Goal: Information Seeking & Learning: Check status

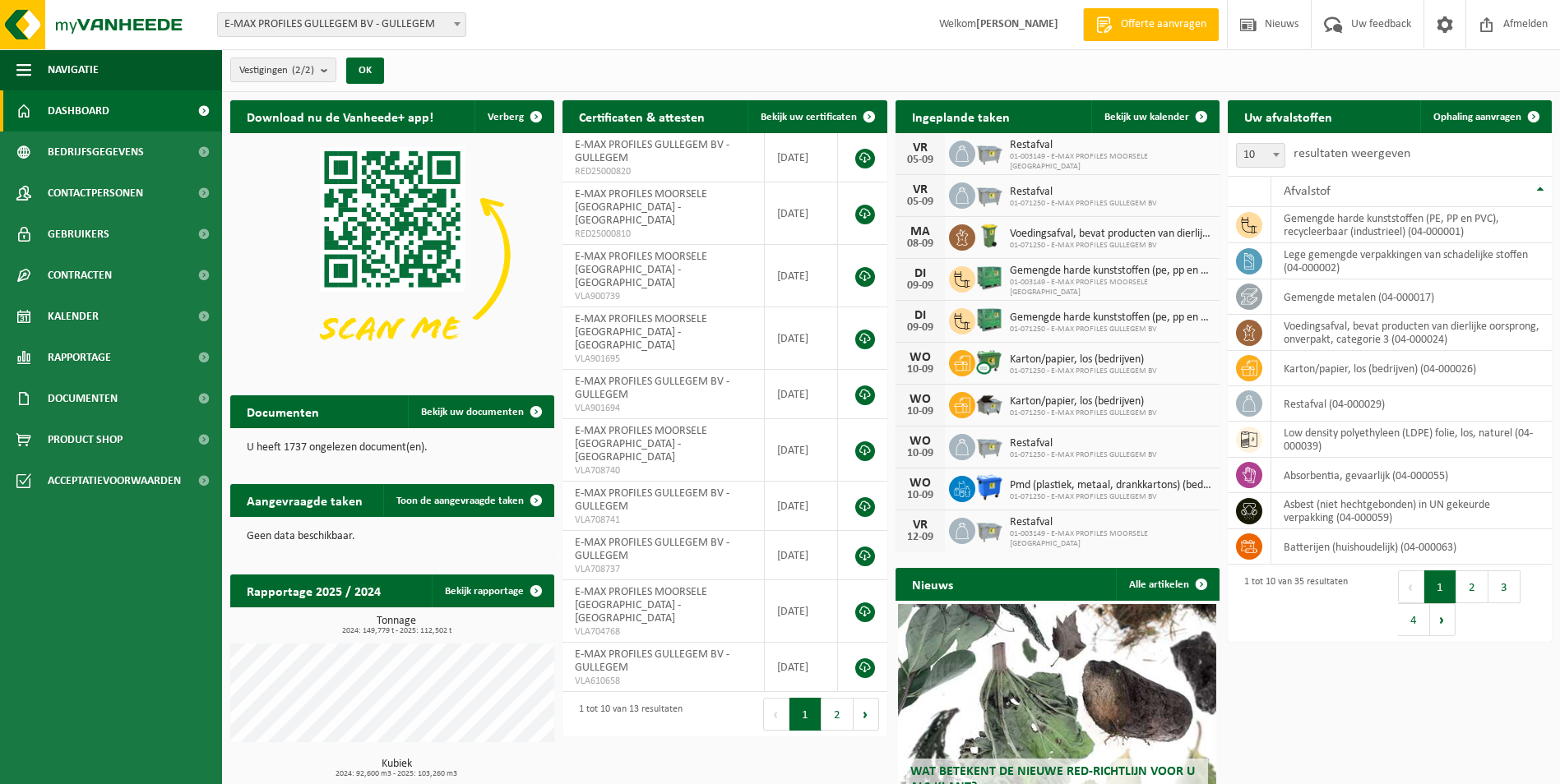
click at [457, 22] on b at bounding box center [457, 24] width 7 height 4
select select "172"
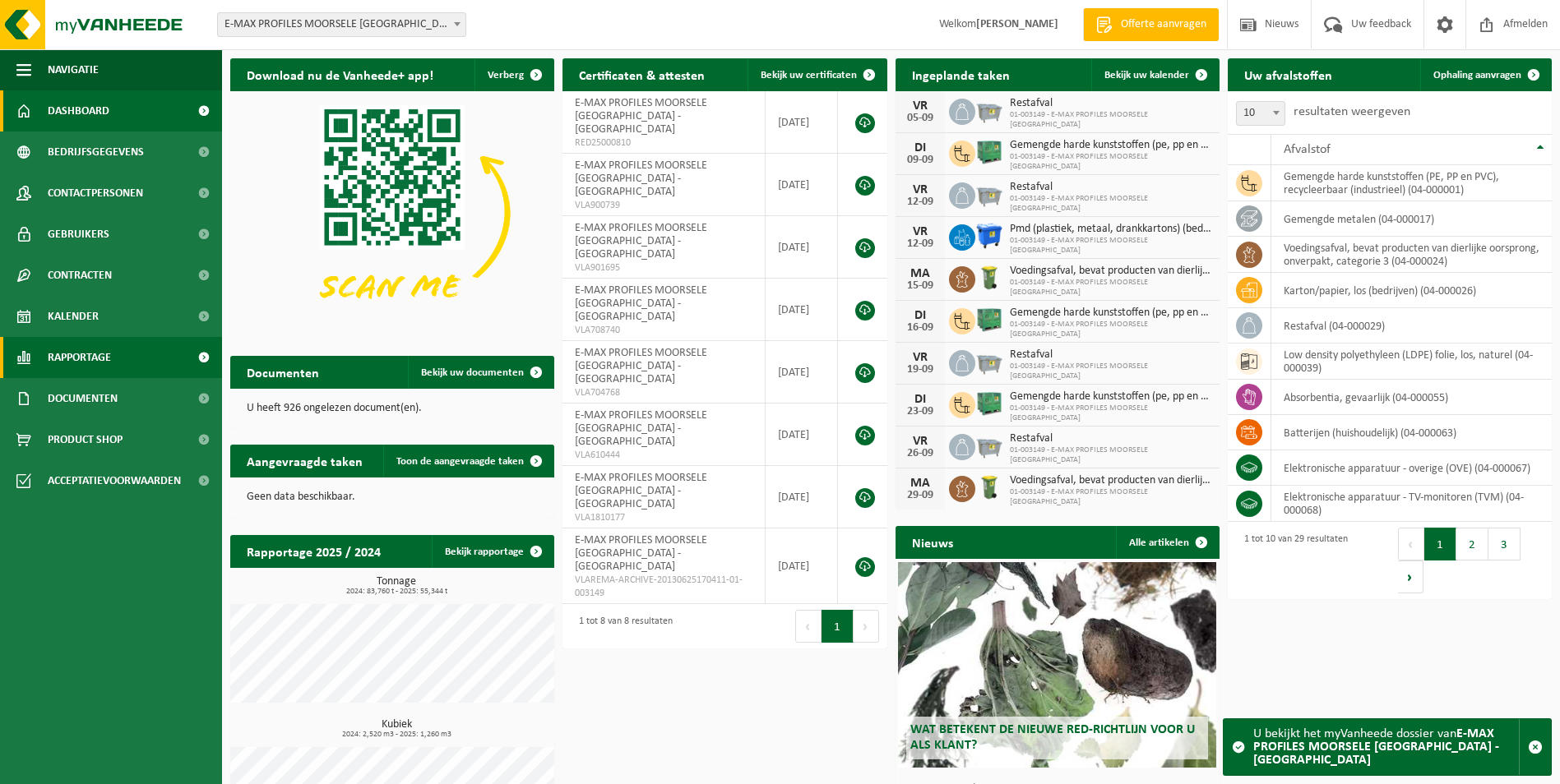
click at [90, 362] on span "Rapportage" at bounding box center [79, 357] width 63 height 41
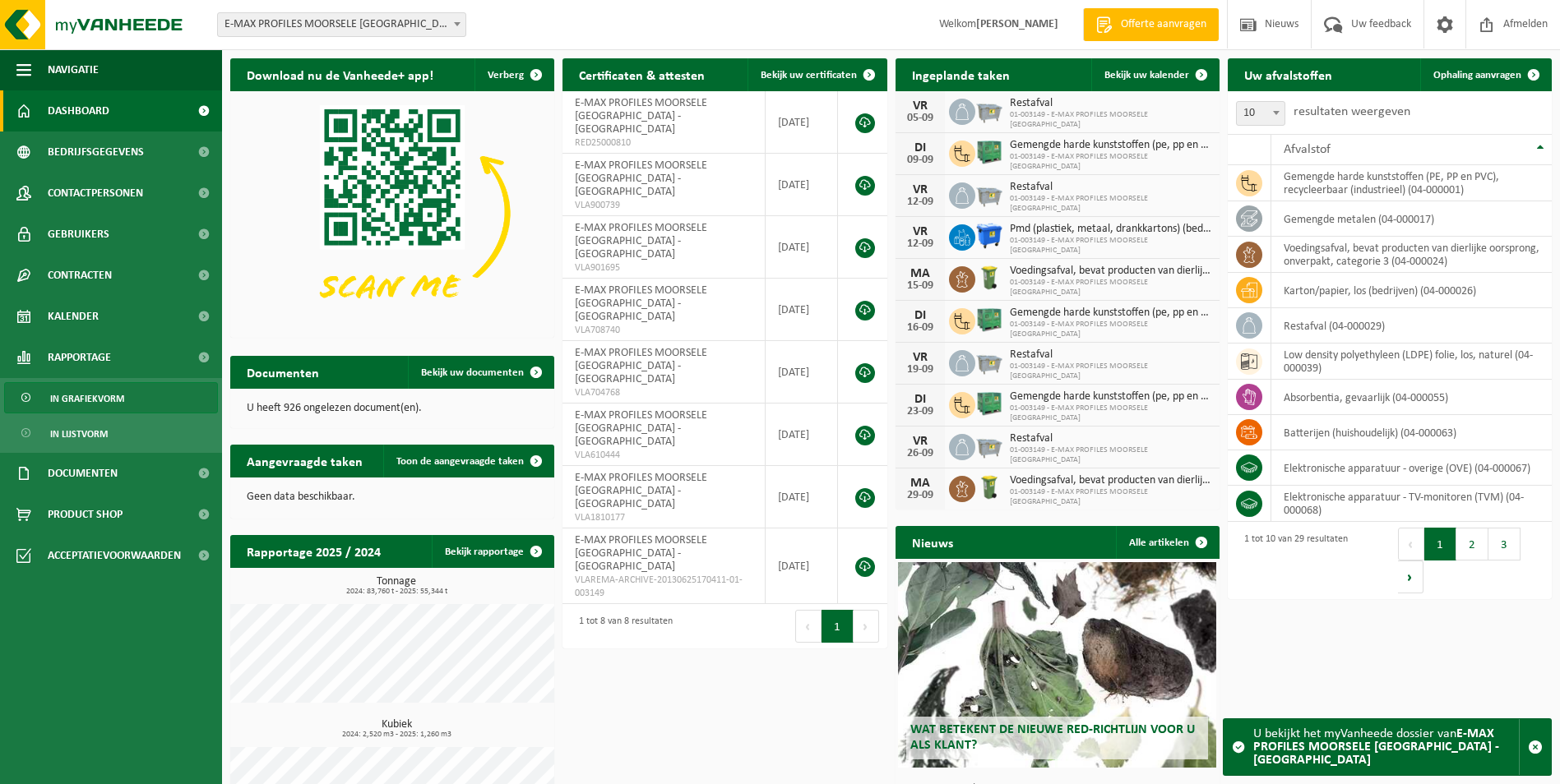
click at [86, 401] on span "In grafiekvorm" at bounding box center [87, 399] width 74 height 31
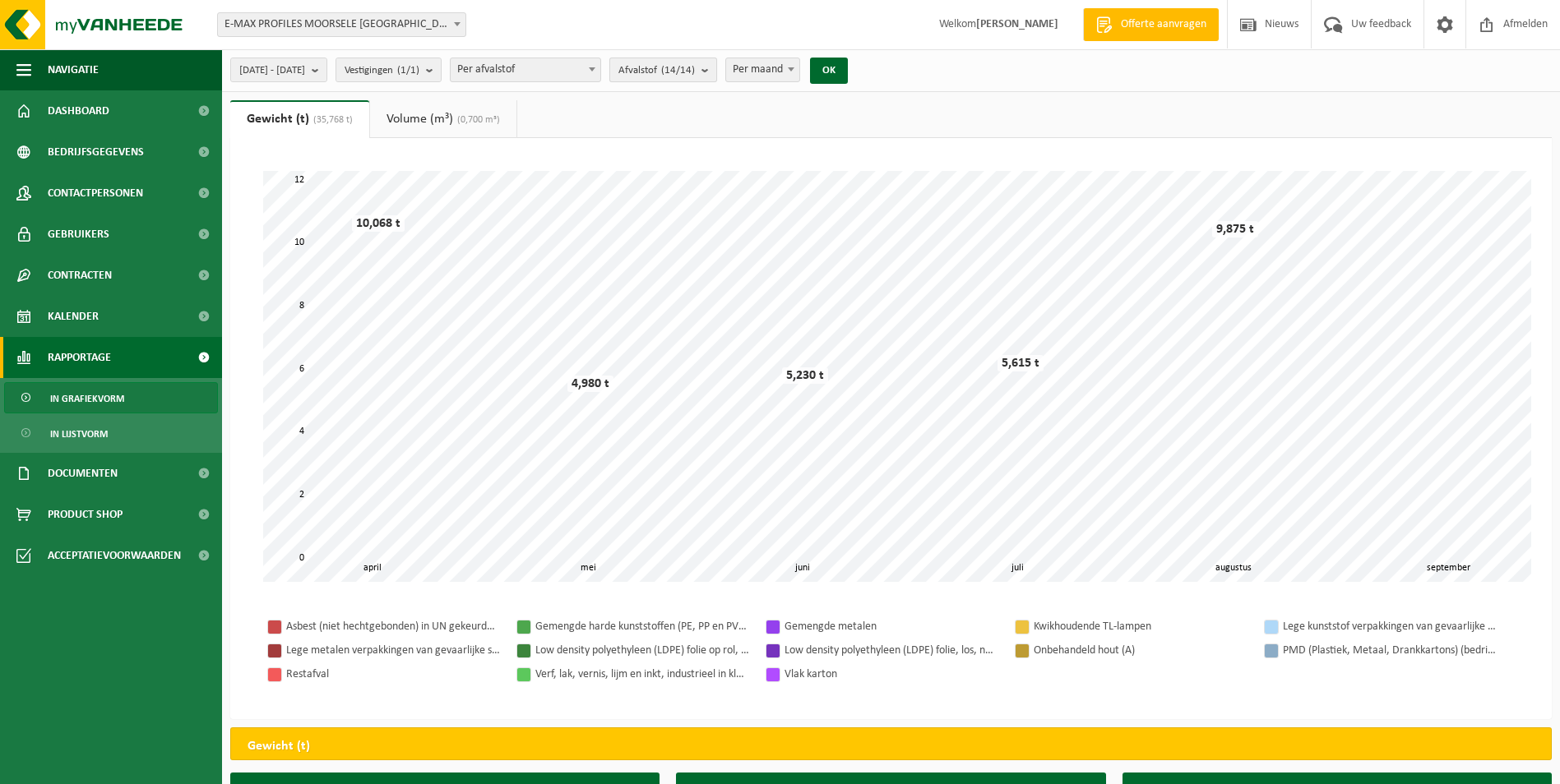
click at [716, 74] on b "submit" at bounding box center [708, 70] width 15 height 23
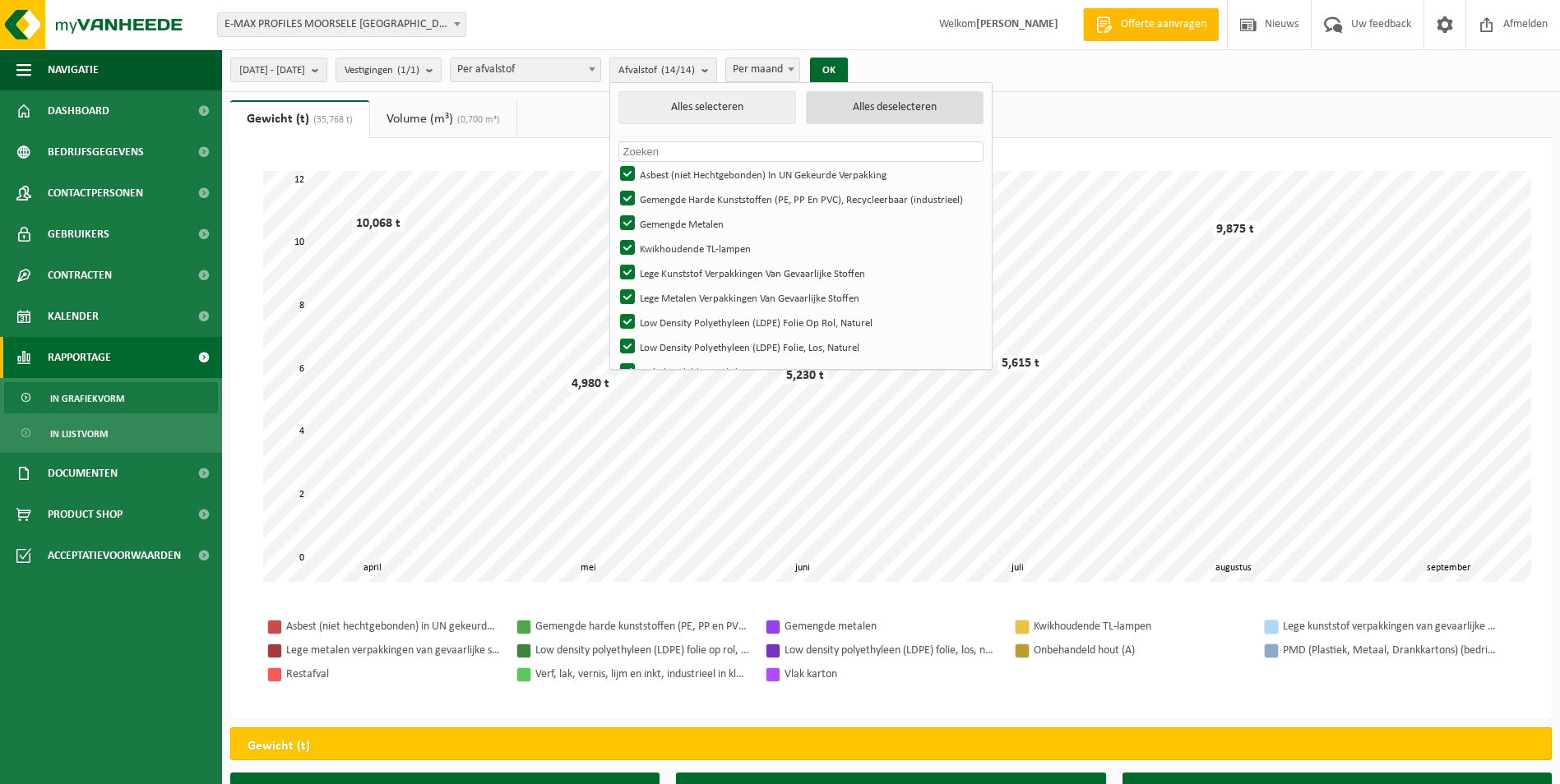
click at [913, 111] on button "Alles deselecteren" at bounding box center [895, 108] width 178 height 33
checkbox input "false"
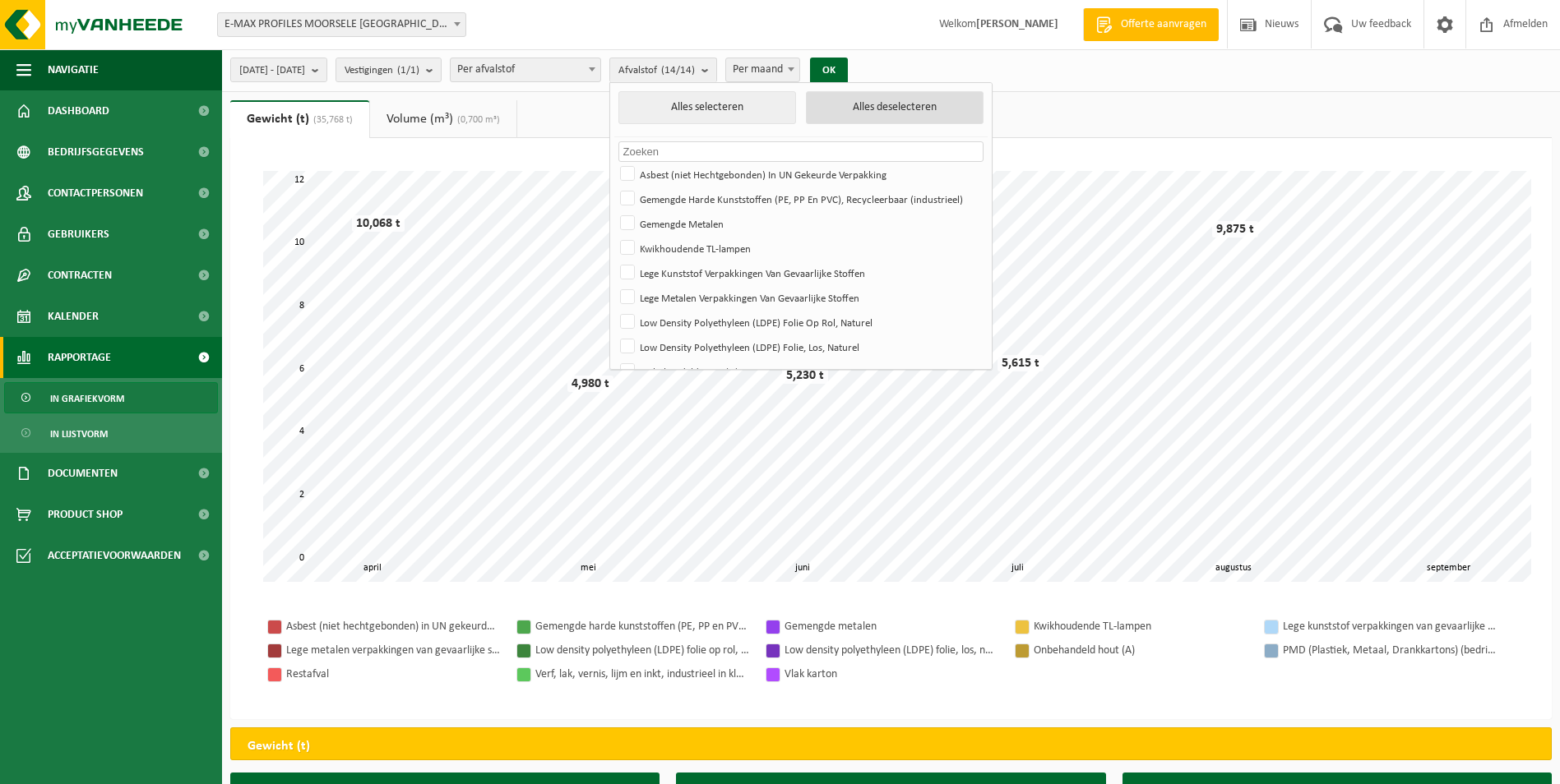
checkbox input "false"
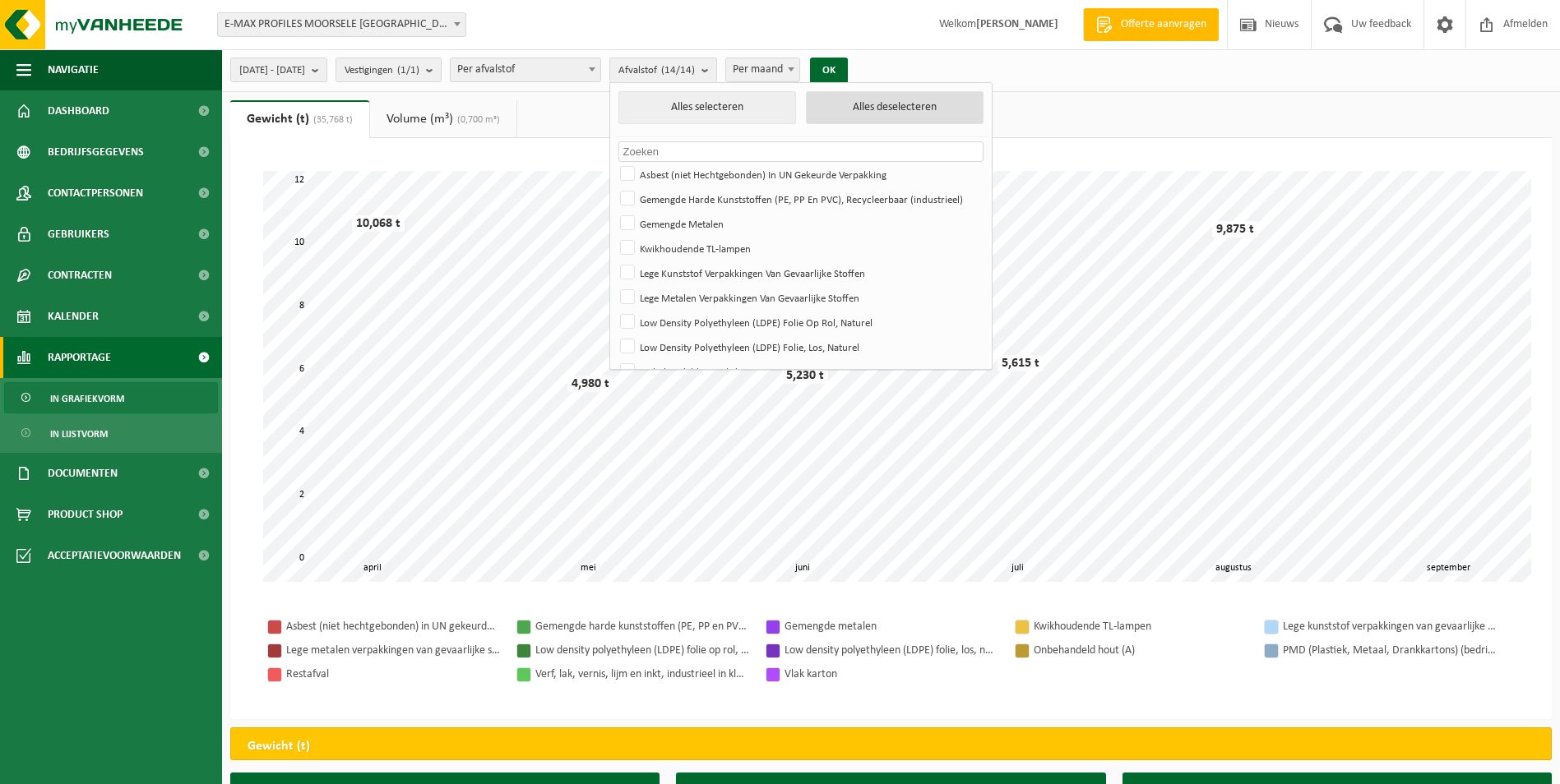
checkbox input "false"
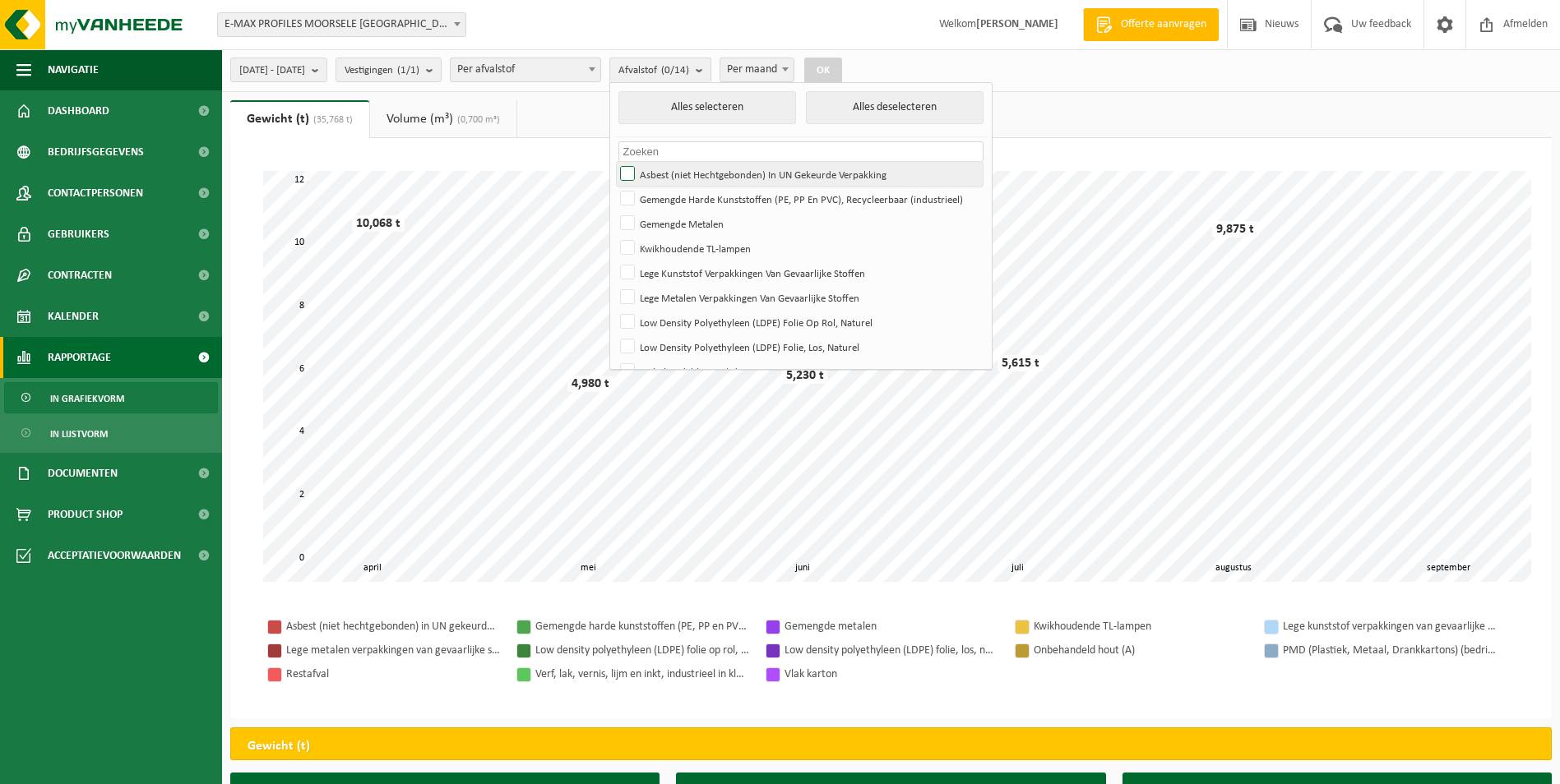
click at [674, 176] on label "Asbest (niet Hechtgebonden) In UN Gekeurde Verpakking" at bounding box center [800, 174] width 366 height 25
click at [614, 162] on input "Asbest (niet Hechtgebonden) In UN Gekeurde Verpakking" at bounding box center [613, 161] width 1 height 1
click at [842, 65] on button "OK" at bounding box center [823, 71] width 38 height 26
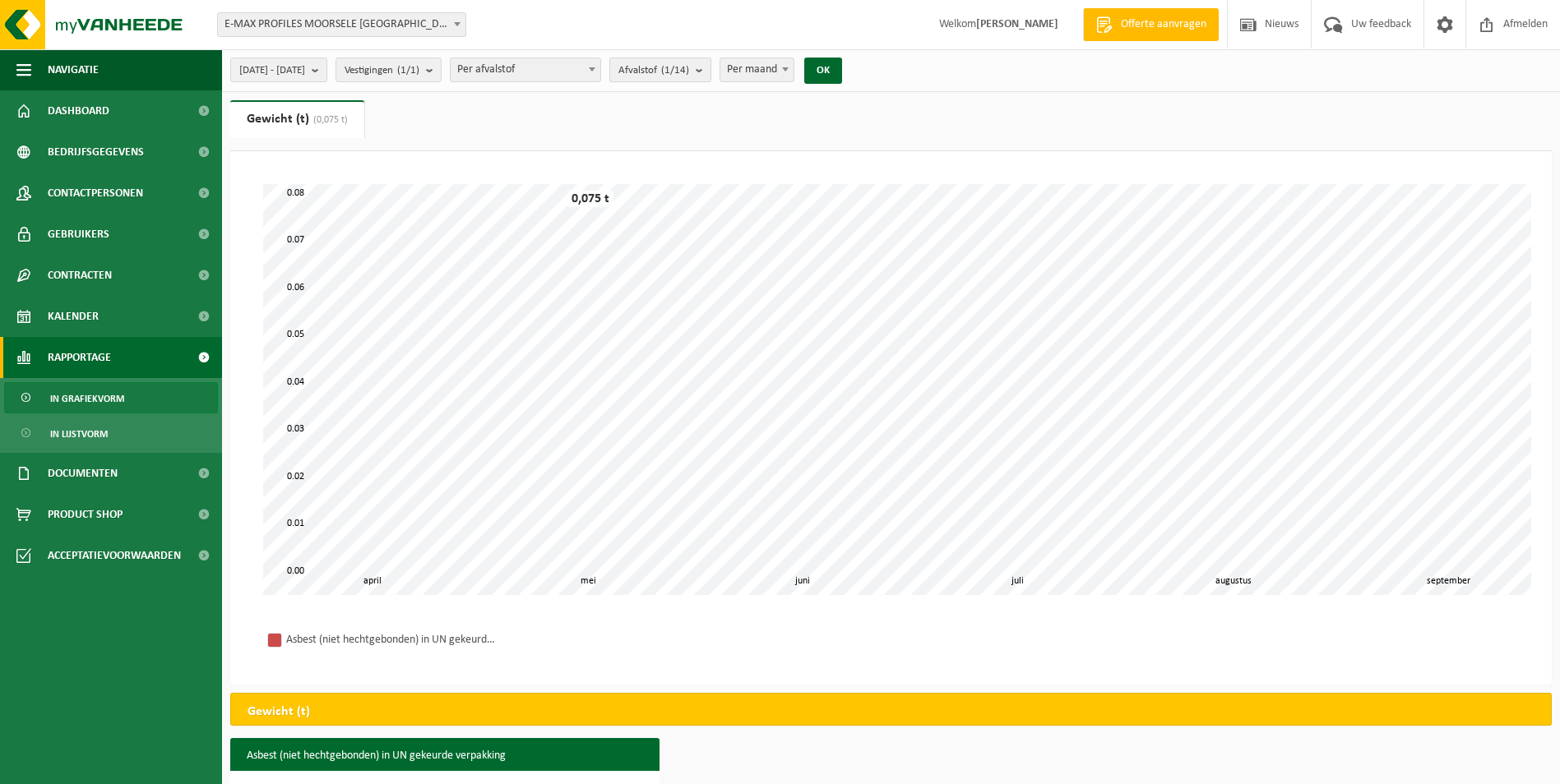
click at [710, 64] on b "submit" at bounding box center [702, 70] width 15 height 23
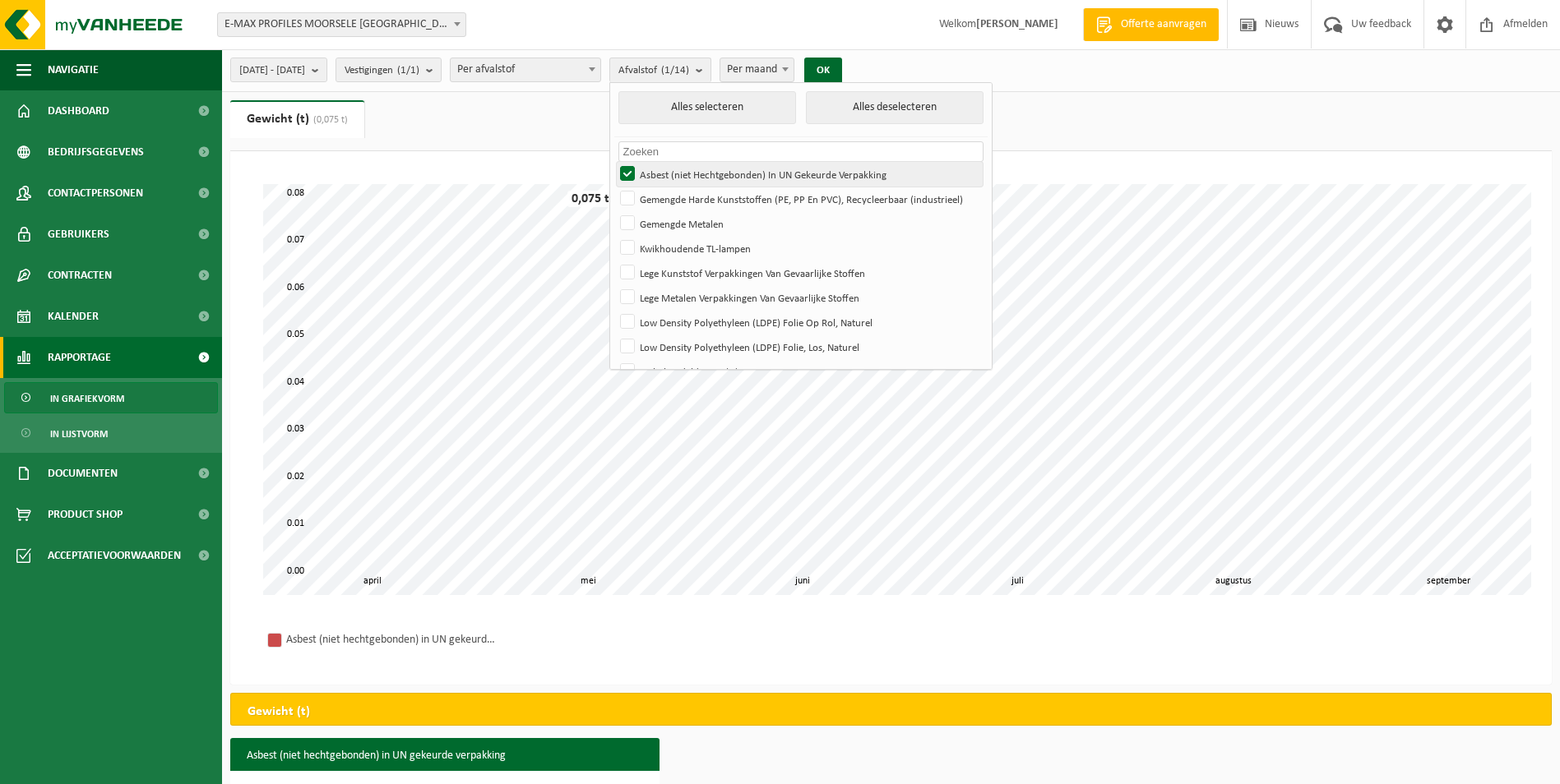
click at [669, 170] on label "Asbest (niet Hechtgebonden) In UN Gekeurde Verpakking" at bounding box center [800, 174] width 366 height 25
click at [614, 162] on input "Asbest (niet Hechtgebonden) In UN Gekeurde Verpakking" at bounding box center [613, 161] width 1 height 1
checkbox input "false"
click at [672, 195] on label "Gemengde Harde Kunststoffen (PE, PP En PVC), Recycleerbaar (industrieel)" at bounding box center [800, 199] width 366 height 25
click at [614, 187] on input "Gemengde Harde Kunststoffen (PE, PP En PVC), Recycleerbaar (industrieel)" at bounding box center [613, 186] width 1 height 1
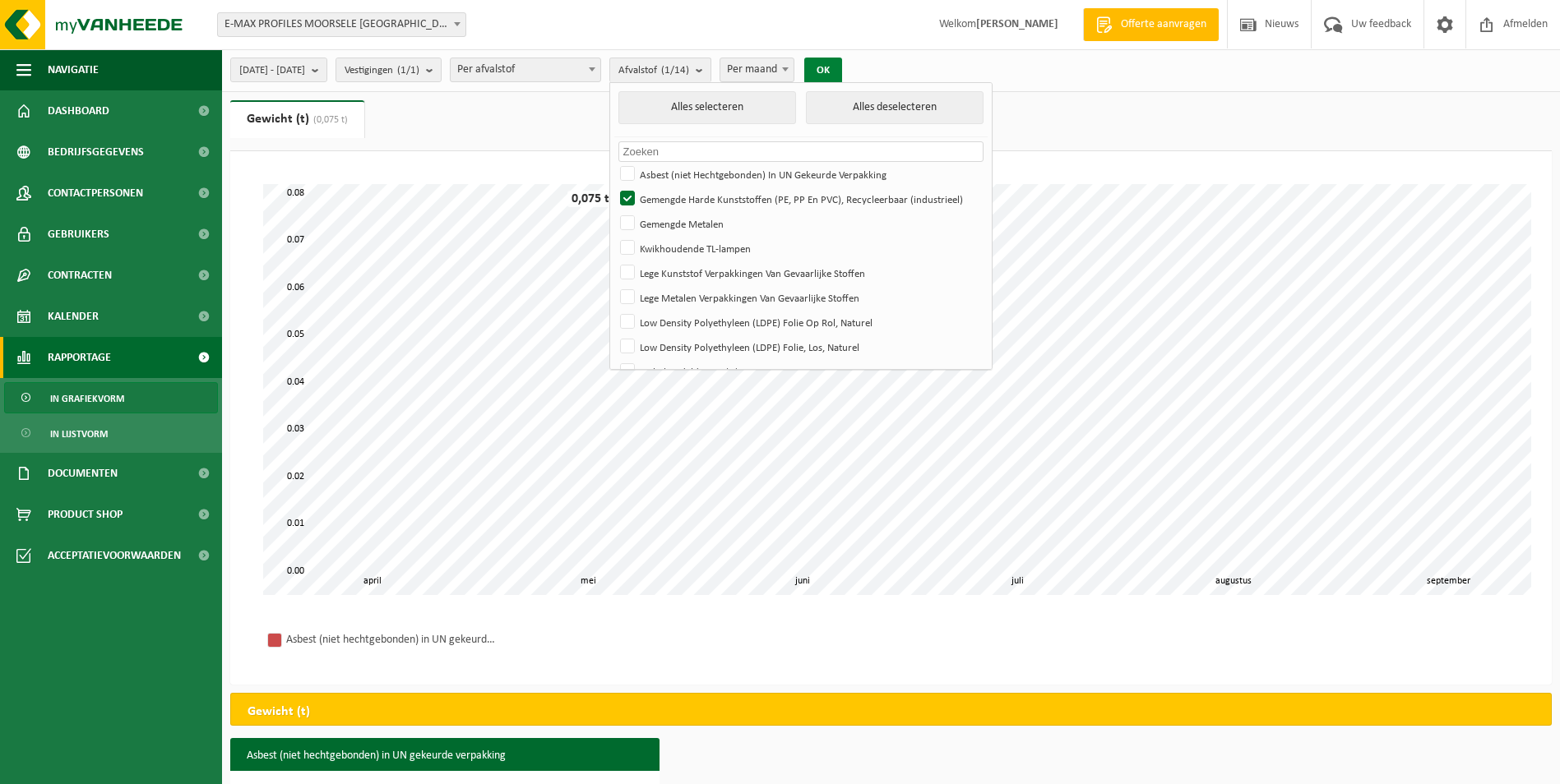
click at [842, 68] on button "OK" at bounding box center [823, 71] width 38 height 26
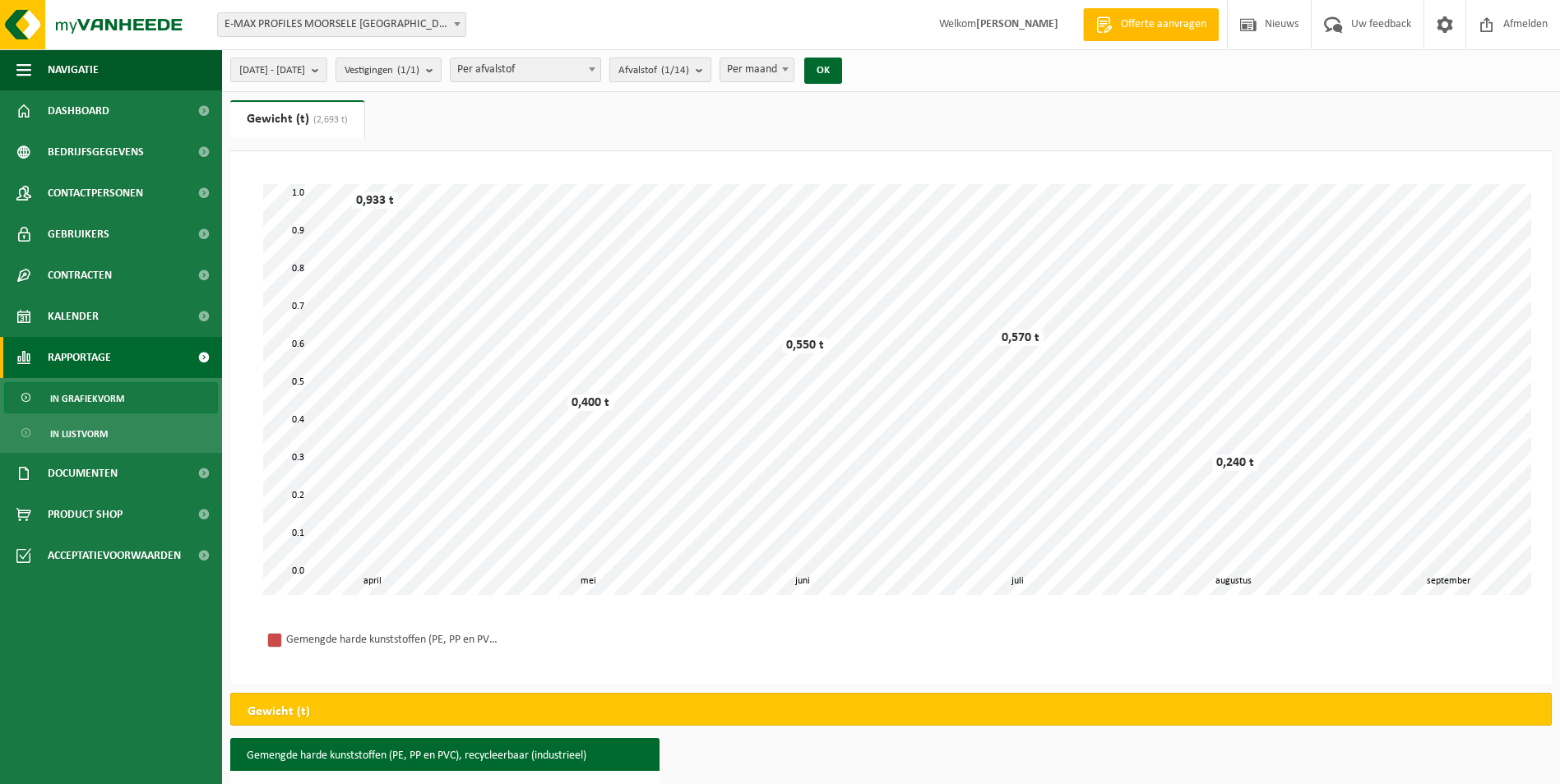
click at [710, 72] on b "submit" at bounding box center [702, 70] width 15 height 23
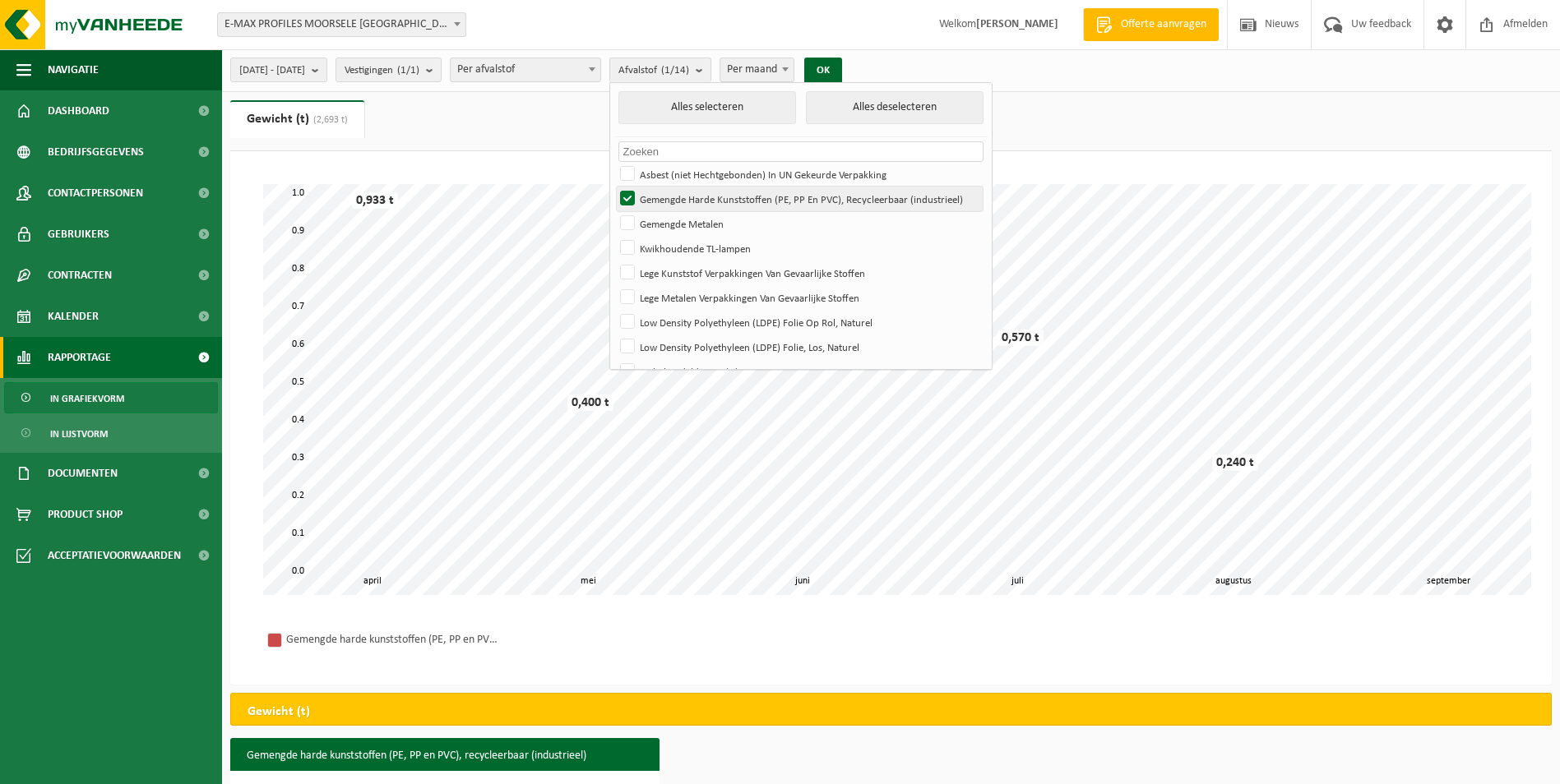
click at [675, 193] on label "Gemengde Harde Kunststoffen (PE, PP En PVC), Recycleerbaar (industrieel)" at bounding box center [800, 199] width 366 height 25
click at [614, 187] on input "Gemengde Harde Kunststoffen (PE, PP En PVC), Recycleerbaar (industrieel)" at bounding box center [613, 186] width 1 height 1
checkbox input "false"
click at [673, 212] on label "Gemengde Metalen" at bounding box center [800, 224] width 366 height 25
click at [614, 212] on input "Gemengde Metalen" at bounding box center [613, 211] width 1 height 1
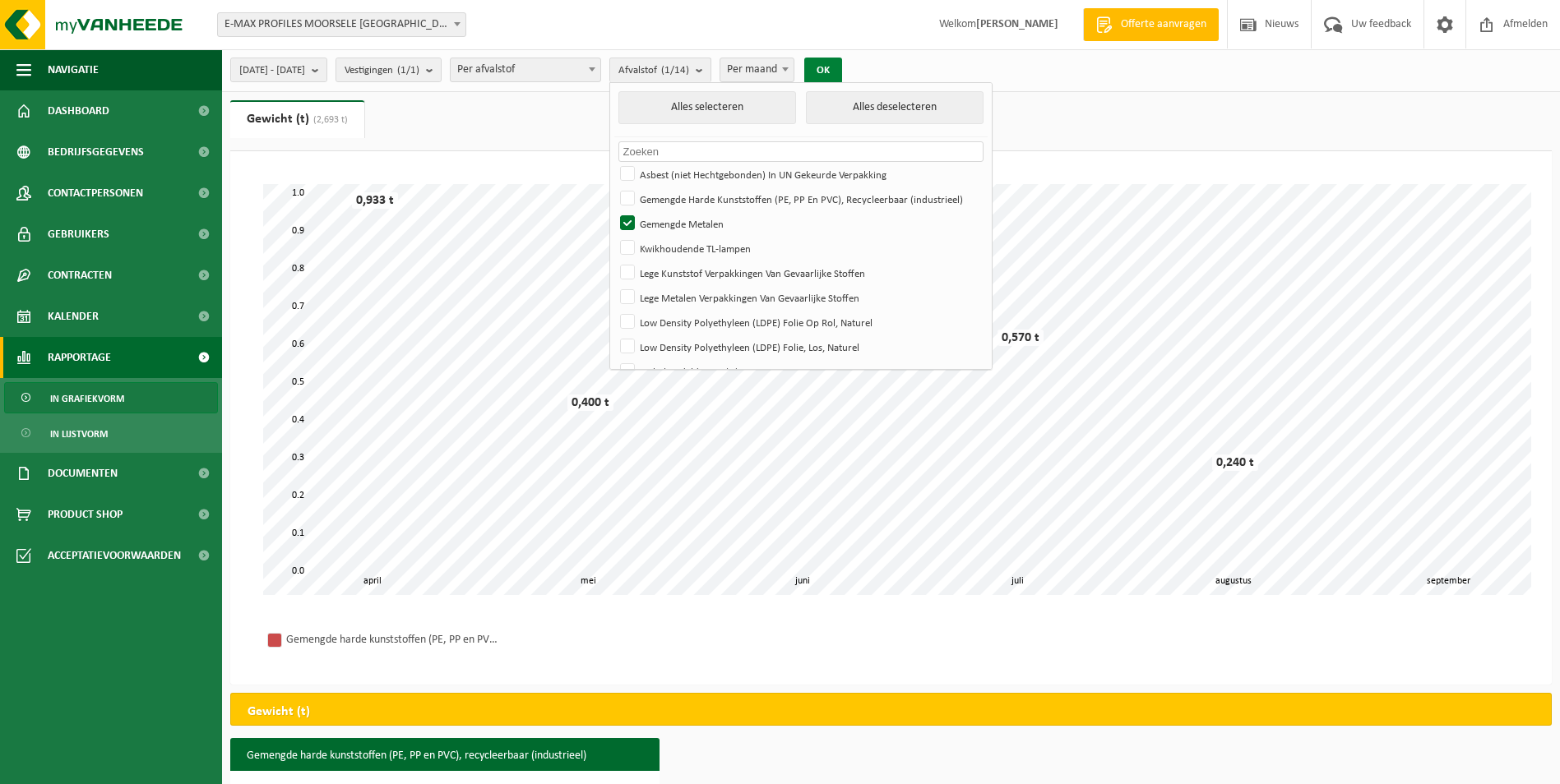
click at [842, 72] on button "OK" at bounding box center [823, 71] width 38 height 26
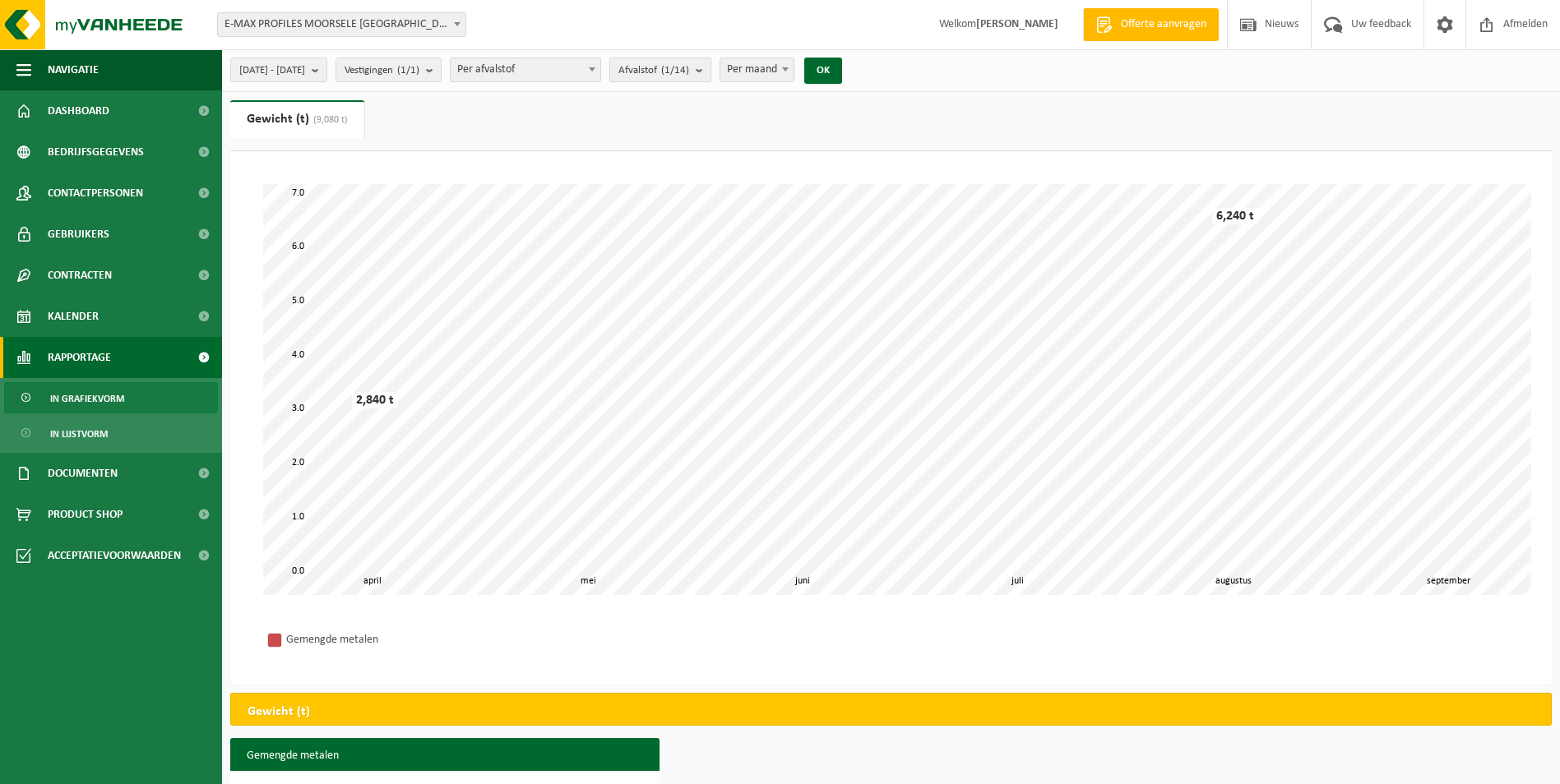
click at [710, 73] on b "submit" at bounding box center [702, 70] width 15 height 23
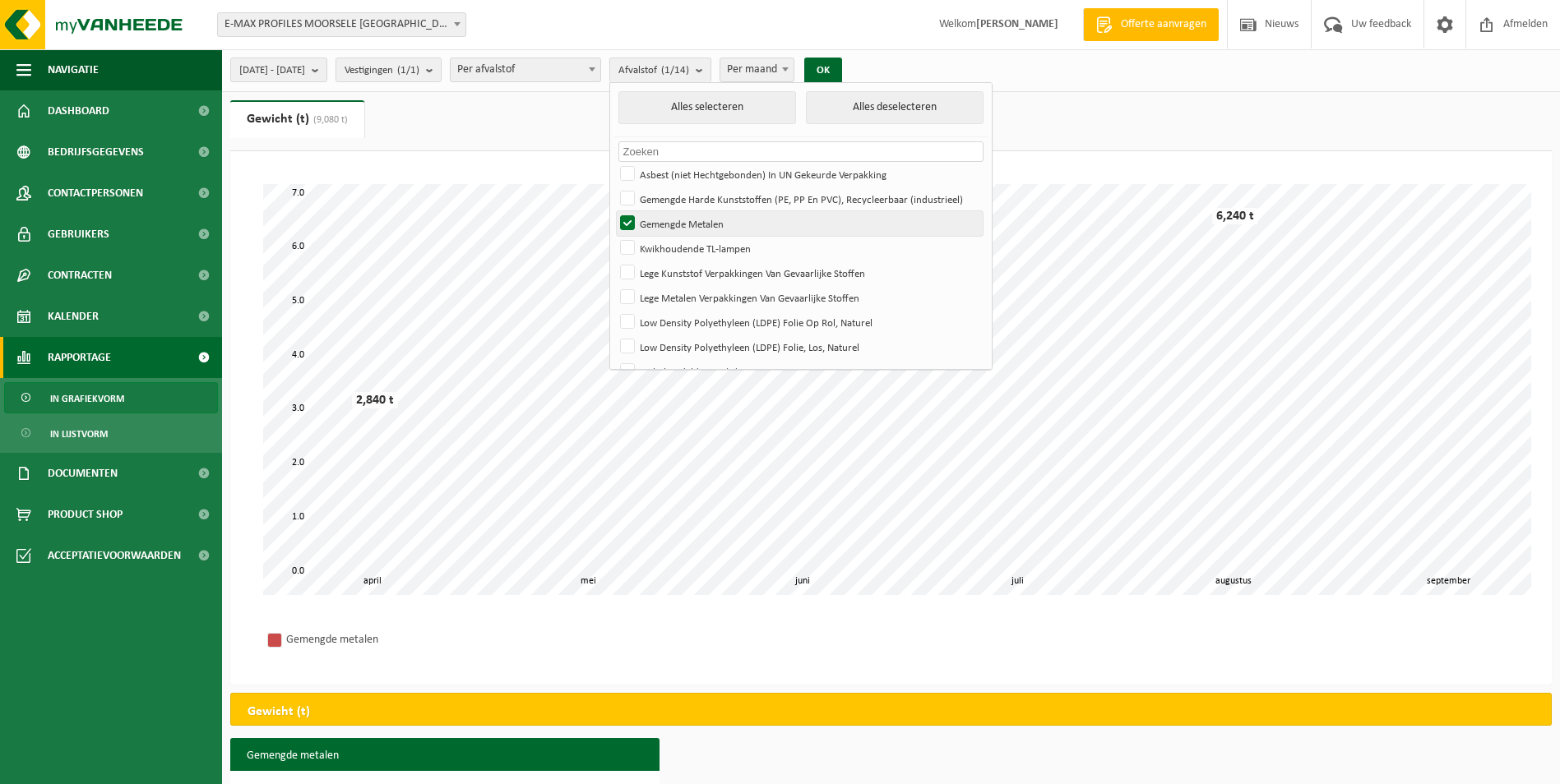
click at [668, 226] on label "Gemengde Metalen" at bounding box center [800, 224] width 366 height 25
click at [614, 212] on input "Gemengde Metalen" at bounding box center [613, 211] width 1 height 1
checkbox input "false"
click at [673, 240] on label "Kwikhoudende TL-lampen" at bounding box center [800, 248] width 366 height 25
click at [614, 236] on input "Kwikhoudende TL-lampen" at bounding box center [613, 235] width 1 height 1
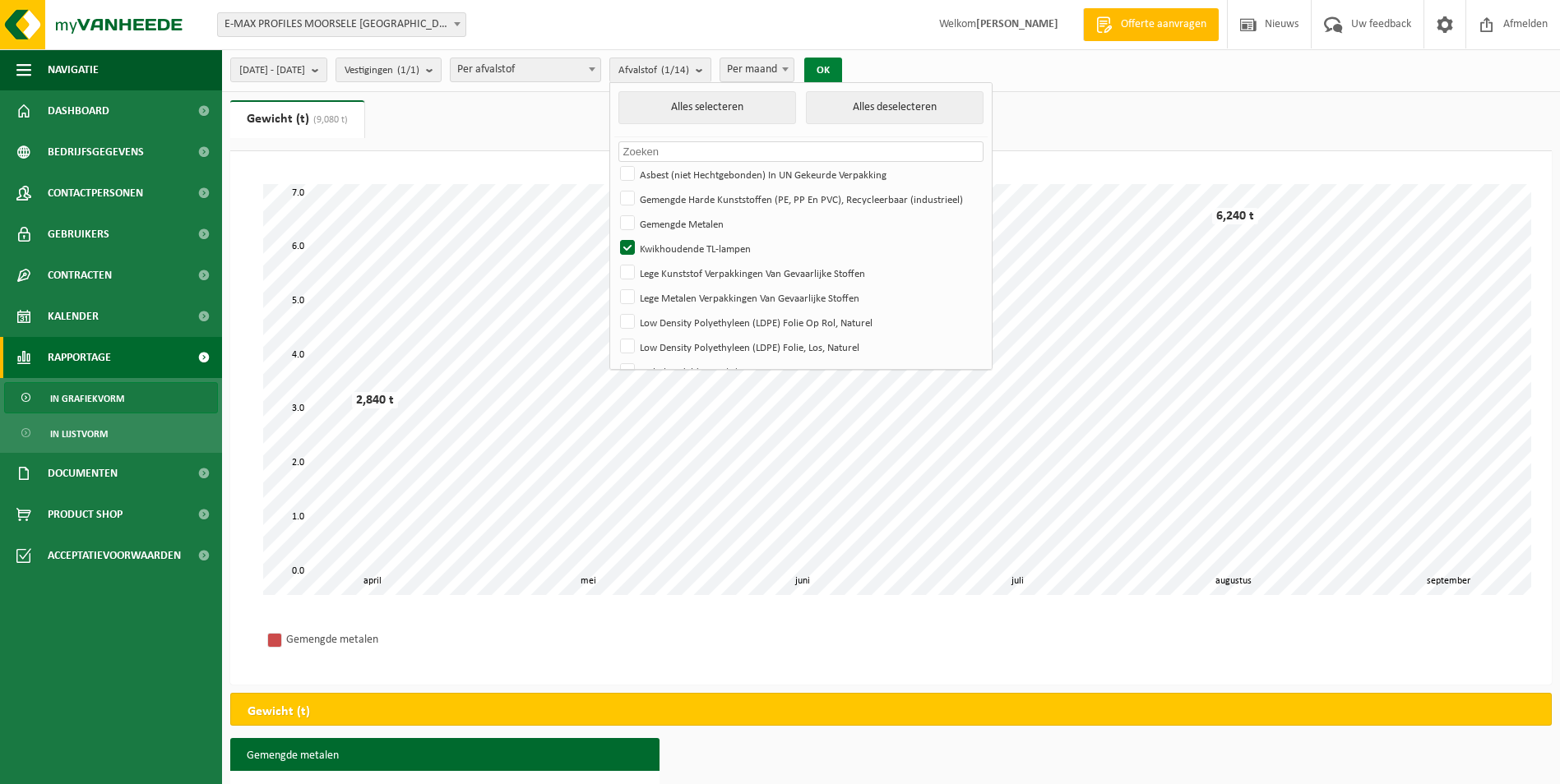
click at [842, 73] on button "OK" at bounding box center [823, 71] width 38 height 26
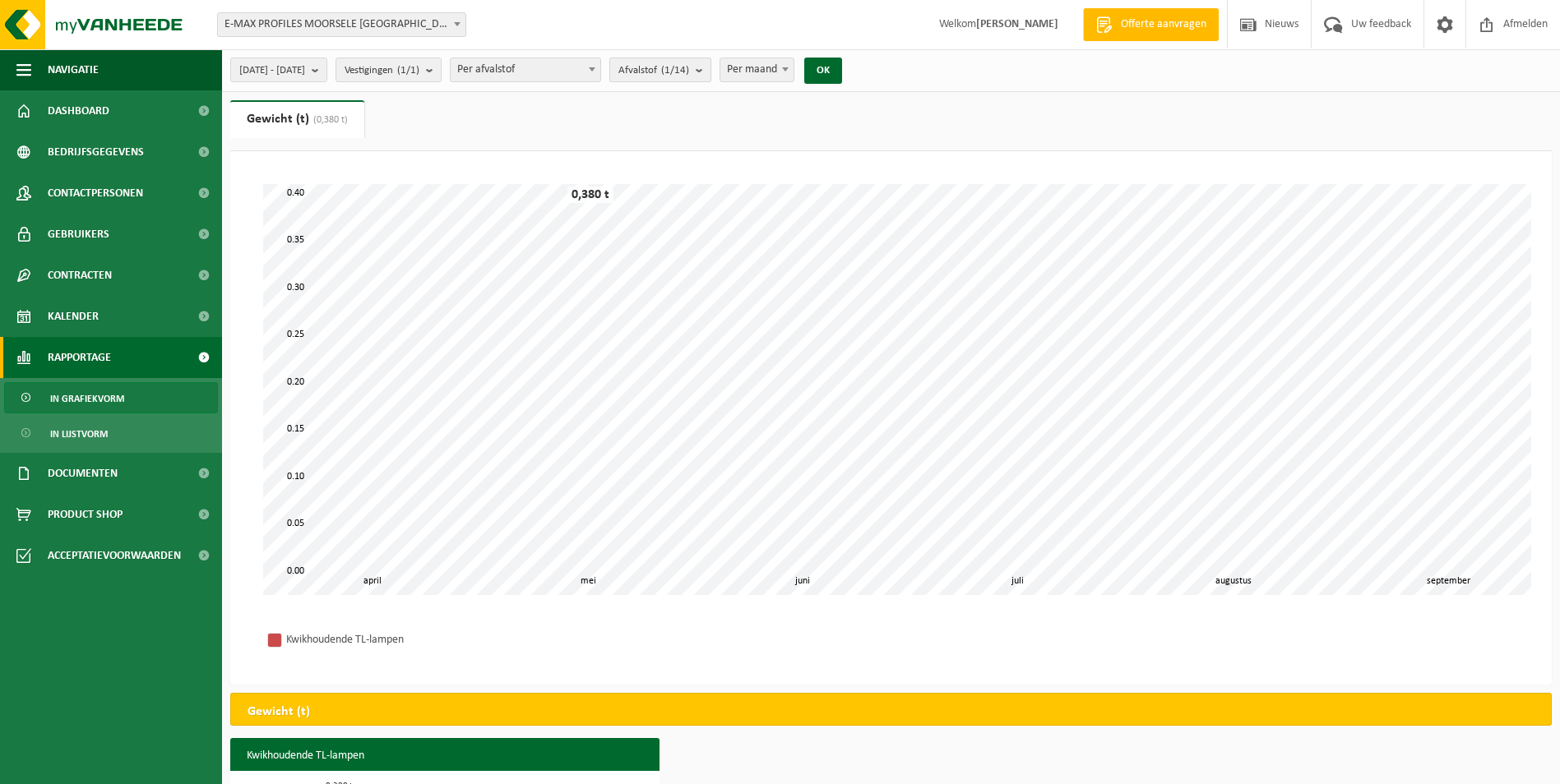
click at [710, 72] on b "submit" at bounding box center [702, 70] width 15 height 23
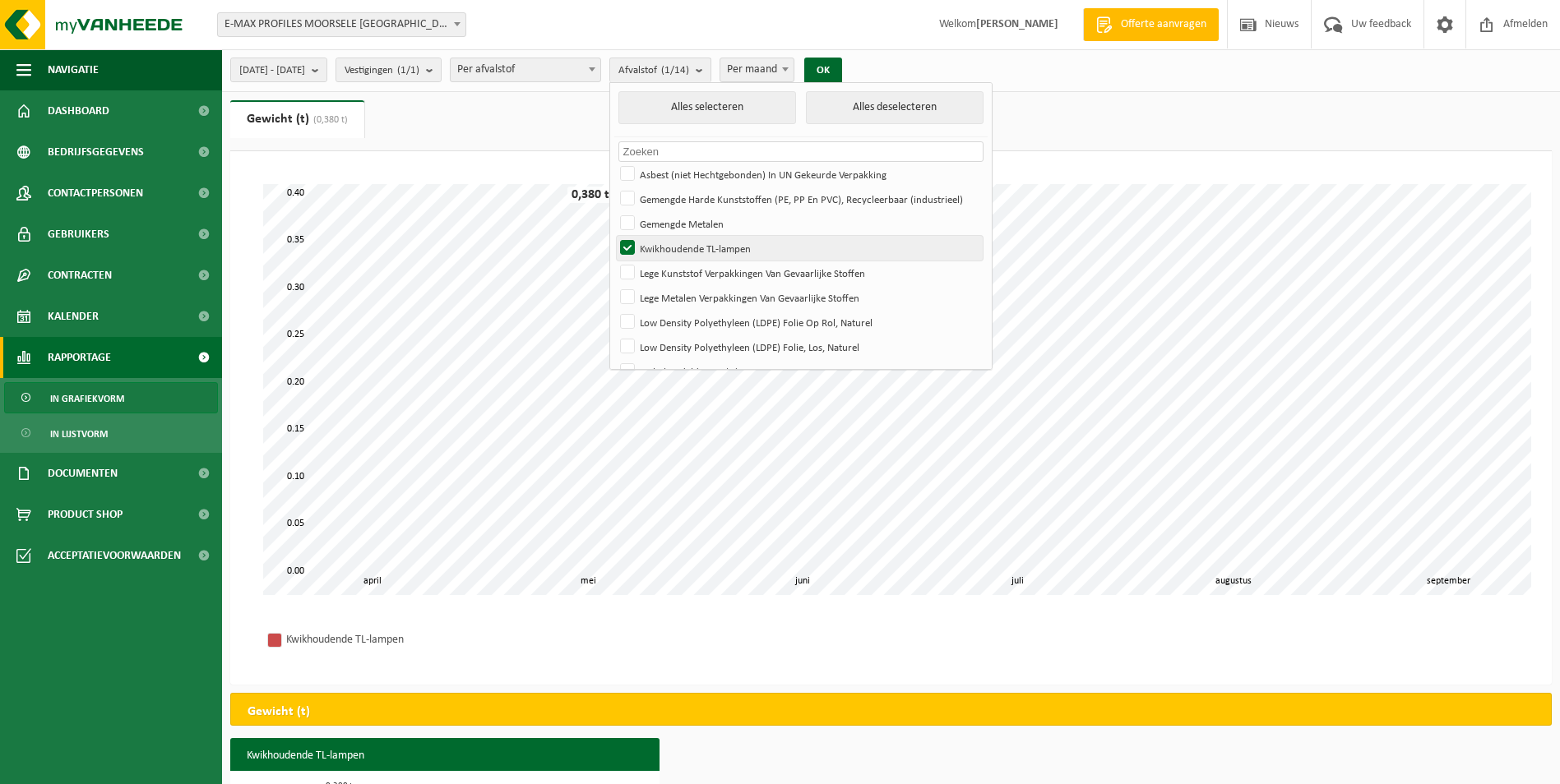
click at [672, 246] on label "Kwikhoudende TL-lampen" at bounding box center [800, 248] width 366 height 25
click at [614, 236] on input "Kwikhoudende TL-lampen" at bounding box center [613, 235] width 1 height 1
checkbox input "false"
click at [681, 274] on label "Lege Kunststof Verpakkingen Van Gevaarlijke Stoffen" at bounding box center [800, 273] width 366 height 25
click at [614, 261] on input "Lege Kunststof Verpakkingen Van Gevaarlijke Stoffen" at bounding box center [613, 260] width 1 height 1
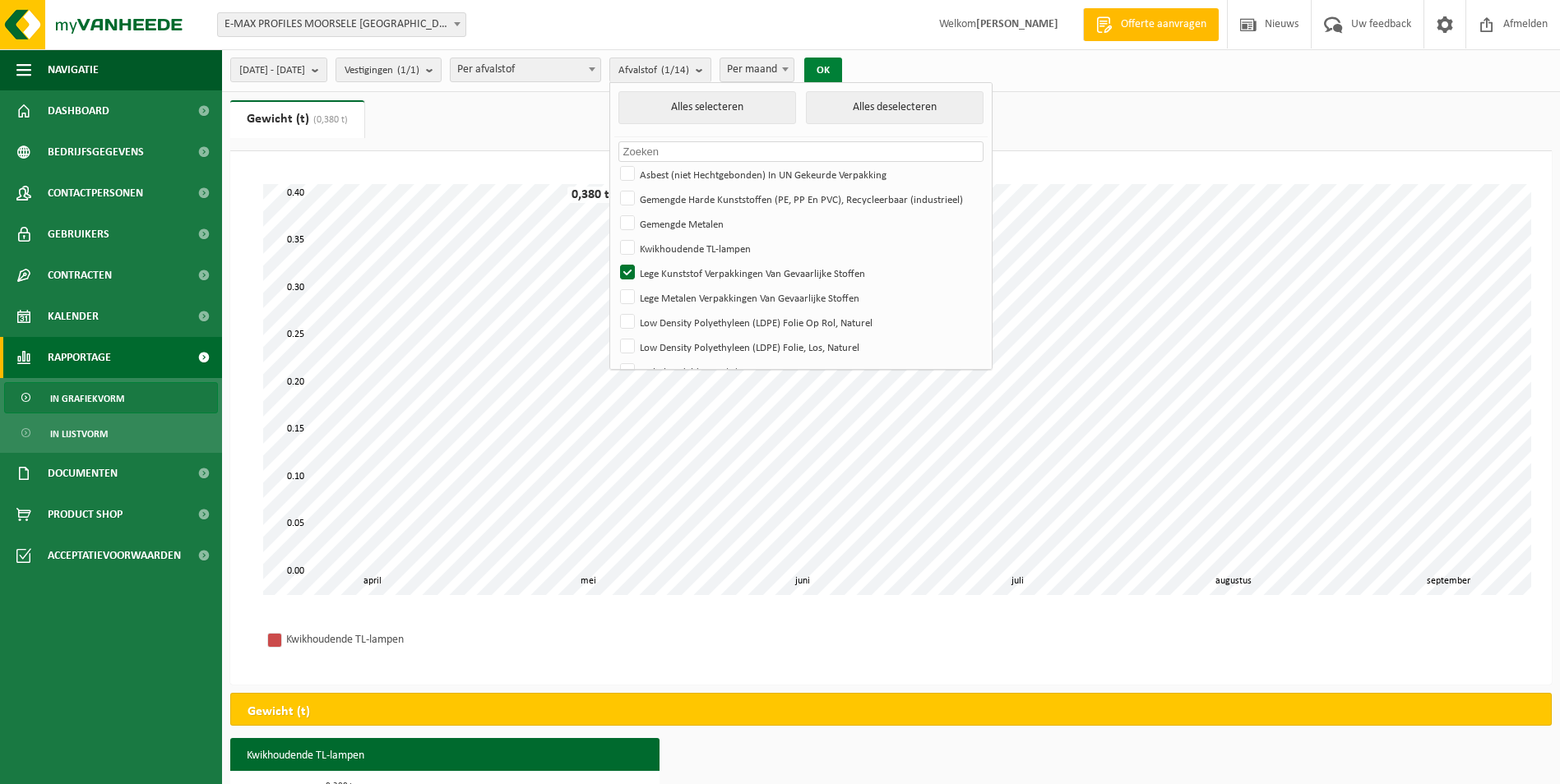
click at [842, 72] on button "OK" at bounding box center [823, 71] width 38 height 26
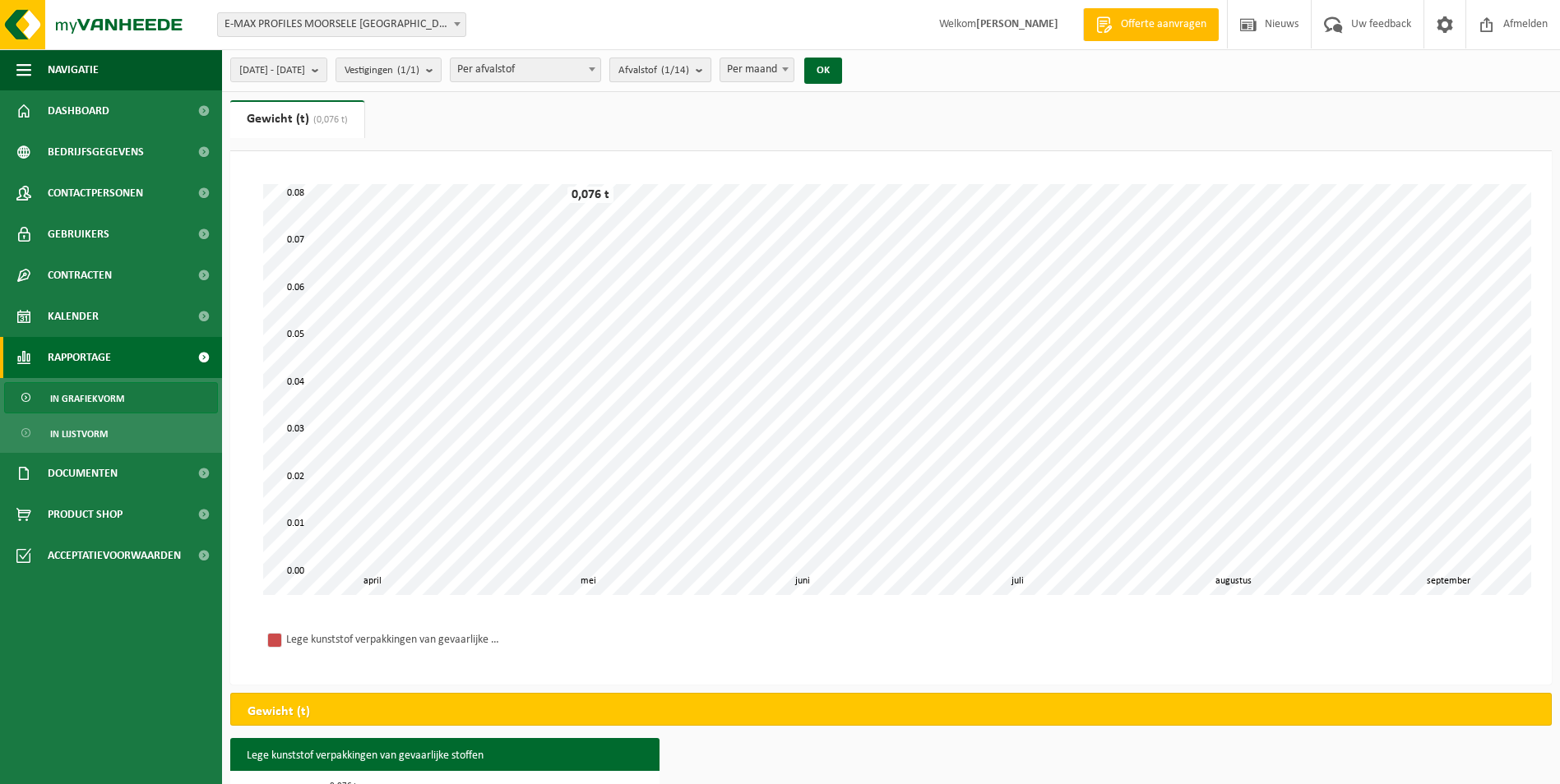
click at [710, 75] on b "submit" at bounding box center [702, 70] width 15 height 23
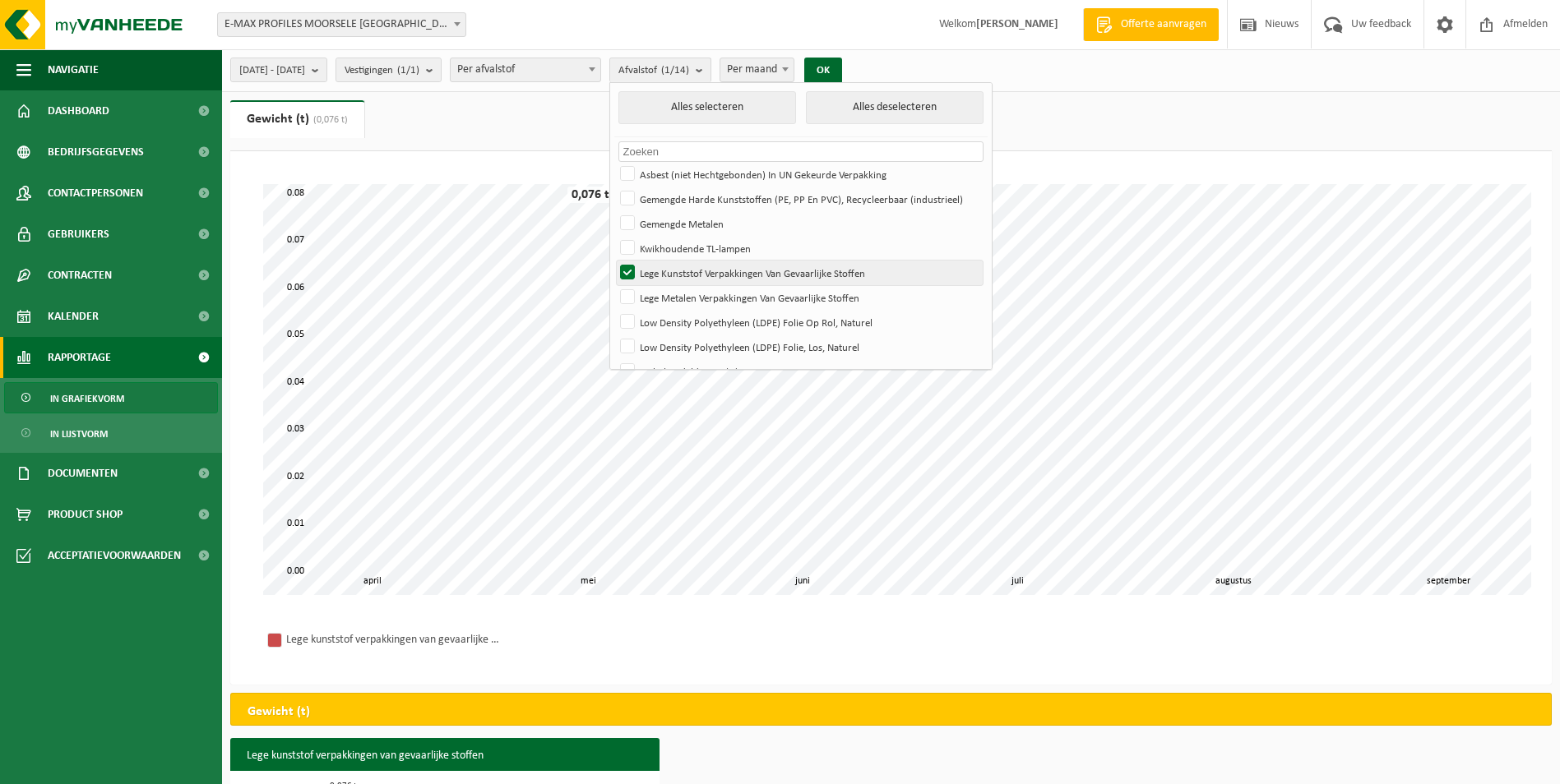
click at [671, 271] on label "Lege Kunststof Verpakkingen Van Gevaarlijke Stoffen" at bounding box center [800, 273] width 366 height 25
click at [614, 261] on input "Lege Kunststof Verpakkingen Van Gevaarlijke Stoffen" at bounding box center [613, 260] width 1 height 1
checkbox input "false"
click at [675, 299] on label "Lege Metalen Verpakkingen Van Gevaarlijke Stoffen" at bounding box center [800, 297] width 366 height 25
click at [614, 285] on input "Lege Metalen Verpakkingen Van Gevaarlijke Stoffen" at bounding box center [613, 284] width 1 height 1
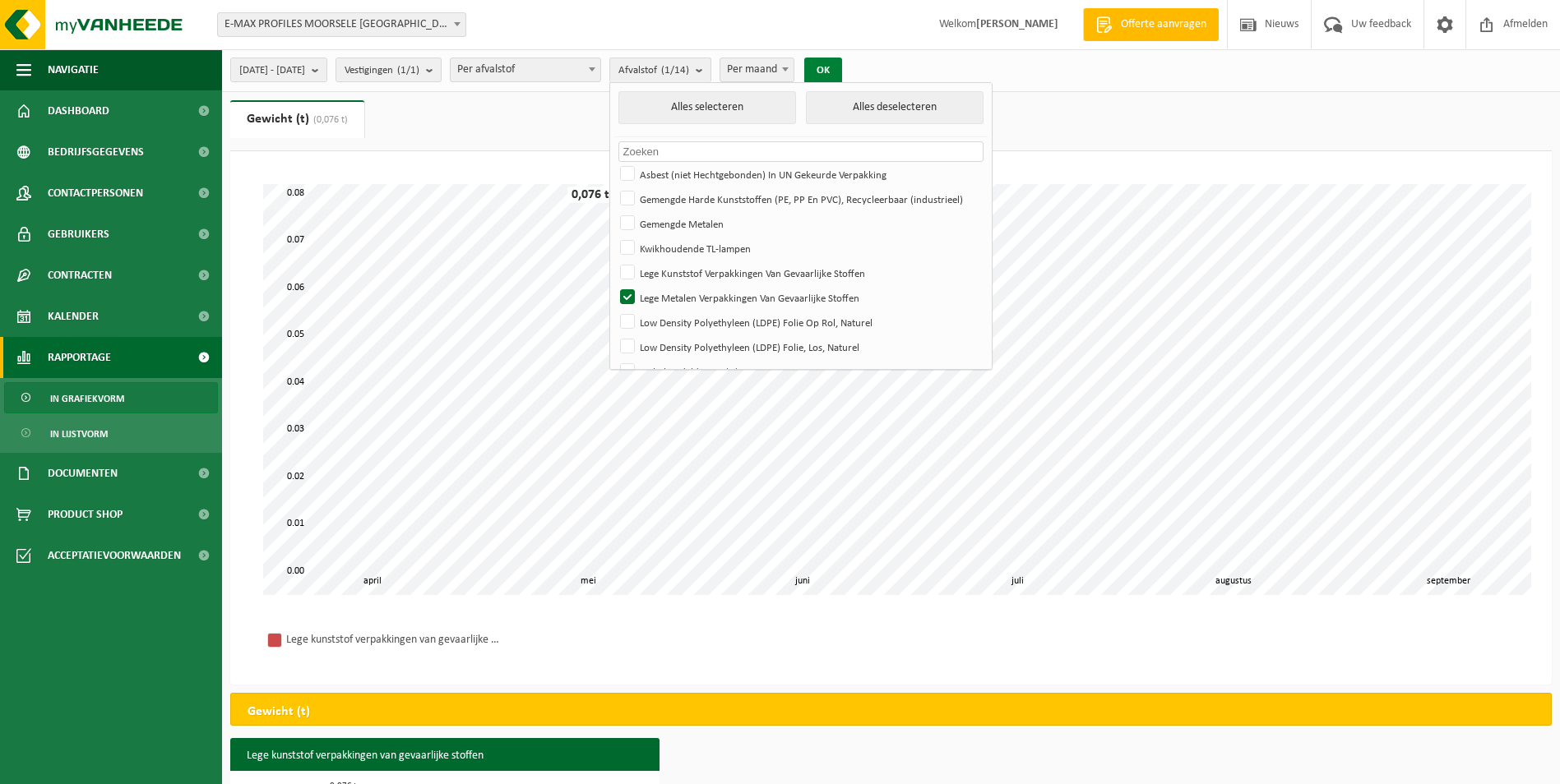
click at [842, 67] on button "OK" at bounding box center [823, 71] width 38 height 26
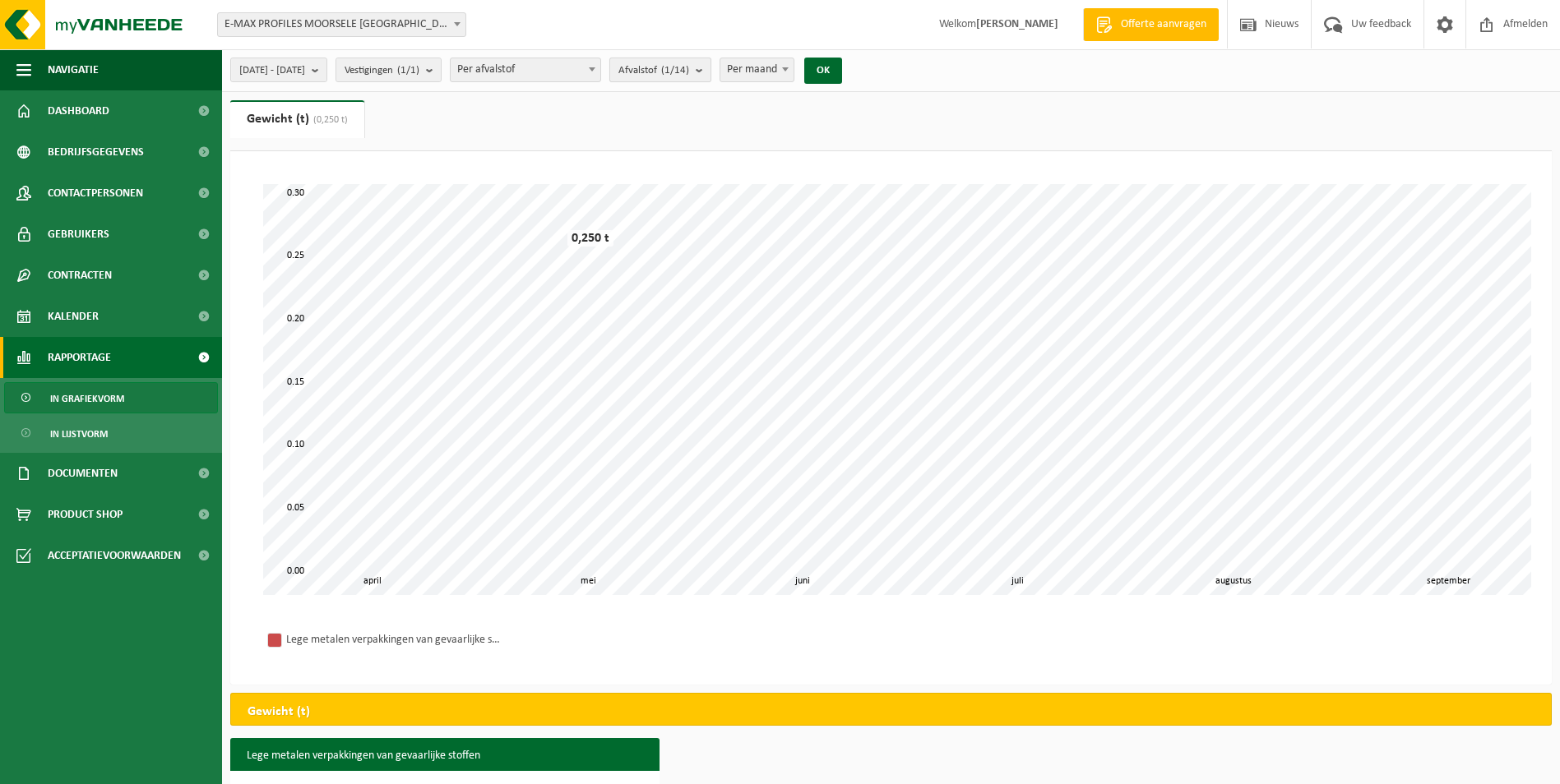
click at [710, 71] on b "submit" at bounding box center [702, 70] width 15 height 23
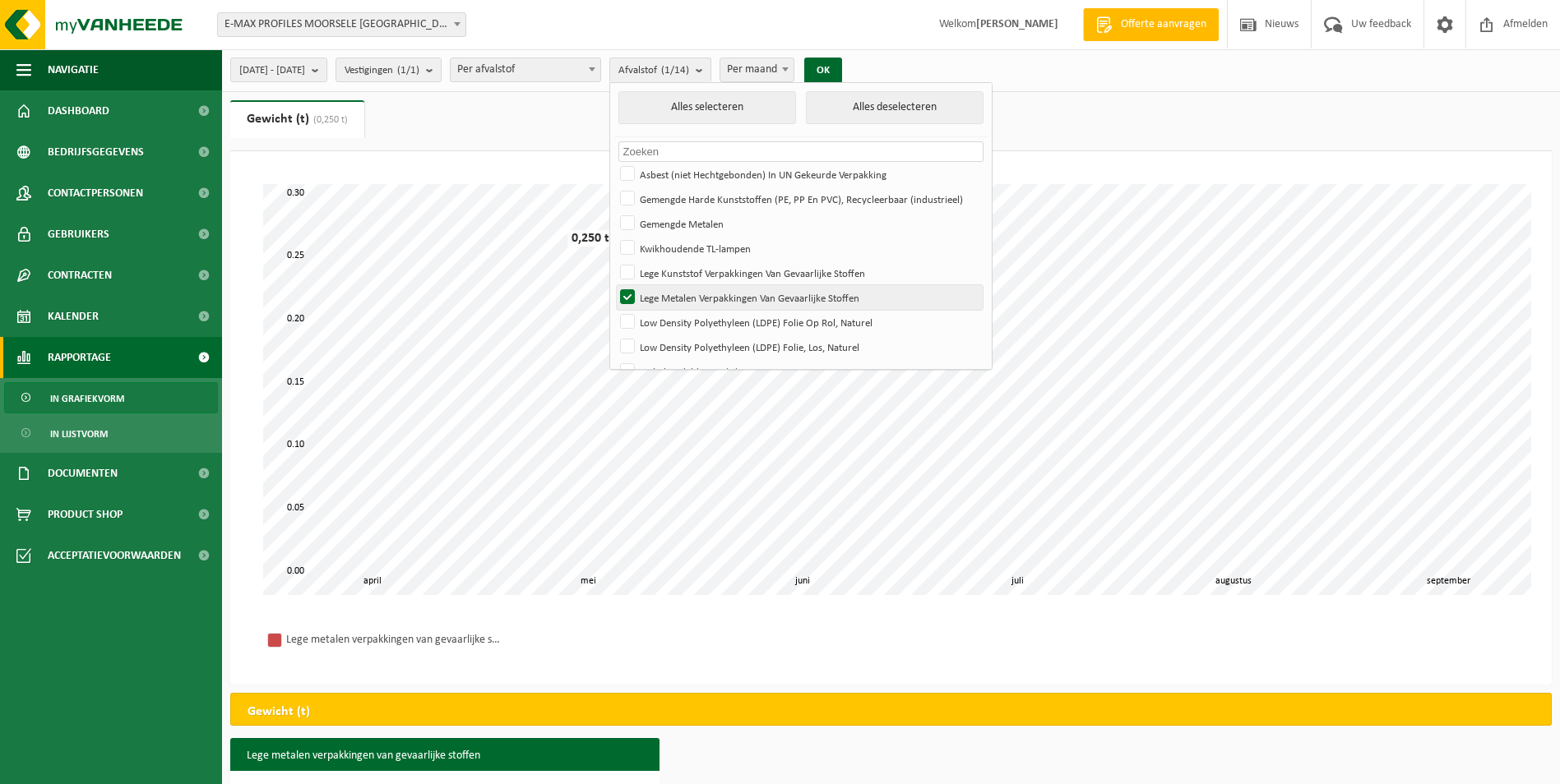
click at [678, 300] on label "Lege Metalen Verpakkingen Van Gevaarlijke Stoffen" at bounding box center [800, 297] width 366 height 25
click at [614, 285] on input "Lege Metalen Verpakkingen Van Gevaarlijke Stoffen" at bounding box center [613, 284] width 1 height 1
checkbox input "false"
click at [678, 327] on label "Low Density Polyethyleen (LDPE) Folie Op Rol, Naturel" at bounding box center [800, 322] width 366 height 25
click at [614, 310] on input "Low Density Polyethyleen (LDPE) Folie Op Rol, Naturel" at bounding box center [613, 309] width 1 height 1
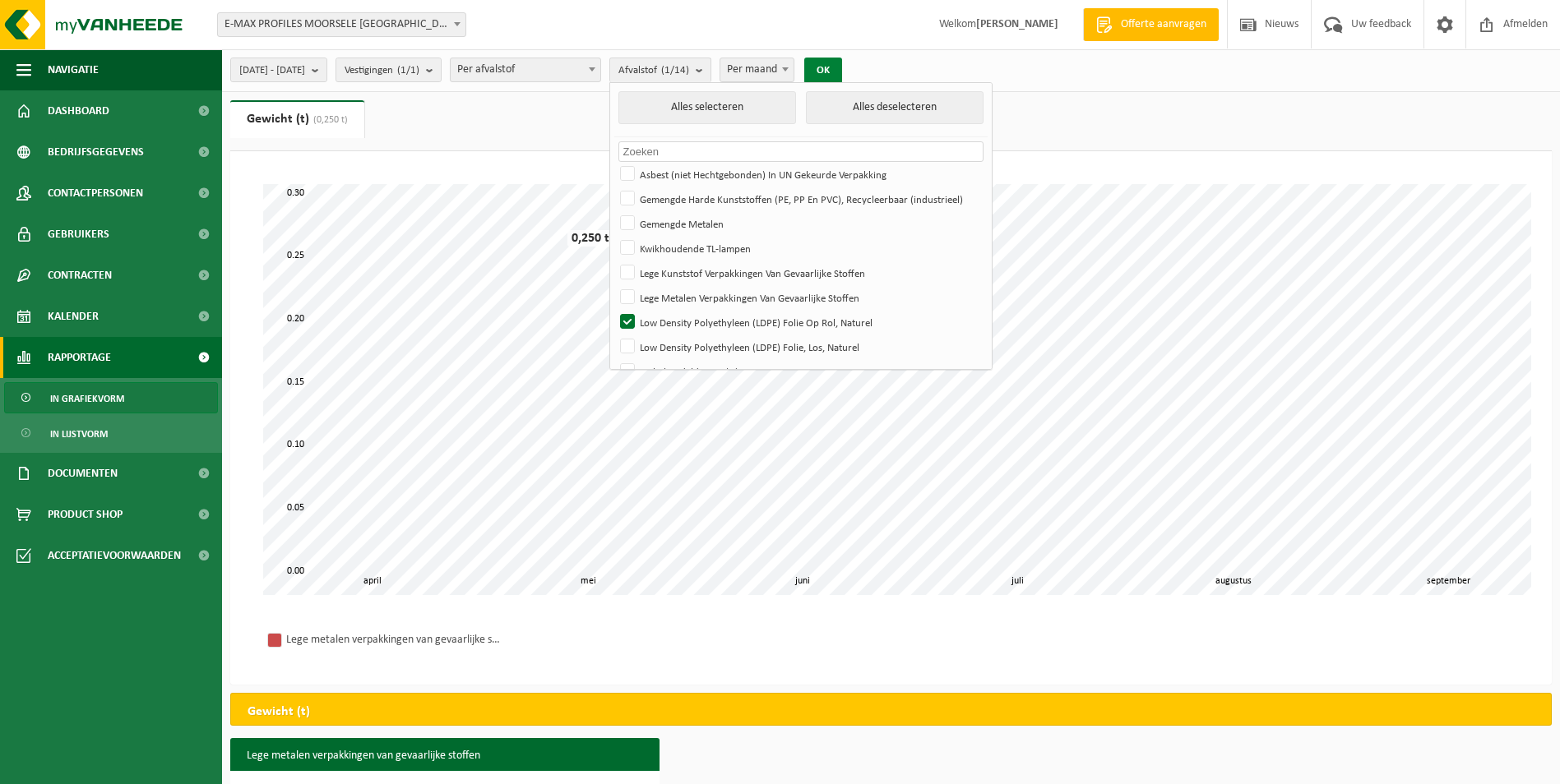
click at [842, 66] on button "OK" at bounding box center [823, 71] width 38 height 26
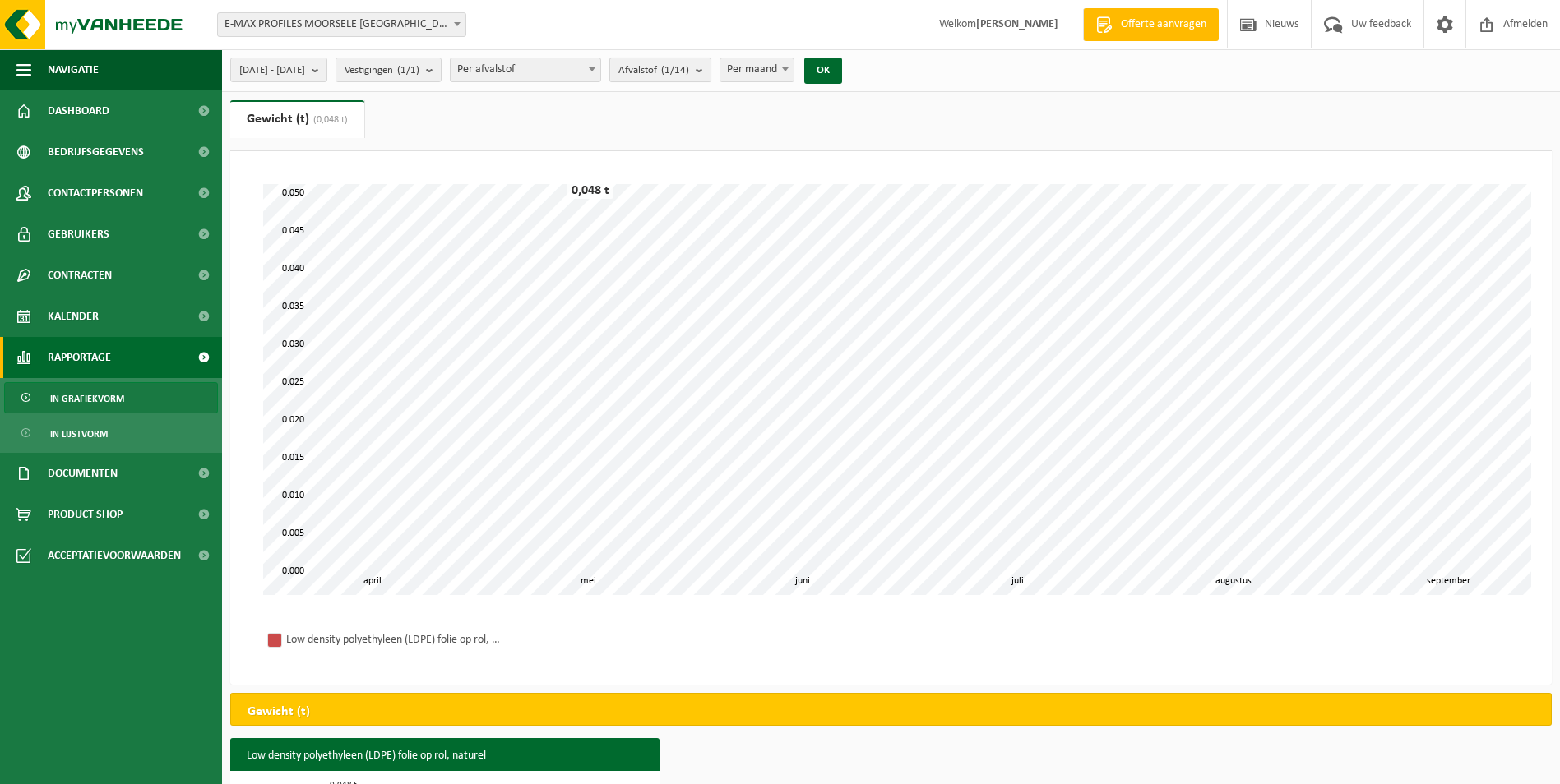
click at [710, 73] on b "submit" at bounding box center [702, 70] width 15 height 23
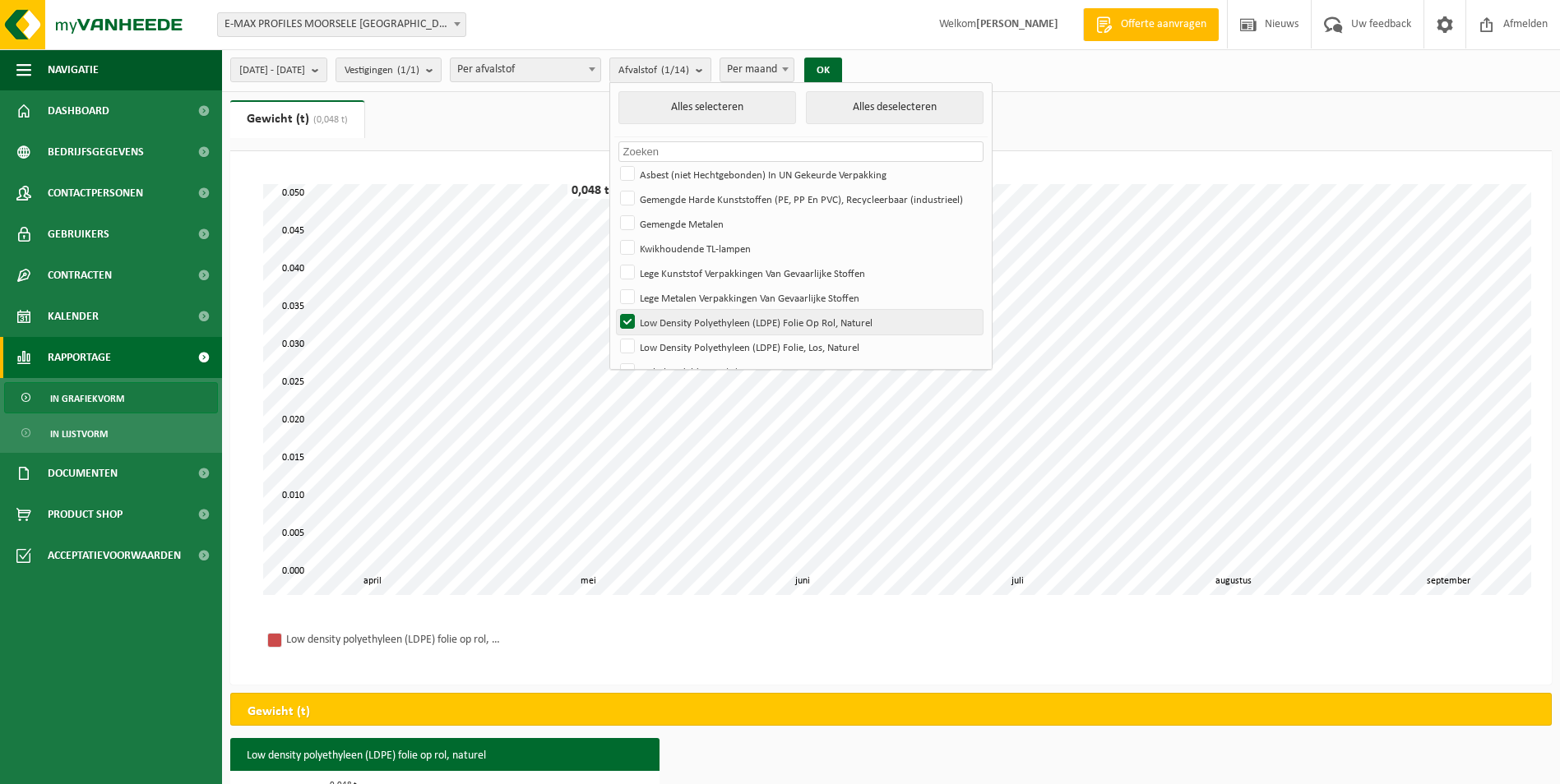
click at [672, 322] on label "Low Density Polyethyleen (LDPE) Folie Op Rol, Naturel" at bounding box center [800, 322] width 366 height 25
click at [614, 310] on input "Low Density Polyethyleen (LDPE) Folie Op Rol, Naturel" at bounding box center [613, 309] width 1 height 1
checkbox input "false"
click at [675, 344] on label "Low Density Polyethyleen (LDPE) Folie, Los, Naturel" at bounding box center [800, 346] width 366 height 25
click at [614, 334] on input "Low Density Polyethyleen (LDPE) Folie, Los, Naturel" at bounding box center [613, 333] width 1 height 1
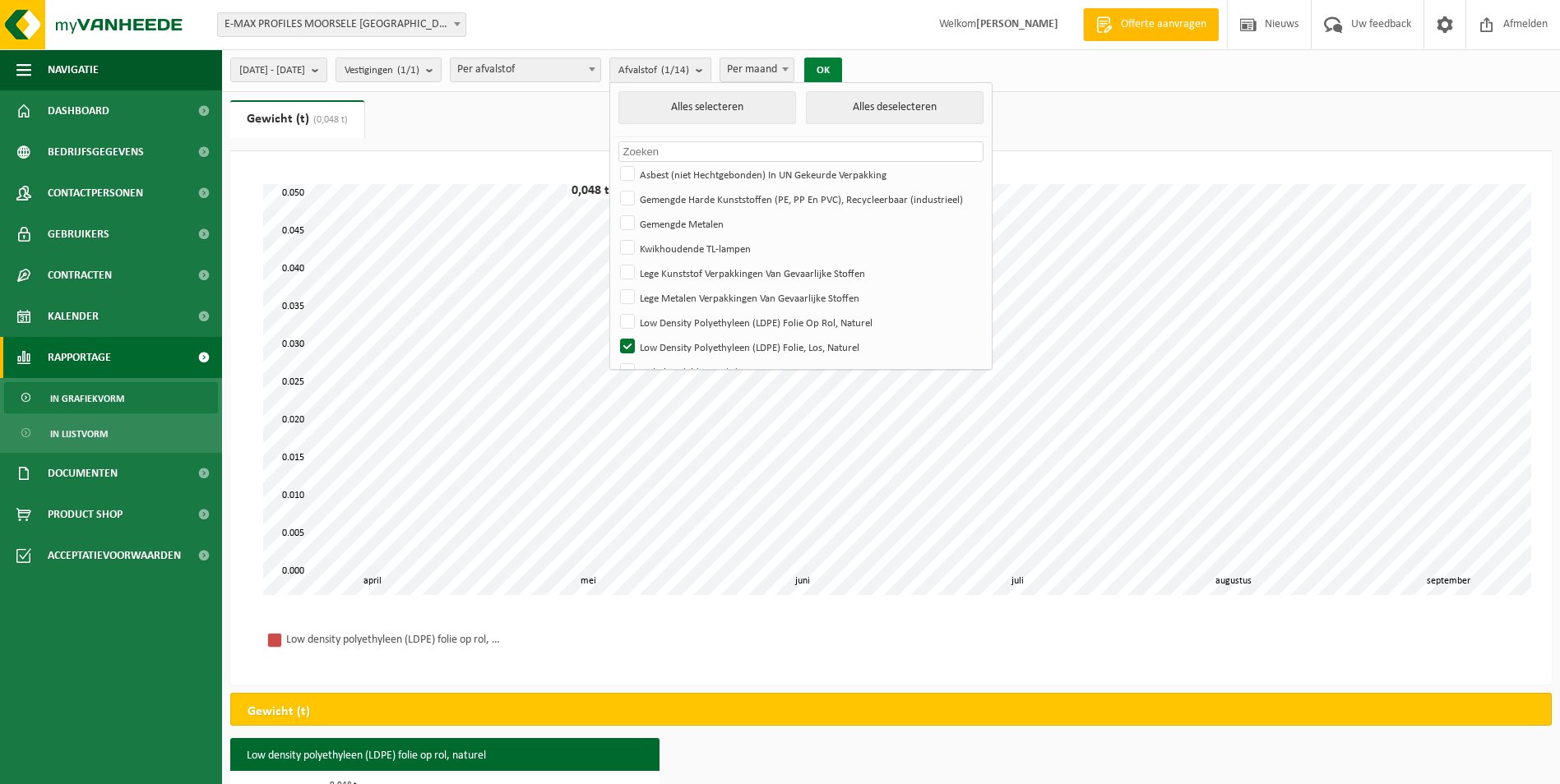
click at [842, 75] on button "OK" at bounding box center [823, 71] width 38 height 26
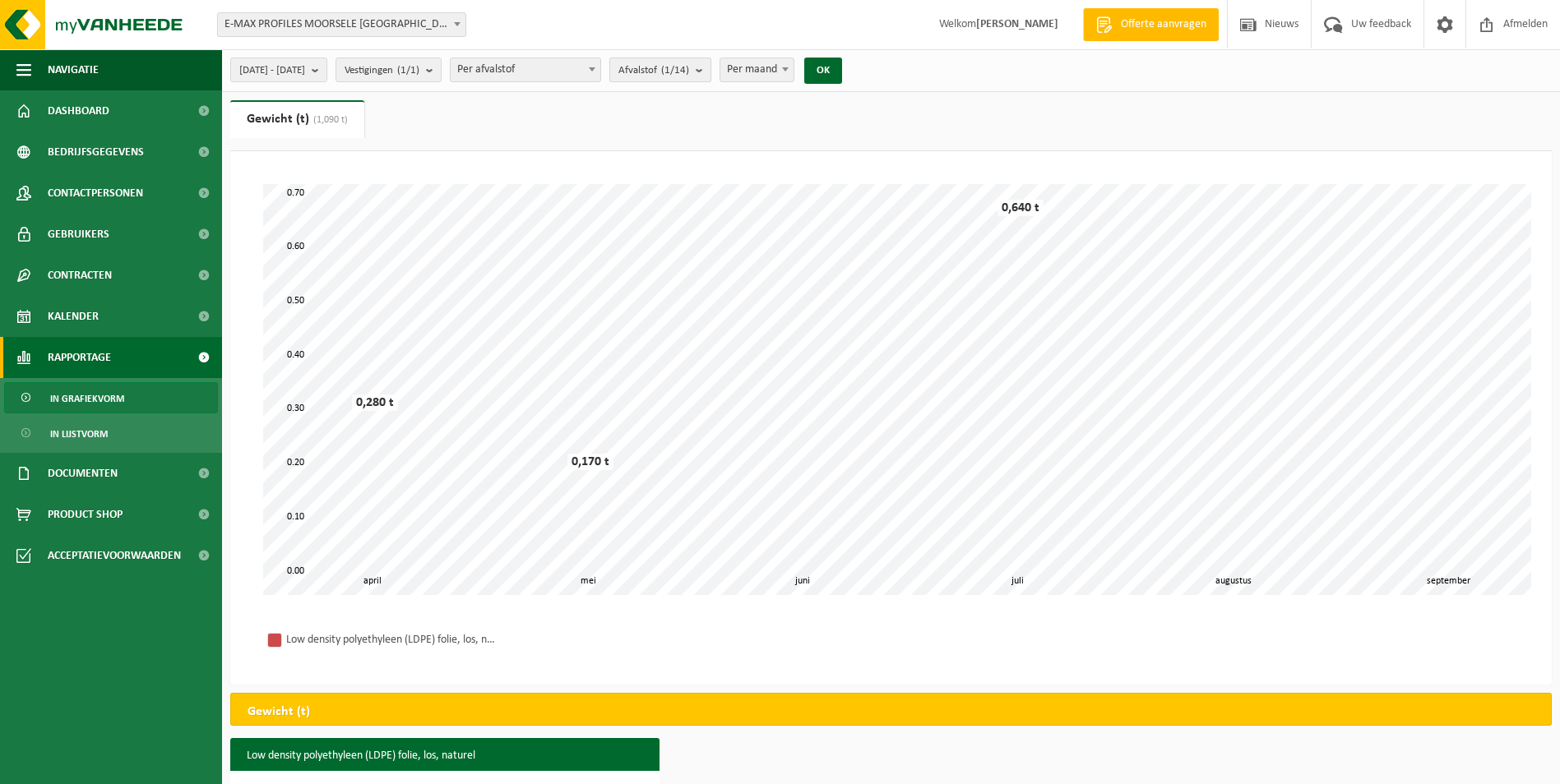
click at [710, 72] on b "submit" at bounding box center [702, 70] width 15 height 23
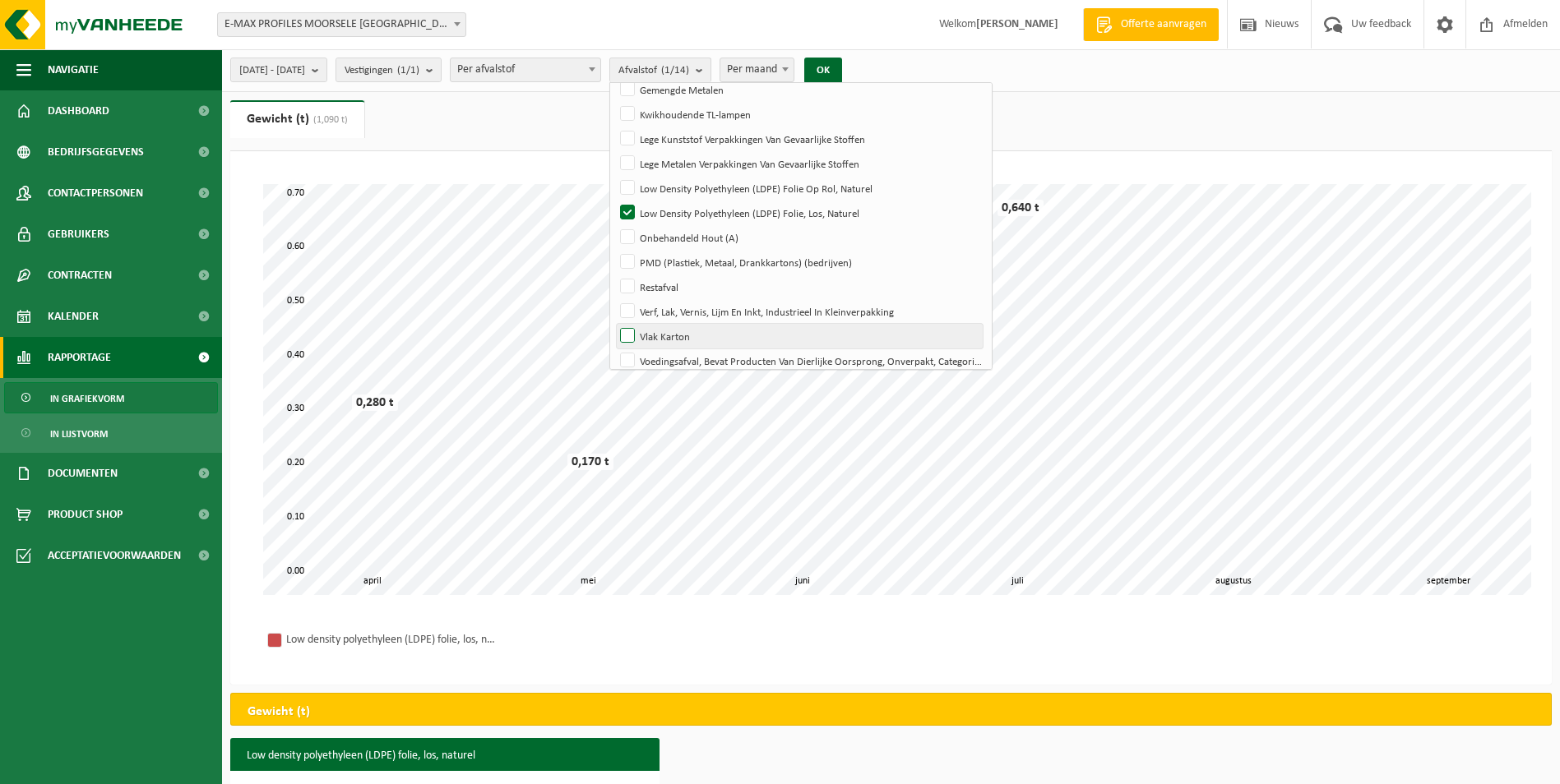
scroll to position [145, 0]
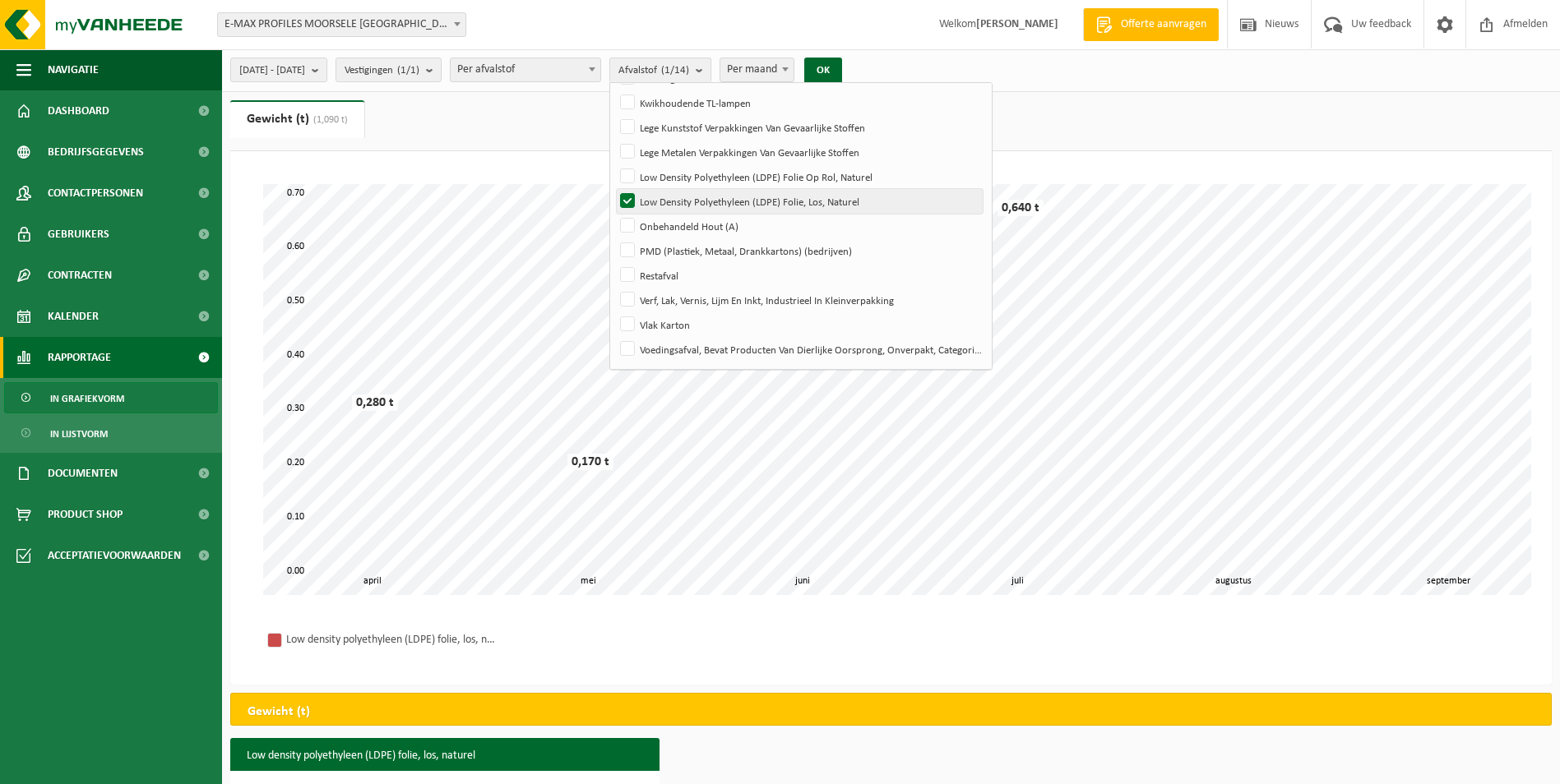
click at [675, 202] on label "Low Density Polyethyleen (LDPE) Folie, Los, Naturel" at bounding box center [800, 201] width 366 height 25
click at [614, 189] on input "Low Density Polyethyleen (LDPE) Folie, Los, Naturel" at bounding box center [613, 188] width 1 height 1
checkbox input "false"
click at [672, 219] on label "Onbehandeld Hout (A)" at bounding box center [800, 225] width 366 height 25
click at [614, 213] on input "Onbehandeld Hout (A)" at bounding box center [613, 213] width 1 height 1
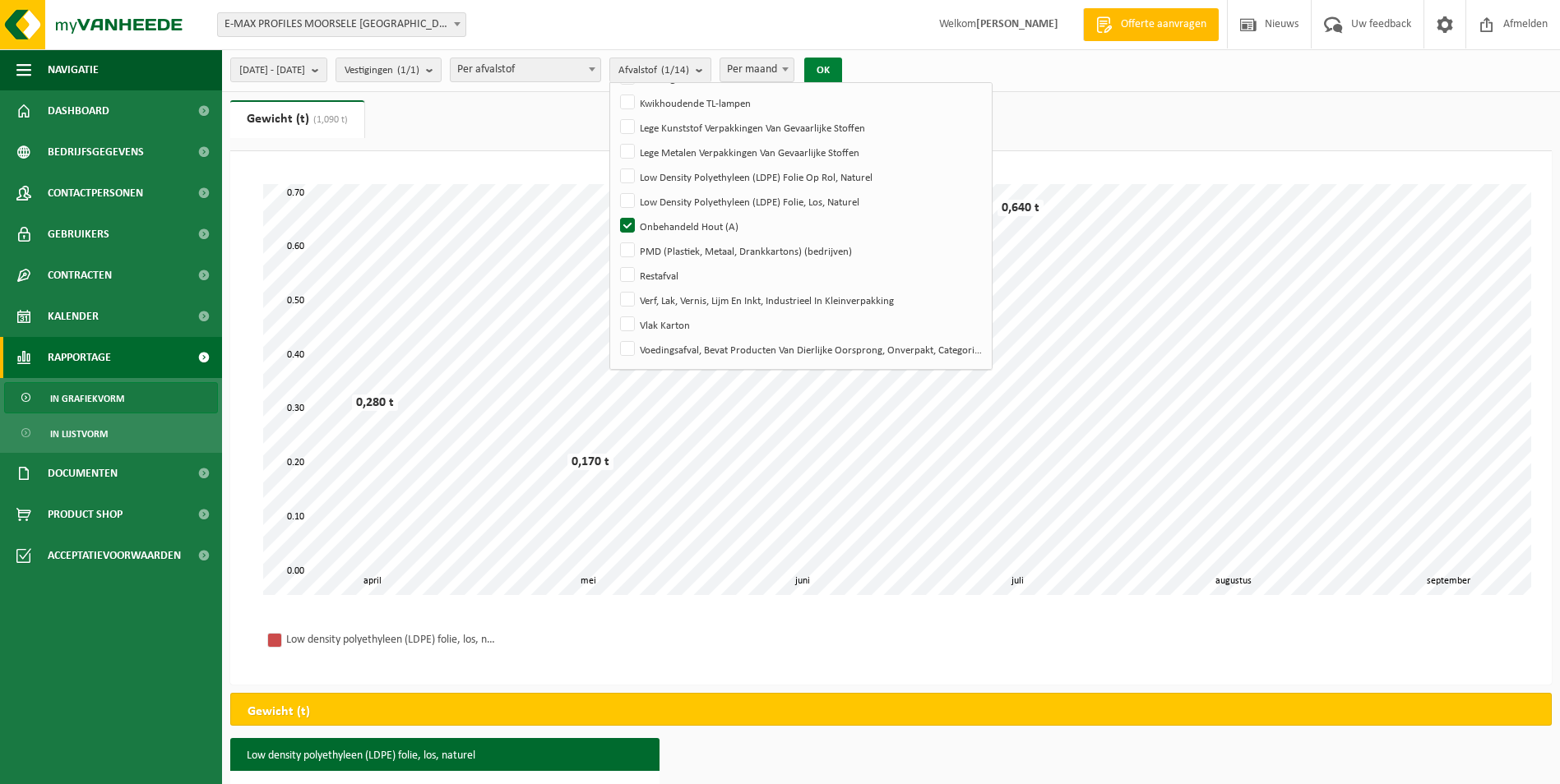
click at [842, 73] on button "OK" at bounding box center [823, 71] width 38 height 26
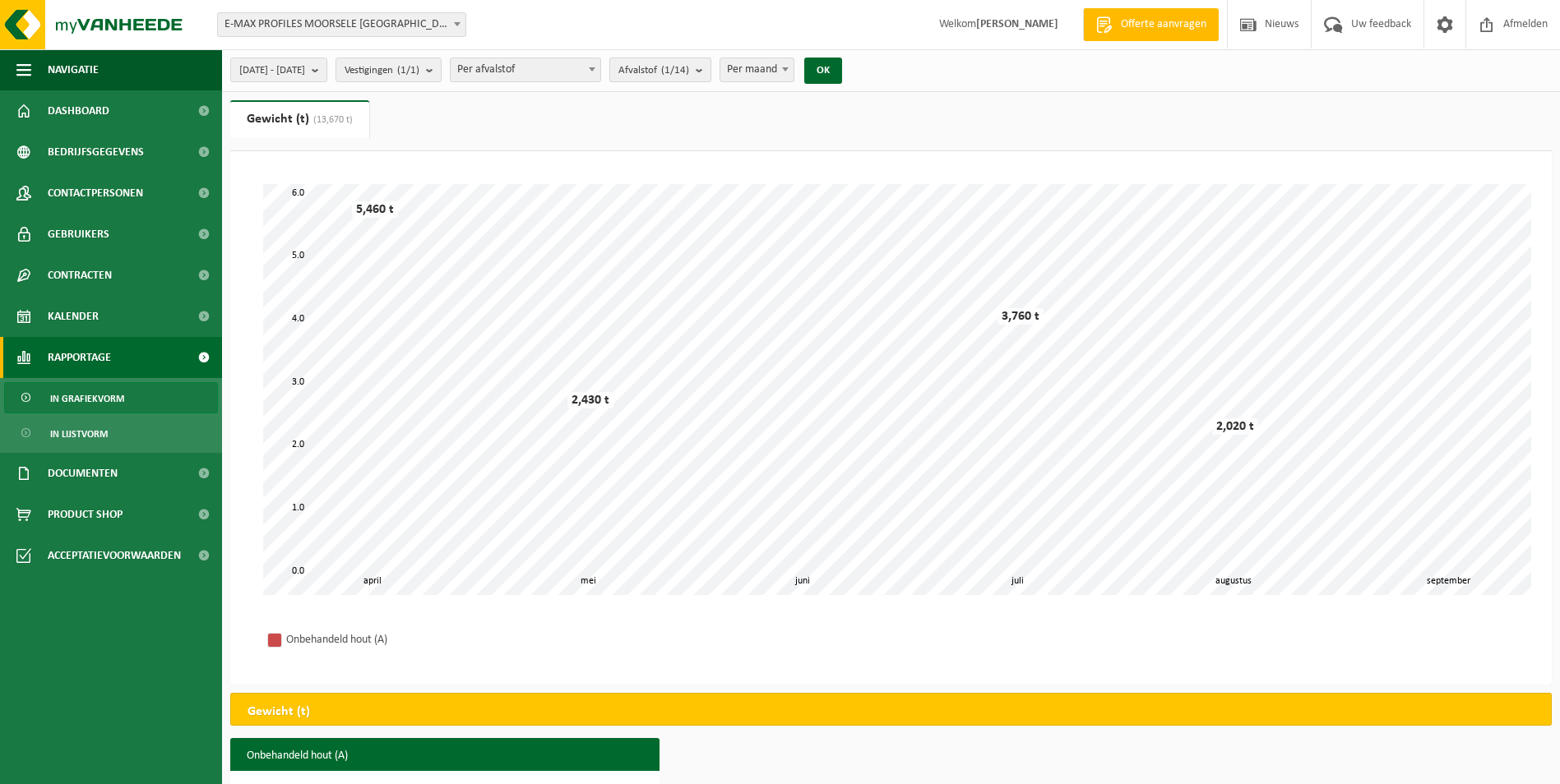
click at [710, 69] on b "submit" at bounding box center [702, 70] width 15 height 23
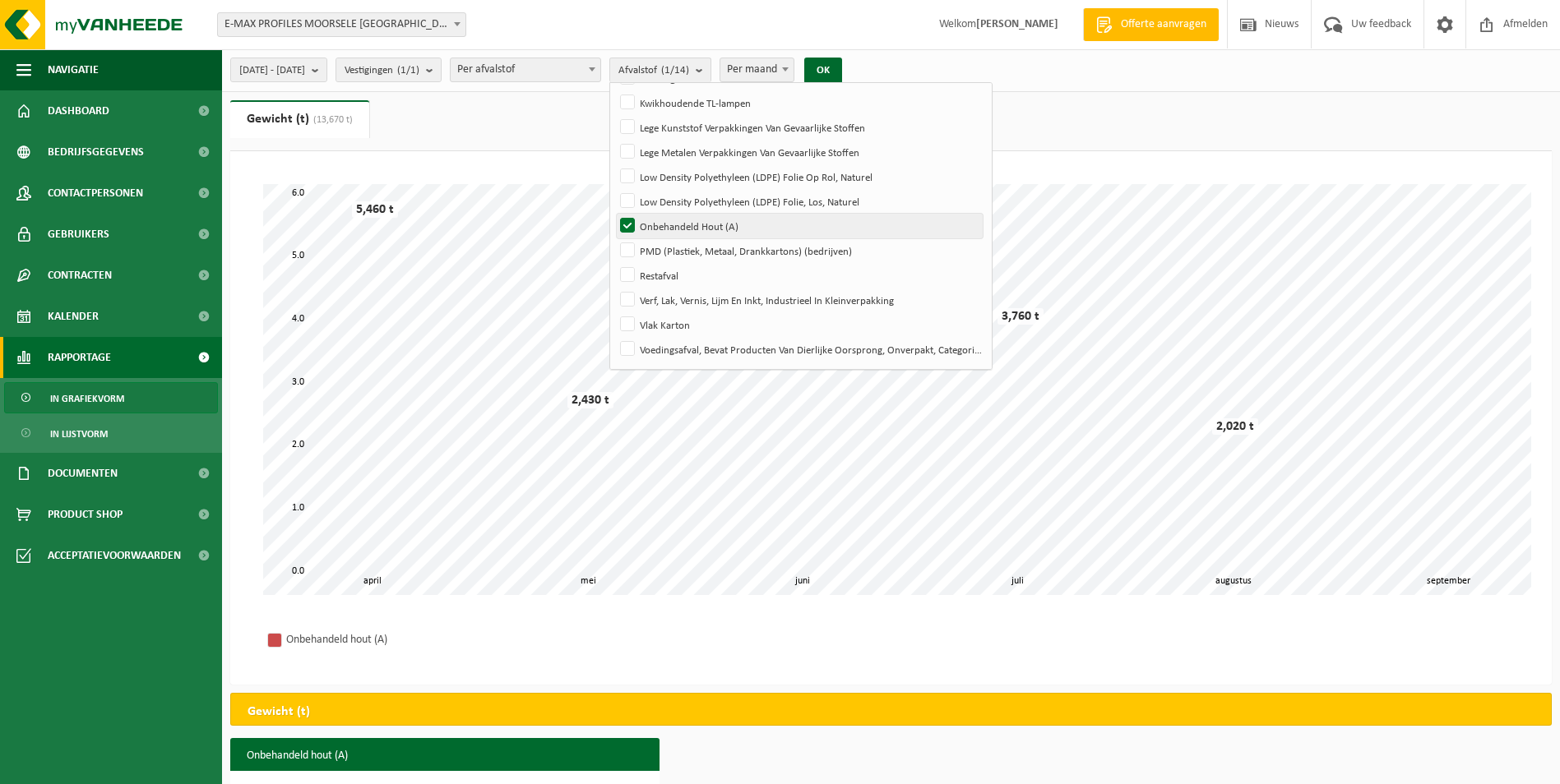
click at [677, 227] on label "Onbehandeld Hout (A)" at bounding box center [800, 225] width 366 height 25
click at [614, 213] on input "Onbehandeld Hout (A)" at bounding box center [613, 213] width 1 height 1
checkbox input "false"
click at [665, 247] on label "PMD (Plastiek, Metaal, Drankkartons) (bedrijven)" at bounding box center [800, 250] width 366 height 25
click at [614, 238] on input "PMD (Plastiek, Metaal, Drankkartons) (bedrijven)" at bounding box center [613, 237] width 1 height 1
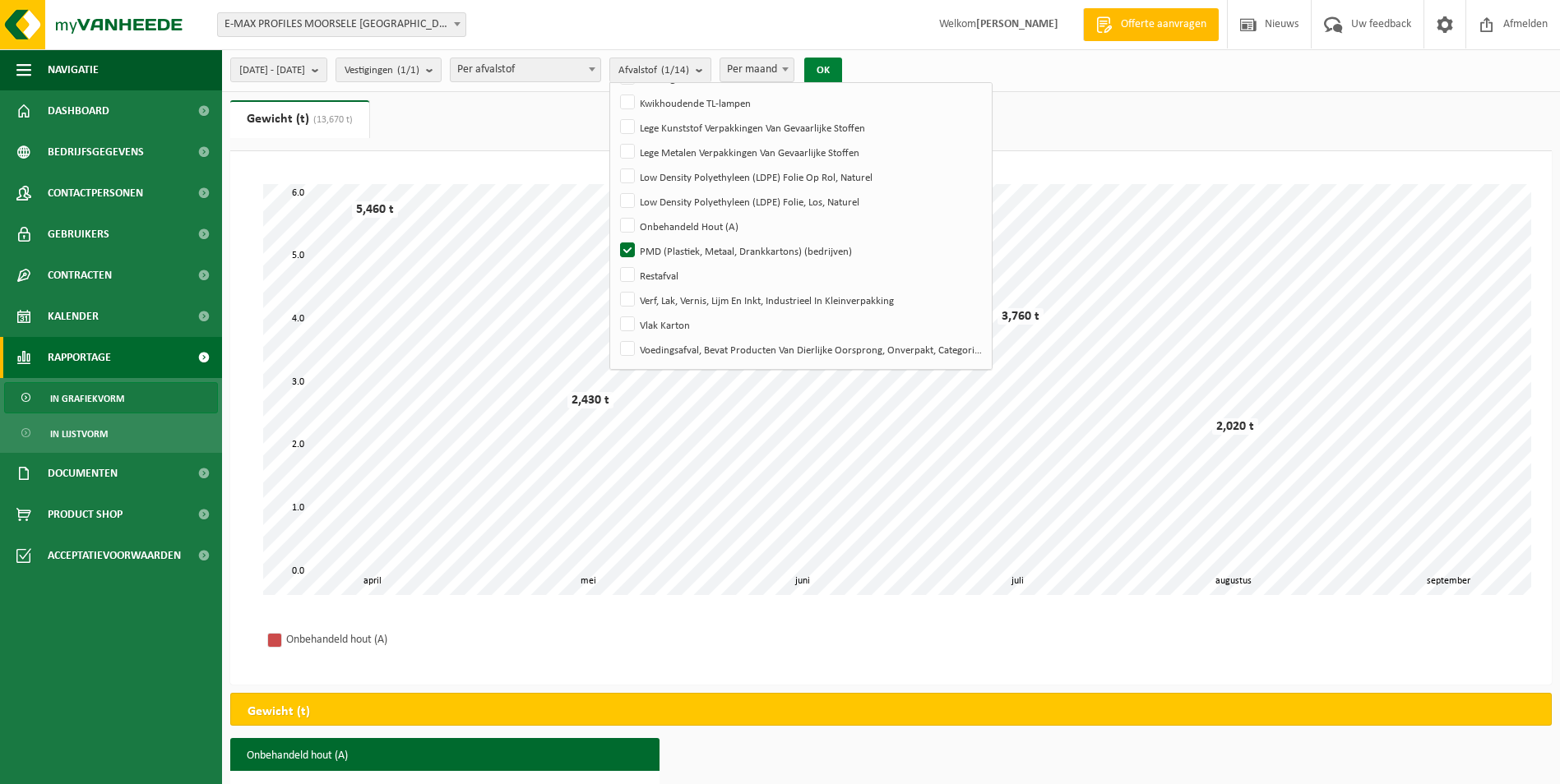
click at [842, 69] on button "OK" at bounding box center [823, 71] width 38 height 26
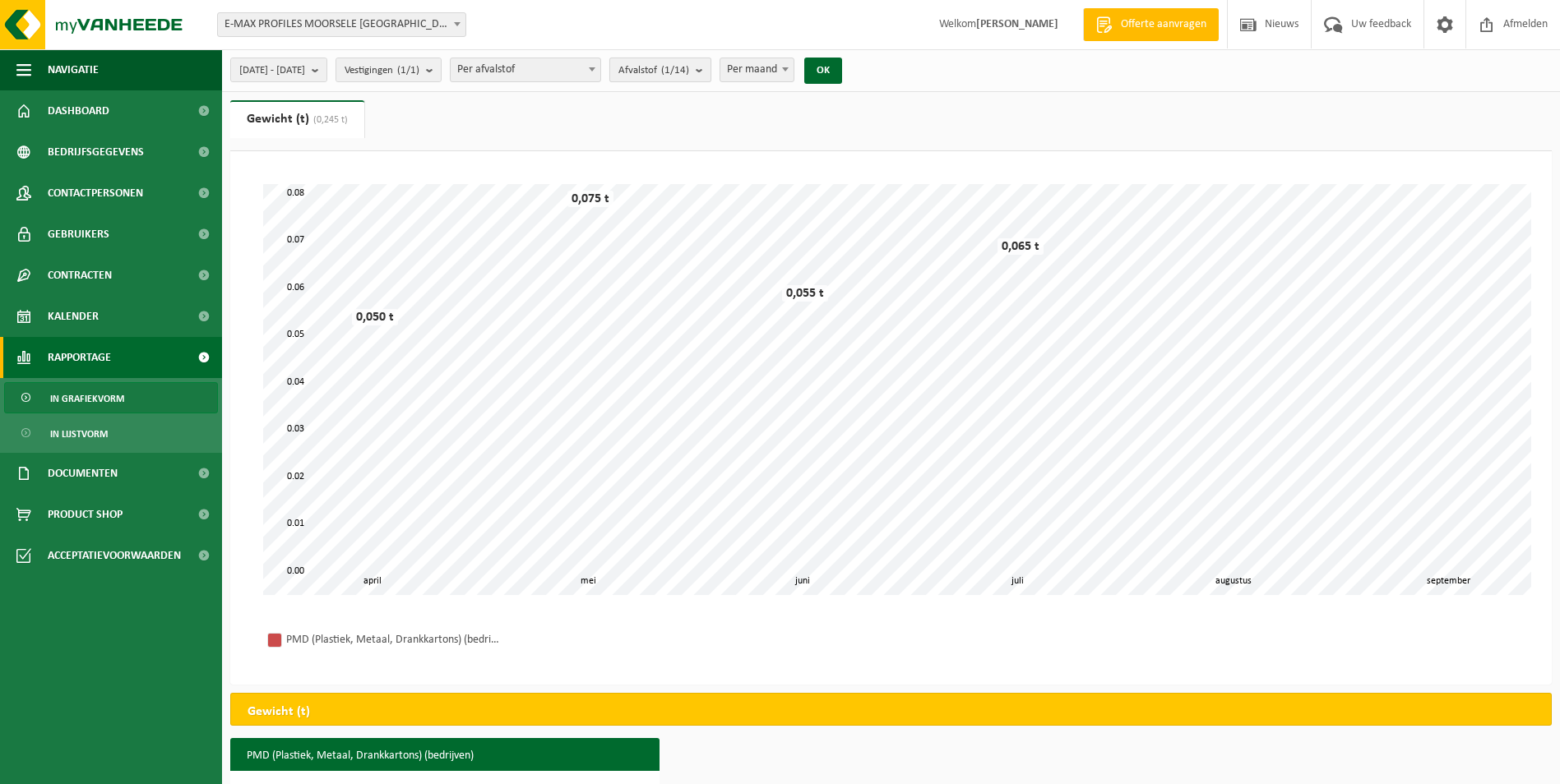
click at [710, 77] on b "submit" at bounding box center [702, 70] width 15 height 23
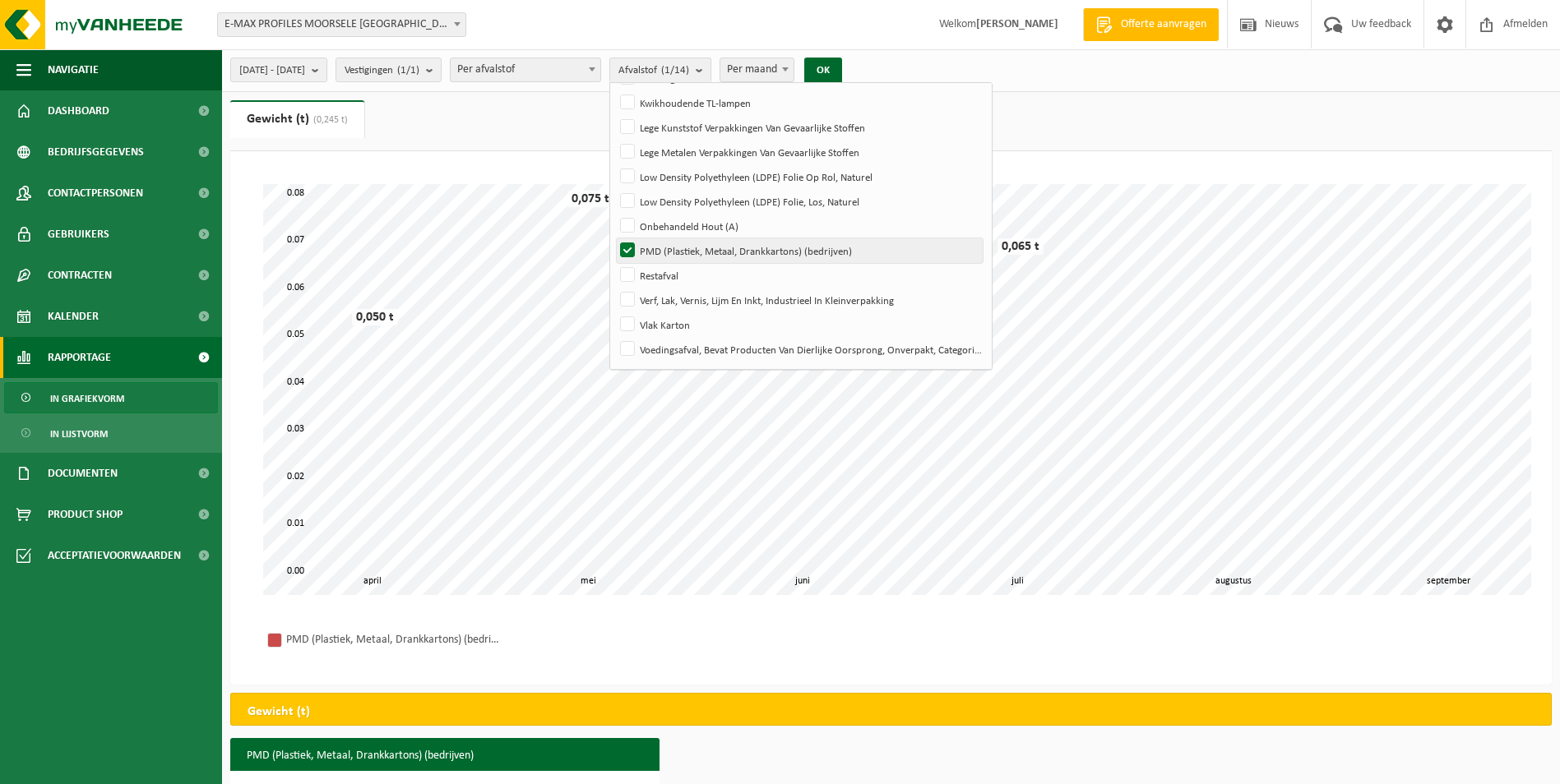
click at [669, 250] on label "PMD (Plastiek, Metaal, Drankkartons) (bedrijven)" at bounding box center [800, 250] width 366 height 25
click at [614, 238] on input "PMD (Plastiek, Metaal, Drankkartons) (bedrijven)" at bounding box center [613, 237] width 1 height 1
checkbox input "false"
click at [669, 275] on label "Restafval" at bounding box center [800, 275] width 366 height 25
click at [614, 263] on input "Restafval" at bounding box center [613, 262] width 1 height 1
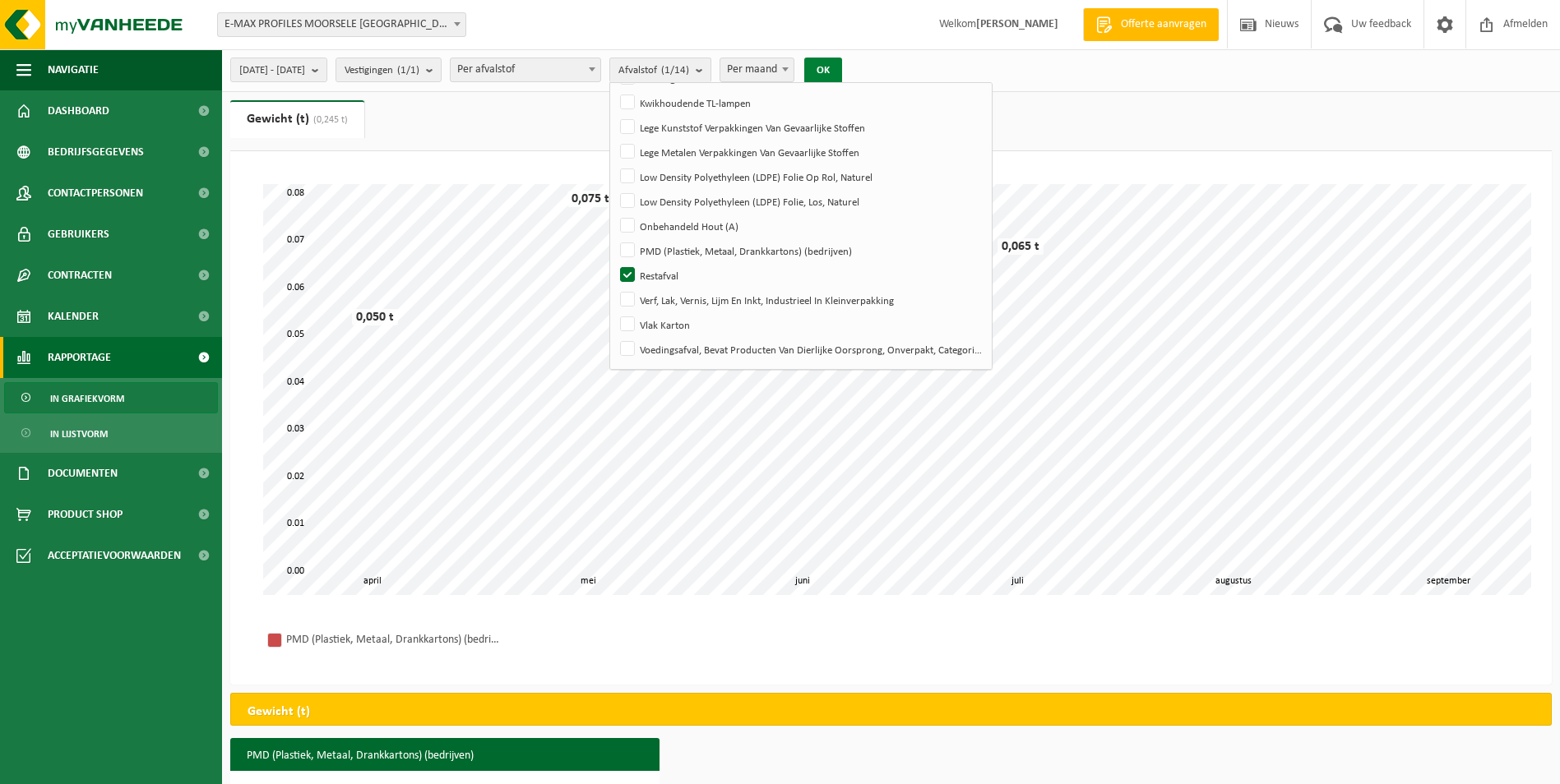
click at [842, 72] on button "OK" at bounding box center [823, 71] width 38 height 26
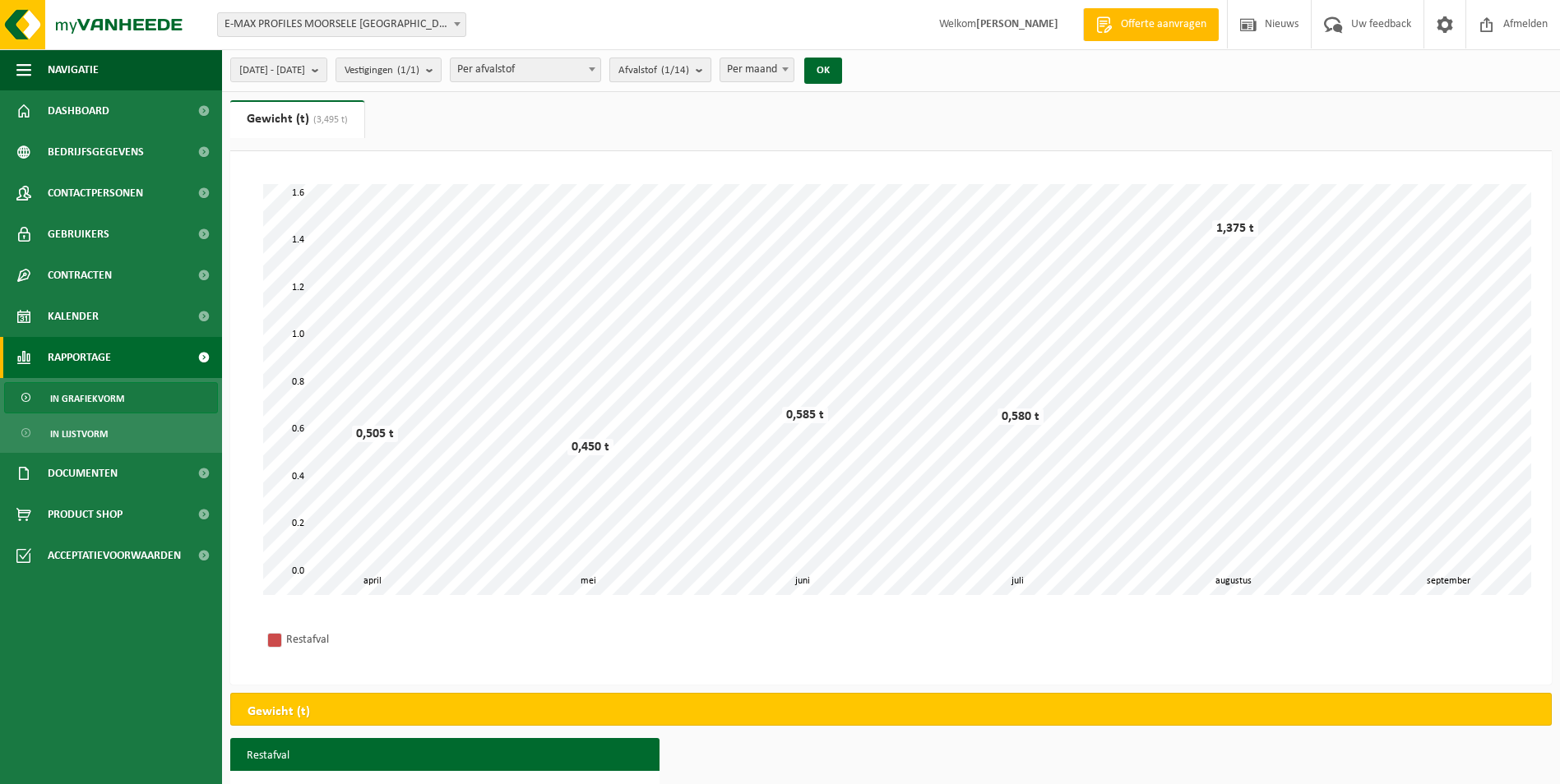
click at [710, 72] on b "submit" at bounding box center [702, 70] width 15 height 23
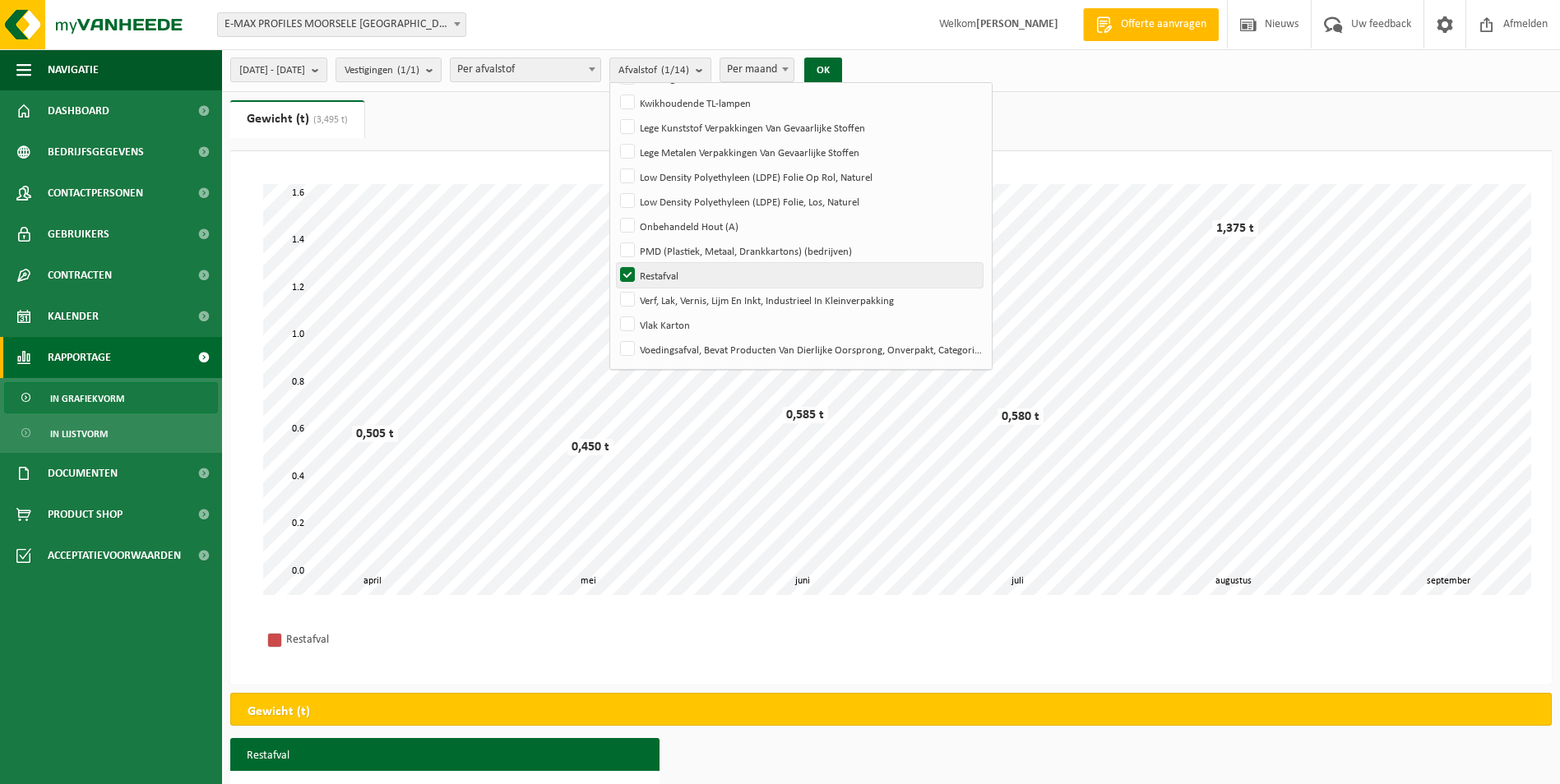
click at [675, 267] on label "Restafval" at bounding box center [800, 275] width 366 height 25
click at [614, 263] on input "Restafval" at bounding box center [613, 262] width 1 height 1
checkbox input "false"
click at [675, 292] on label "Verf, Lak, Vernis, Lijm En Inkt, Industrieel In Kleinverpakking" at bounding box center [800, 300] width 366 height 25
click at [614, 288] on input "Verf, Lak, Vernis, Lijm En Inkt, Industrieel In Kleinverpakking" at bounding box center [613, 287] width 1 height 1
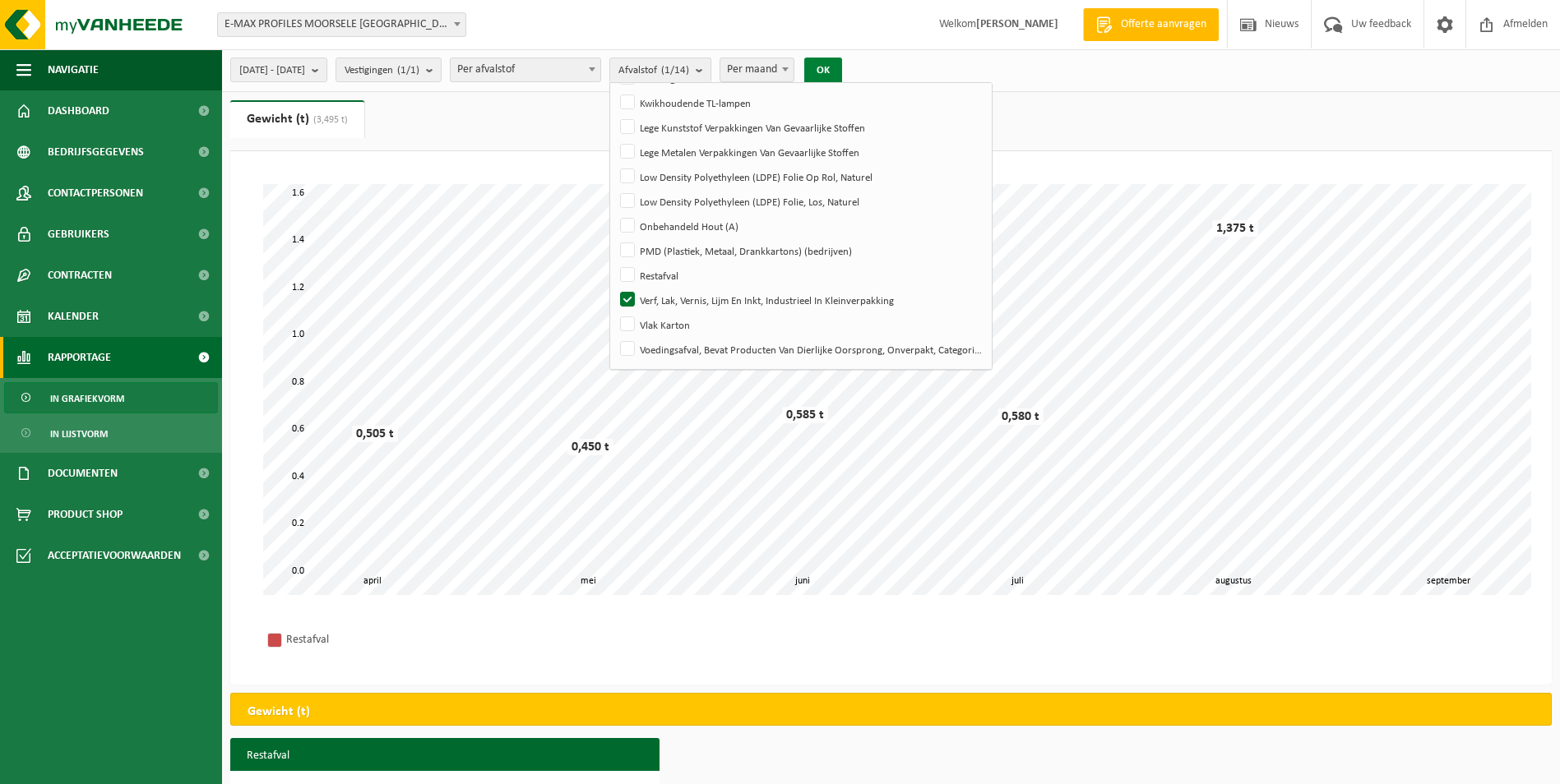
click at [842, 73] on button "OK" at bounding box center [823, 71] width 38 height 26
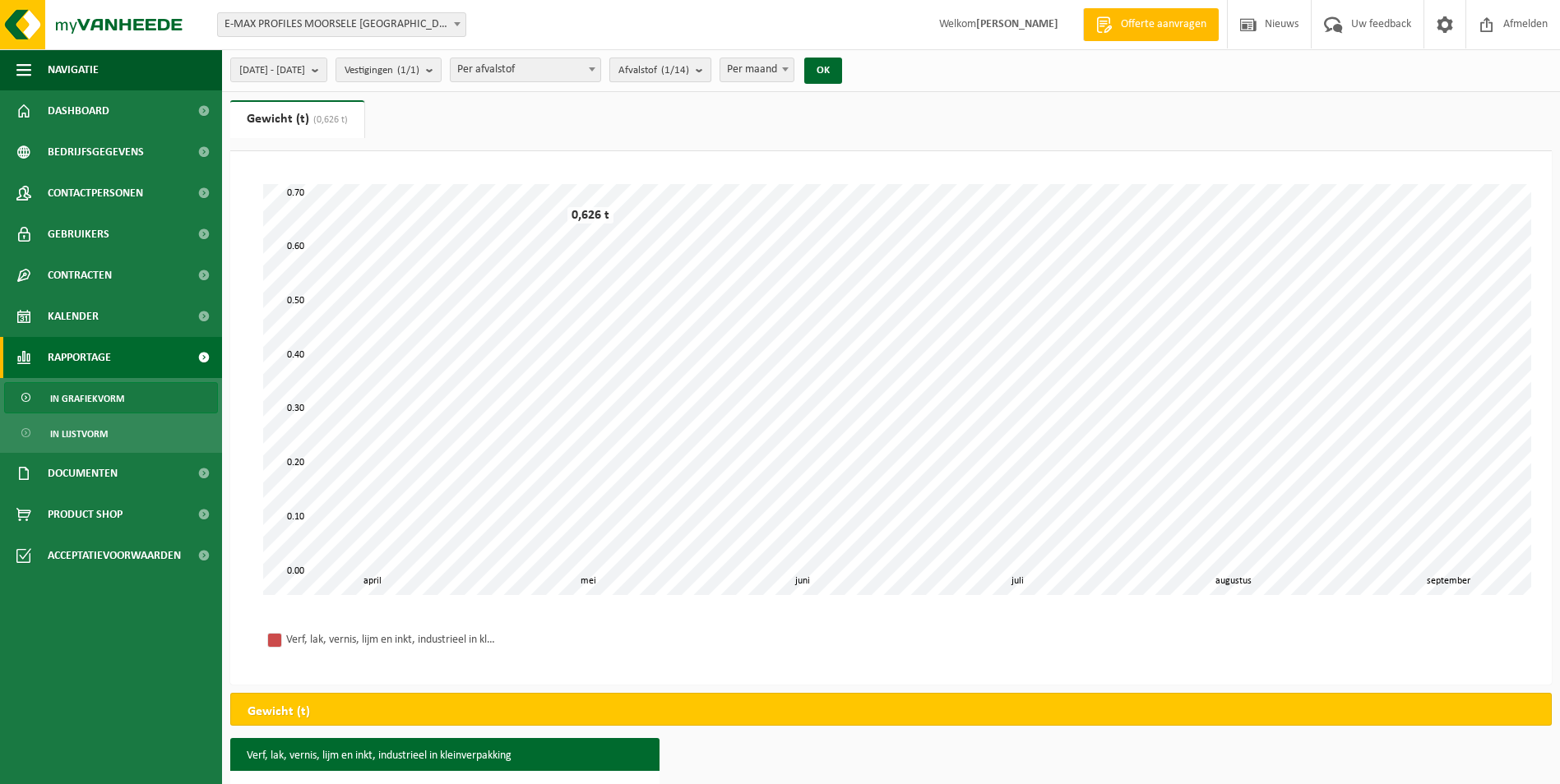
click at [710, 69] on b "submit" at bounding box center [702, 70] width 15 height 23
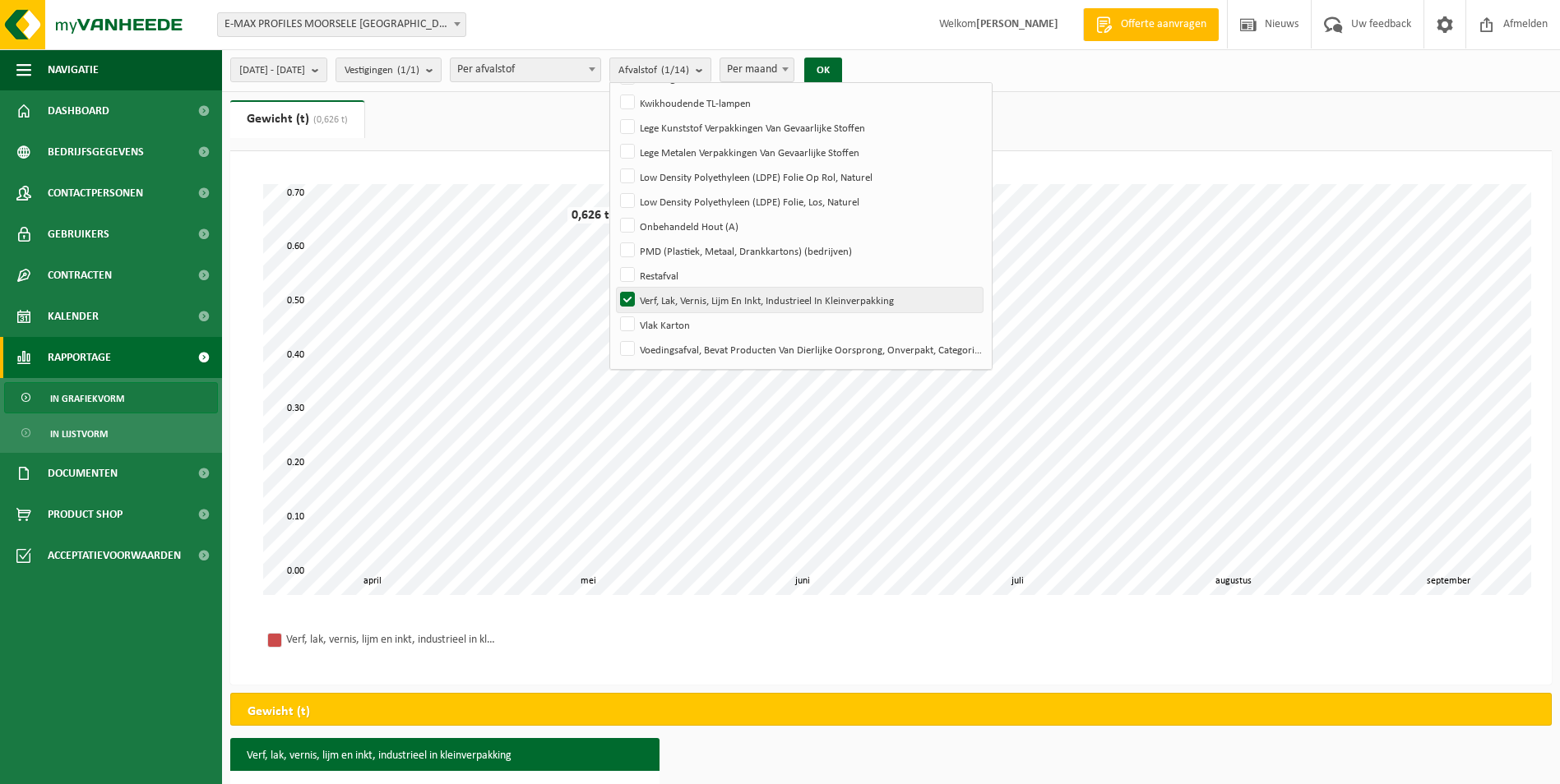
click at [665, 307] on label "Verf, Lak, Vernis, Lijm En Inkt, Industrieel In Kleinverpakking" at bounding box center [800, 300] width 366 height 25
click at [614, 288] on input "Verf, Lak, Vernis, Lijm En Inkt, Industrieel In Kleinverpakking" at bounding box center [613, 287] width 1 height 1
checkbox input "false"
click at [667, 324] on label "Vlak Karton" at bounding box center [800, 325] width 366 height 25
click at [614, 313] on input "Vlak Karton" at bounding box center [613, 312] width 1 height 1
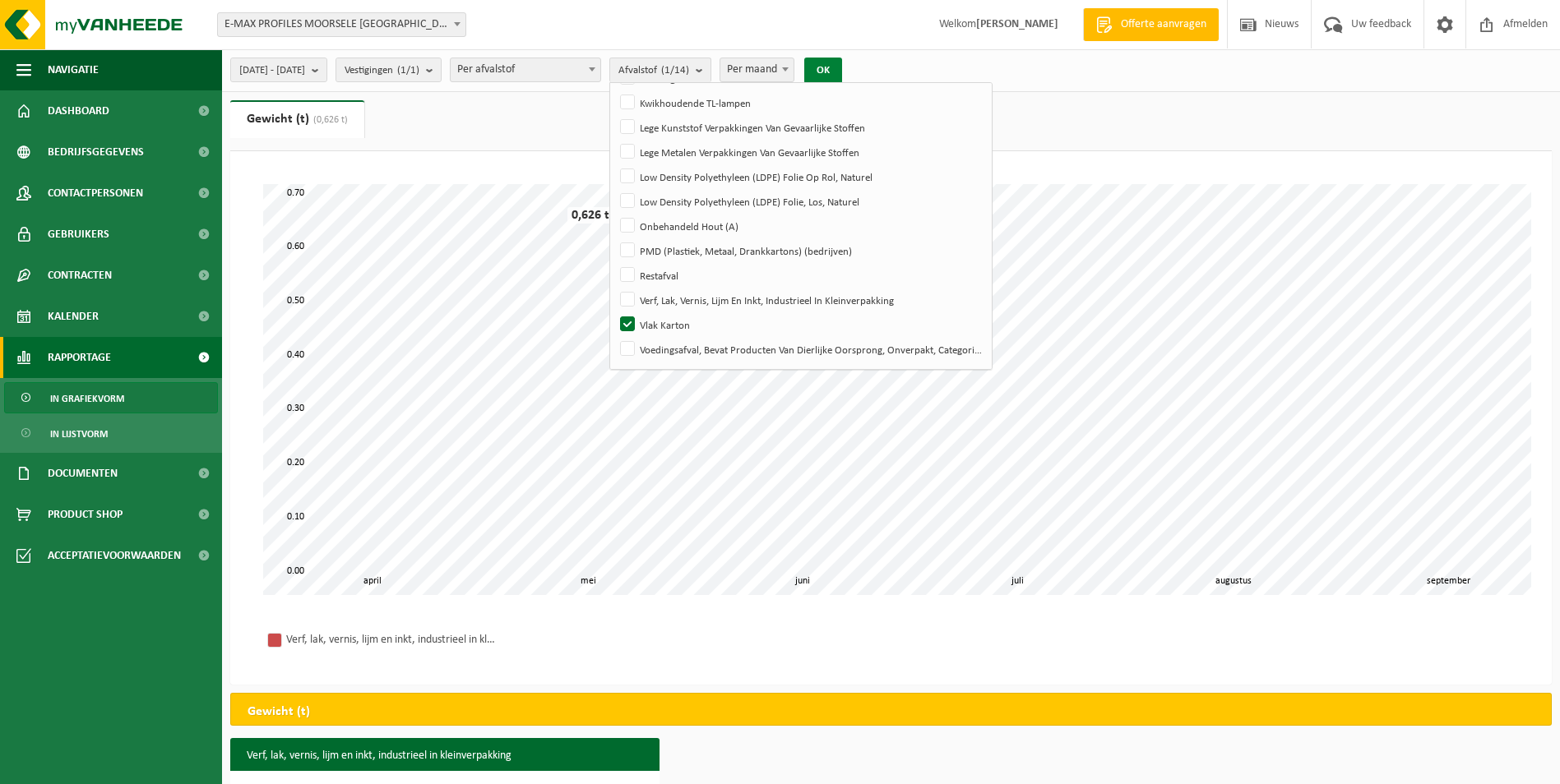
click at [842, 67] on button "OK" at bounding box center [823, 71] width 38 height 26
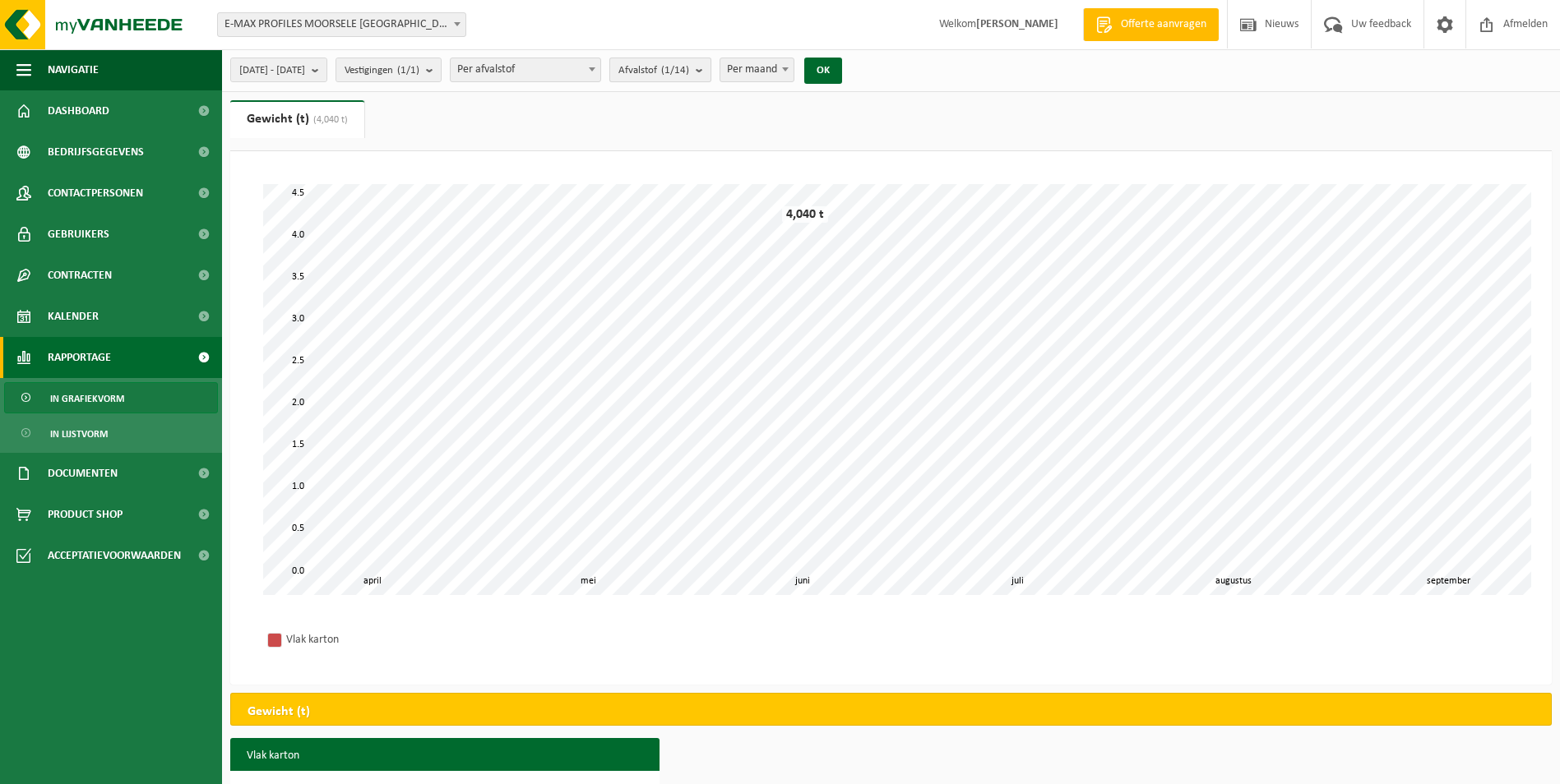
click at [710, 69] on b "submit" at bounding box center [702, 70] width 15 height 23
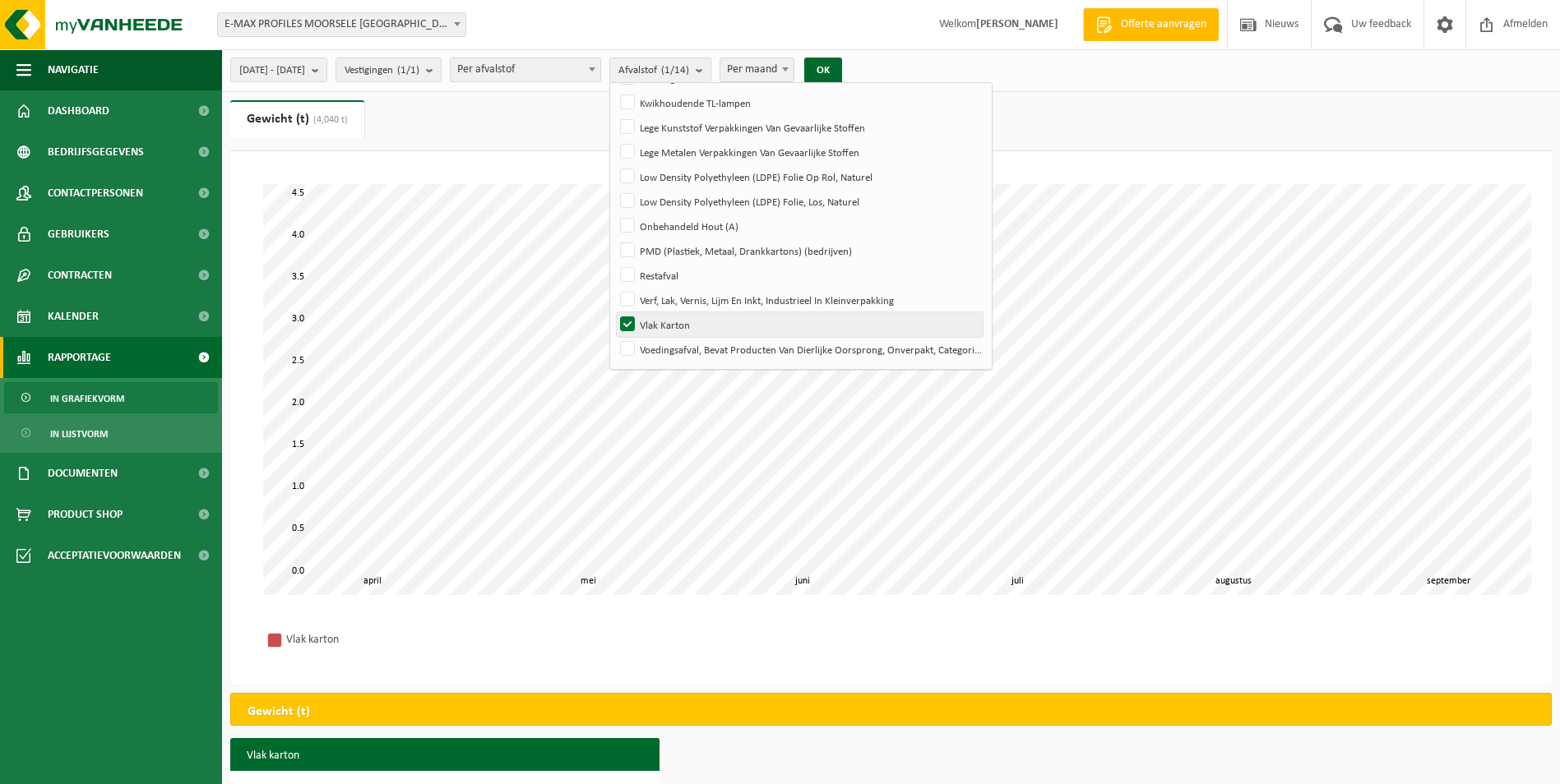
click at [669, 320] on label "Vlak Karton" at bounding box center [800, 325] width 366 height 25
click at [614, 313] on input "Vlak Karton" at bounding box center [613, 312] width 1 height 1
checkbox input "false"
click at [675, 345] on label "Voedingsafval, Bevat Producten Van Dierlijke Oorsprong, Onverpakt, Categorie 3" at bounding box center [800, 349] width 366 height 25
click at [614, 337] on input "Voedingsafval, Bevat Producten Van Dierlijke Oorsprong, Onverpakt, Categorie 3" at bounding box center [613, 336] width 1 height 1
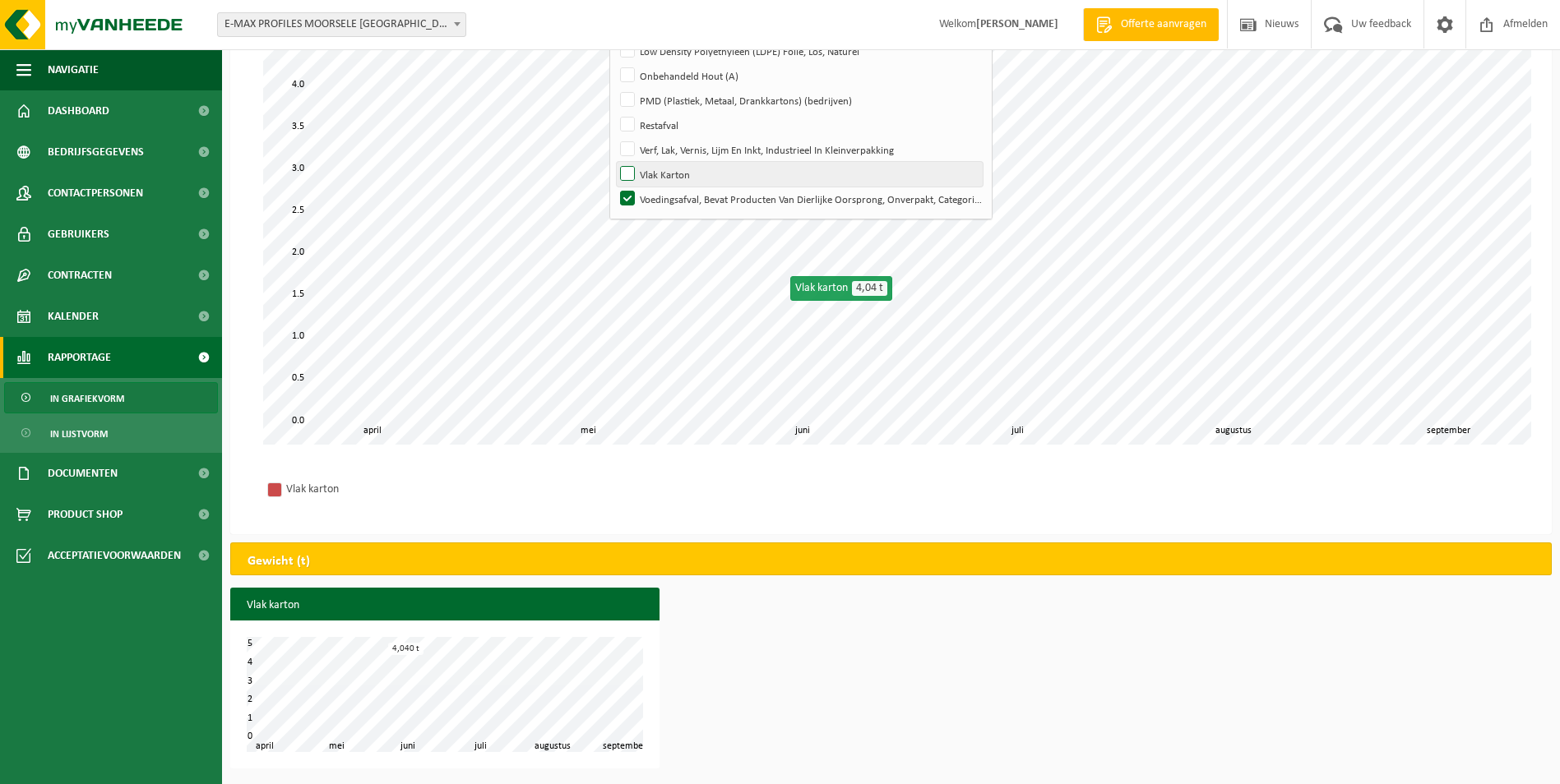
scroll to position [0, 0]
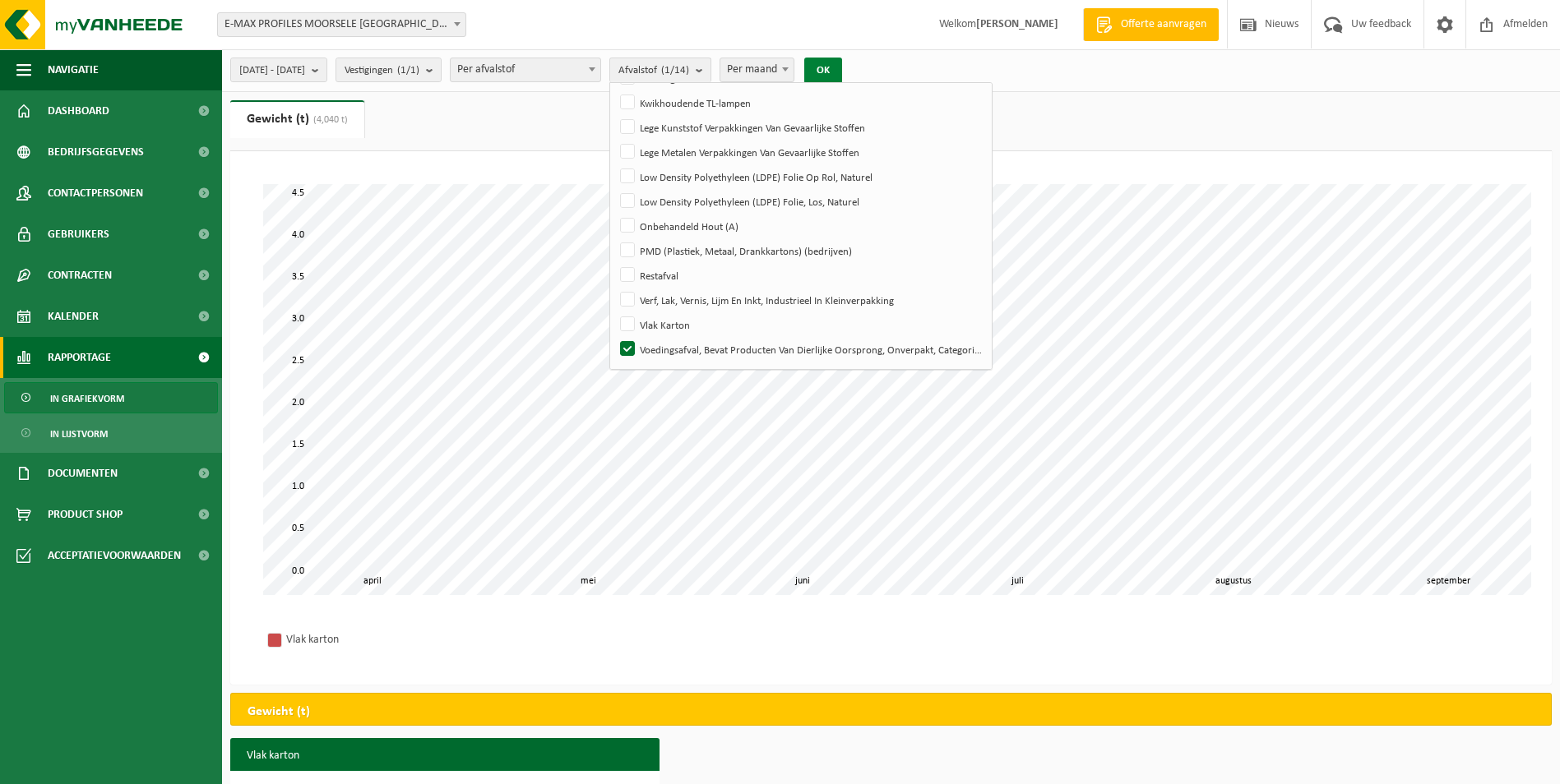
click at [842, 76] on button "OK" at bounding box center [823, 71] width 38 height 26
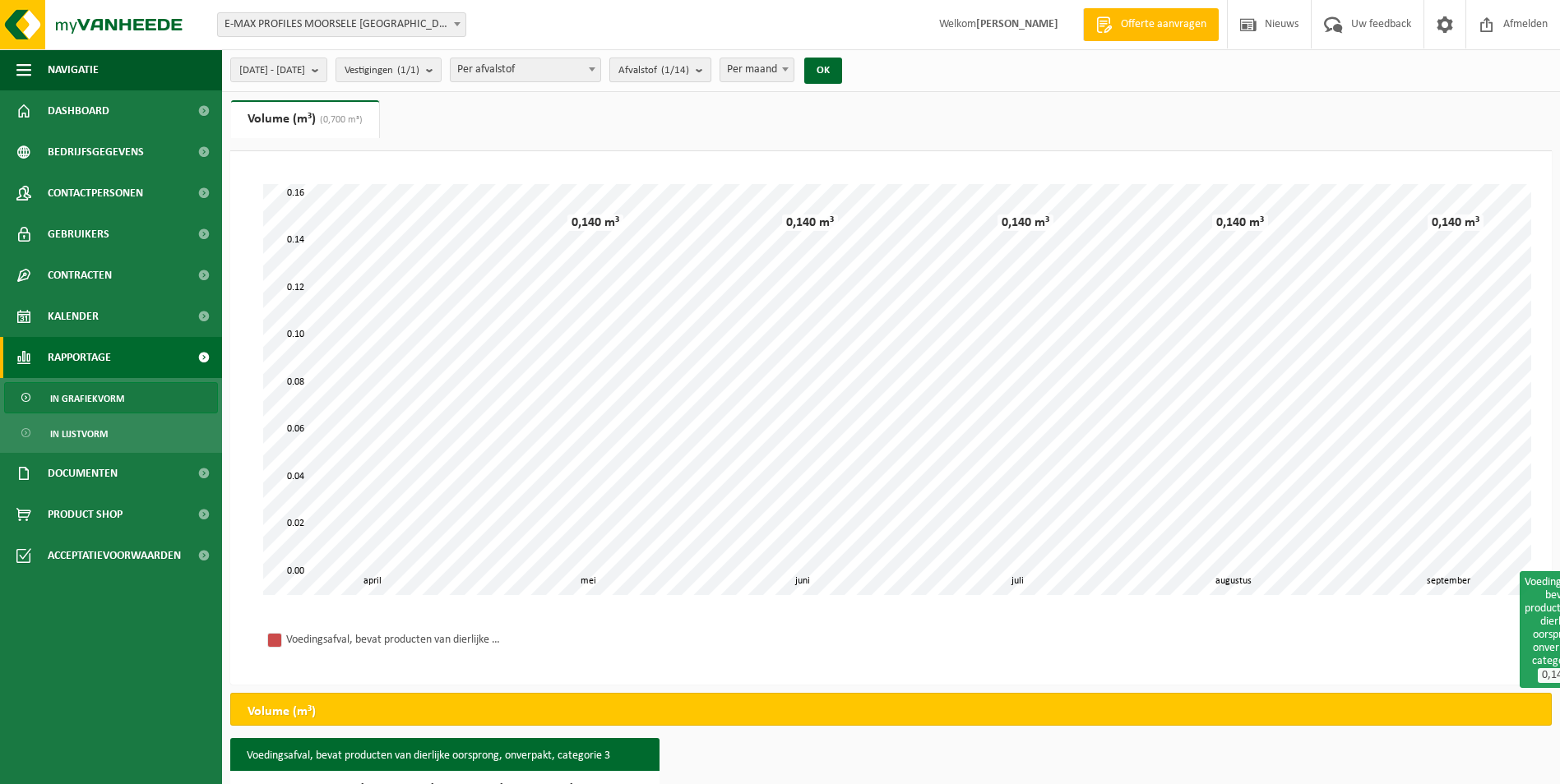
click at [710, 72] on b "submit" at bounding box center [702, 70] width 15 height 23
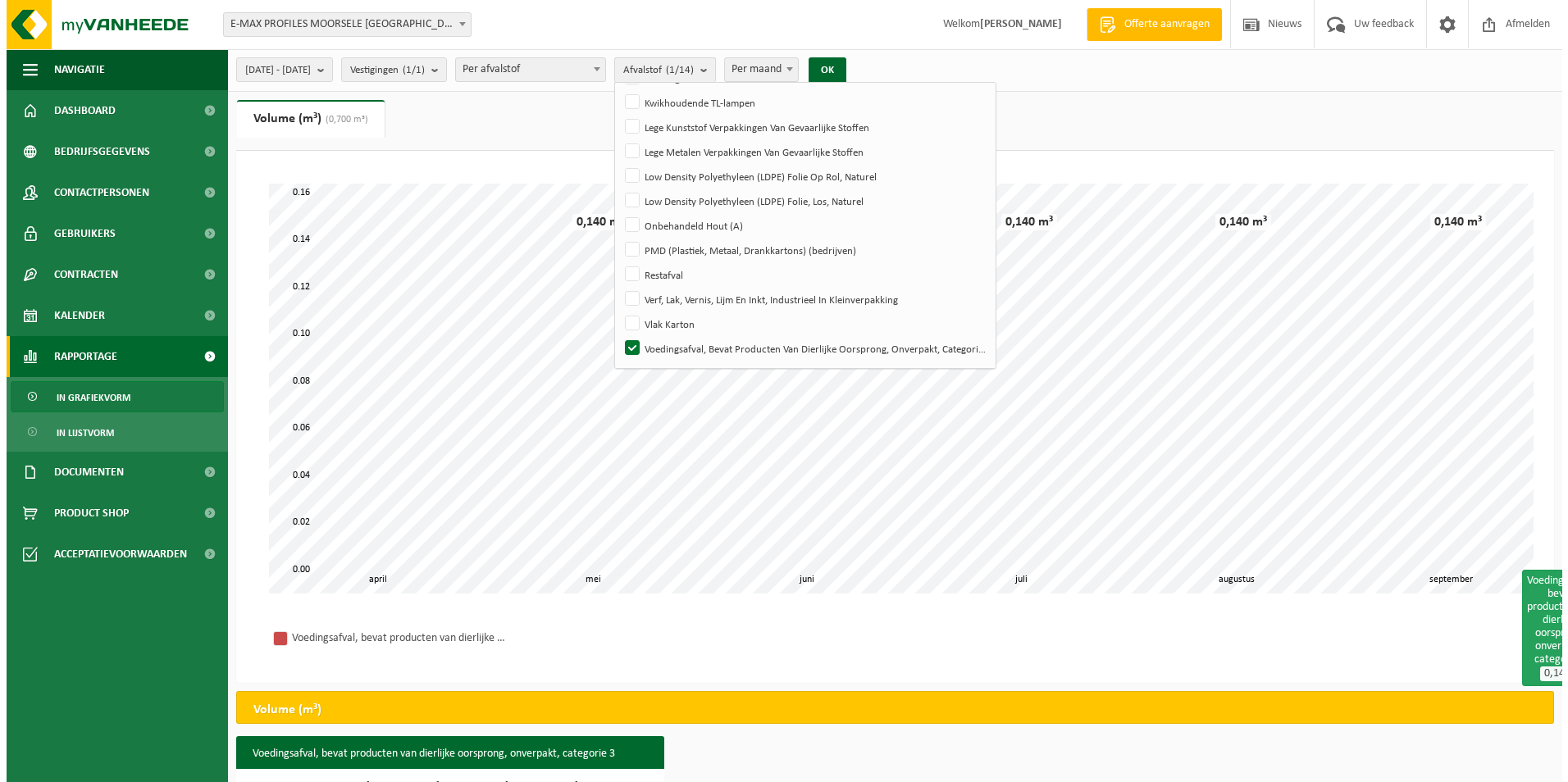
scroll to position [145, 0]
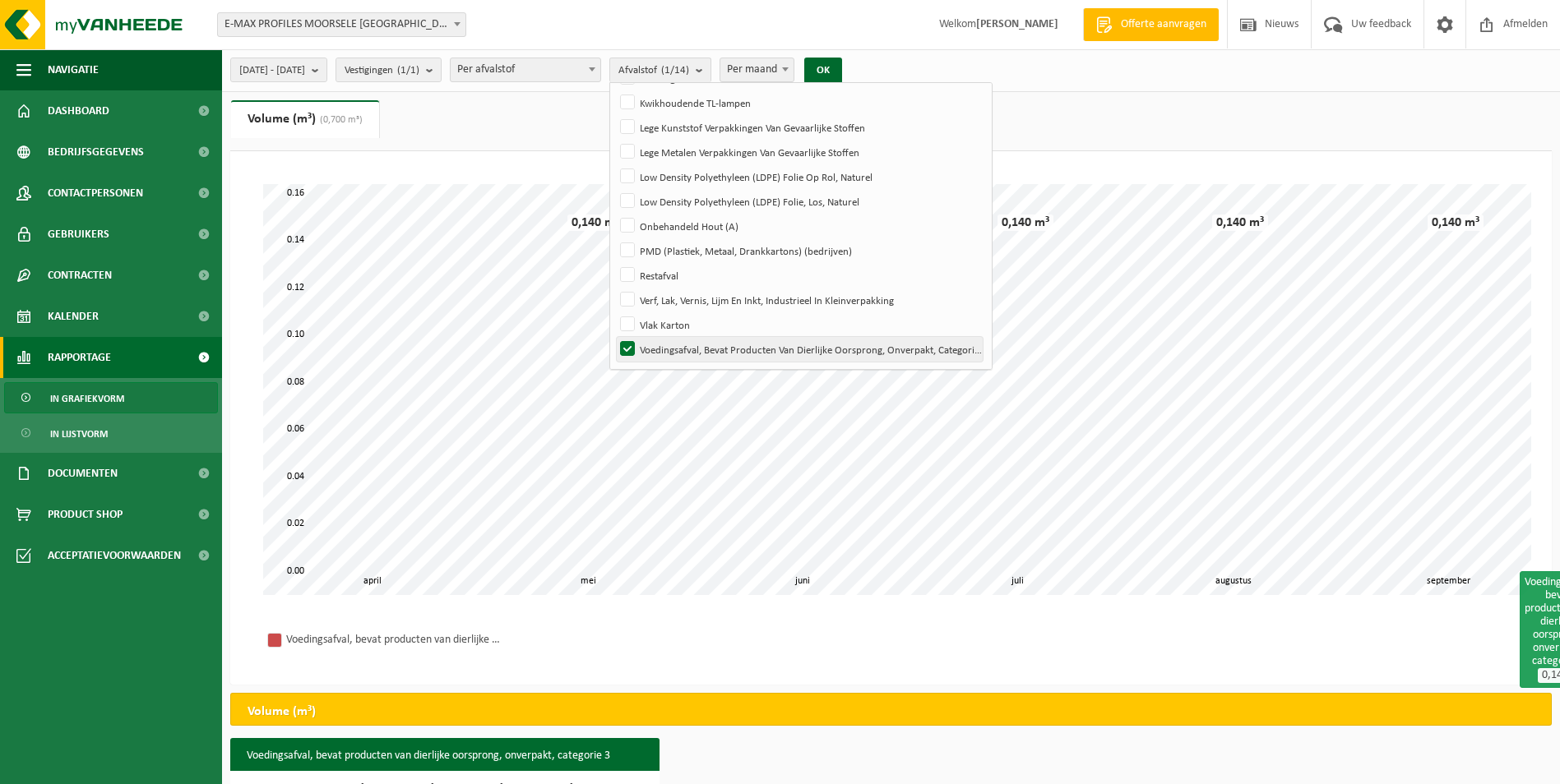
click at [669, 351] on label "Voedingsafval, Bevat Producten Van Dierlijke Oorsprong, Onverpakt, Categorie 3" at bounding box center [800, 349] width 366 height 25
click at [614, 337] on input "Voedingsafval, Bevat Producten Van Dierlijke Oorsprong, Onverpakt, Categorie 3" at bounding box center [613, 336] width 1 height 1
checkbox input "false"
click at [681, 251] on label "PMD (Plastiek, Metaal, Drankkartons) (bedrijven)" at bounding box center [800, 250] width 366 height 25
click at [614, 238] on input "PMD (Plastiek, Metaal, Drankkartons) (bedrijven)" at bounding box center [613, 237] width 1 height 1
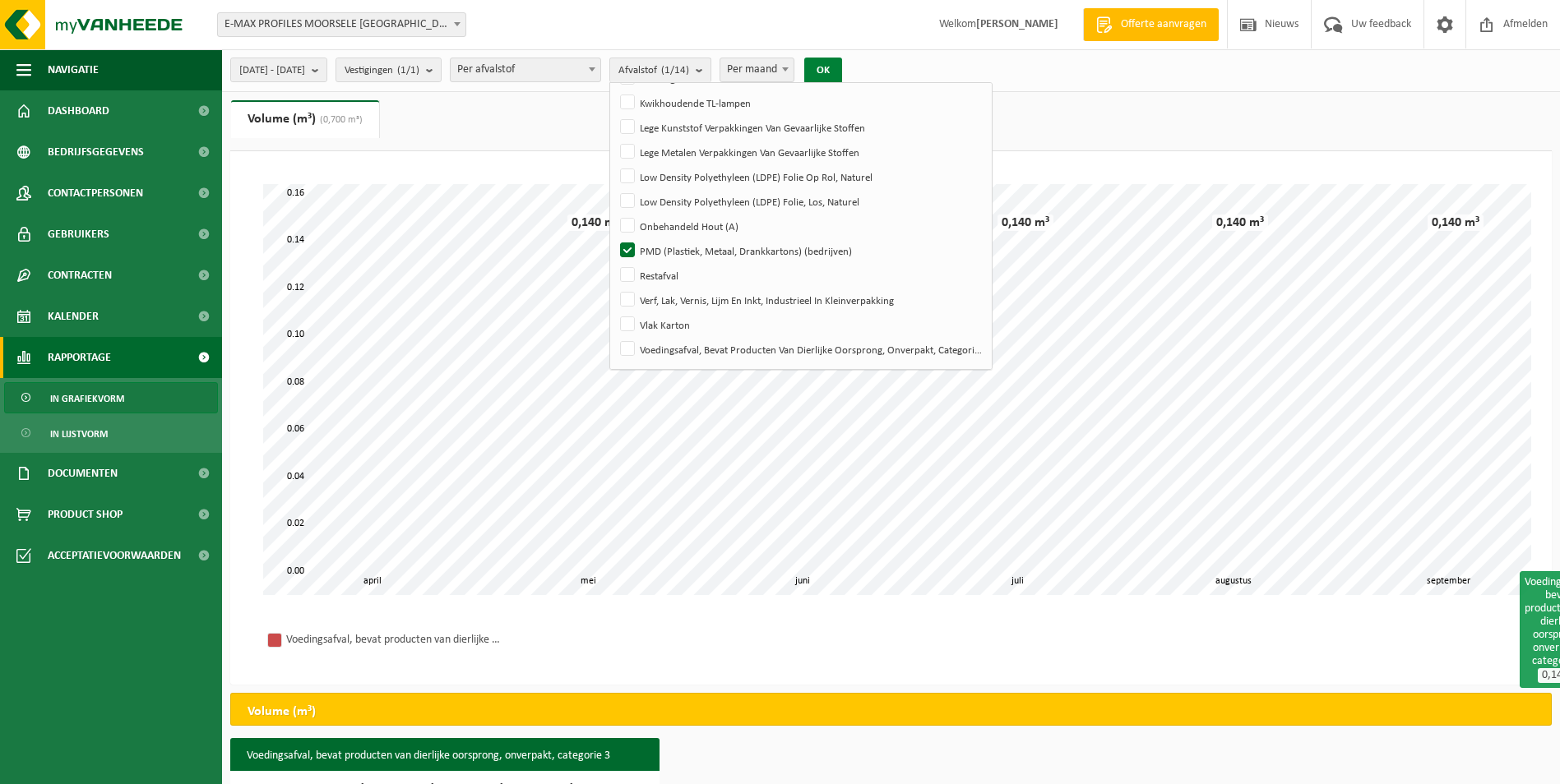
click at [842, 65] on button "OK" at bounding box center [823, 71] width 38 height 26
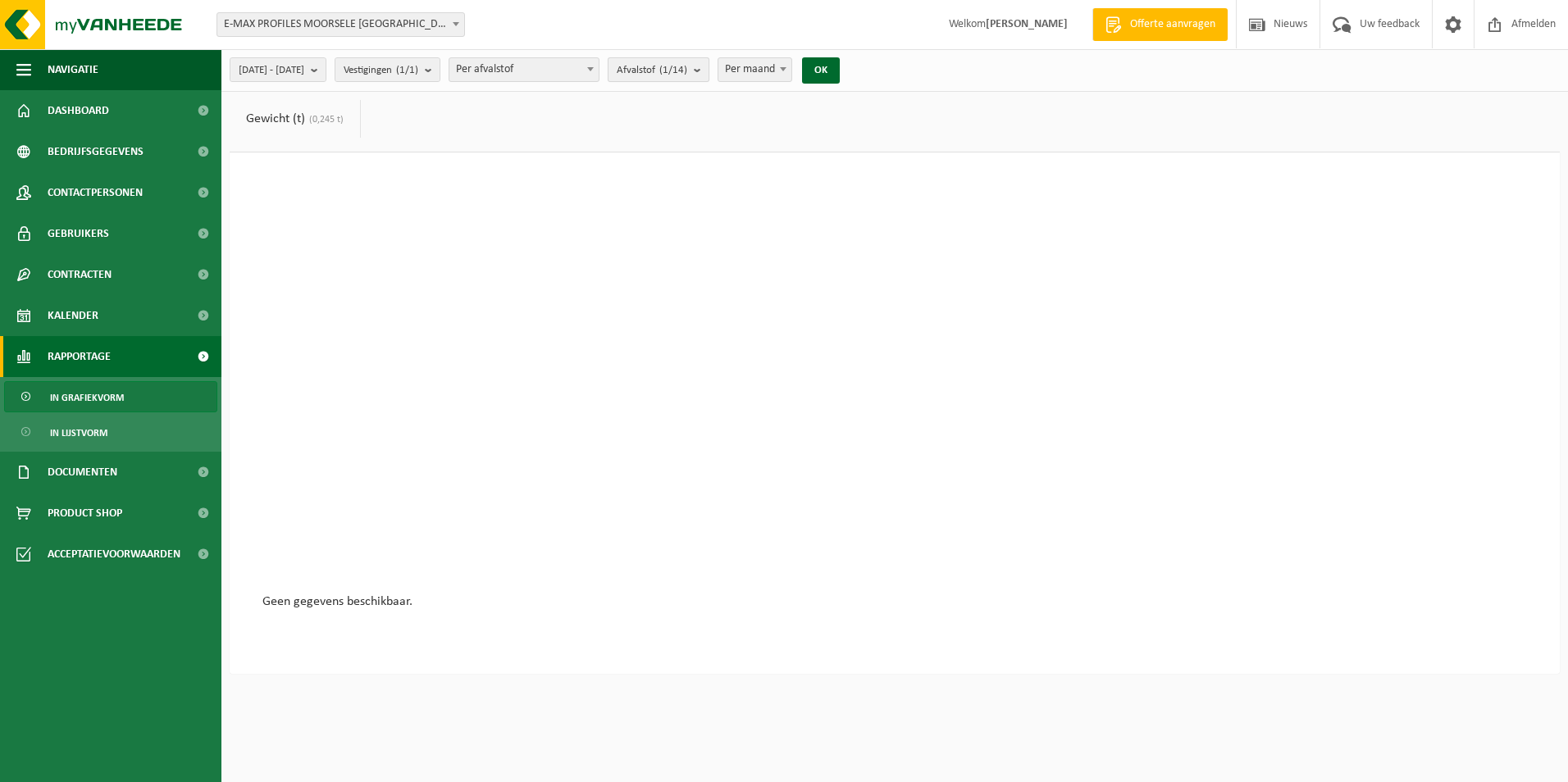
click at [708, 74] on b "submit" at bounding box center [700, 70] width 15 height 23
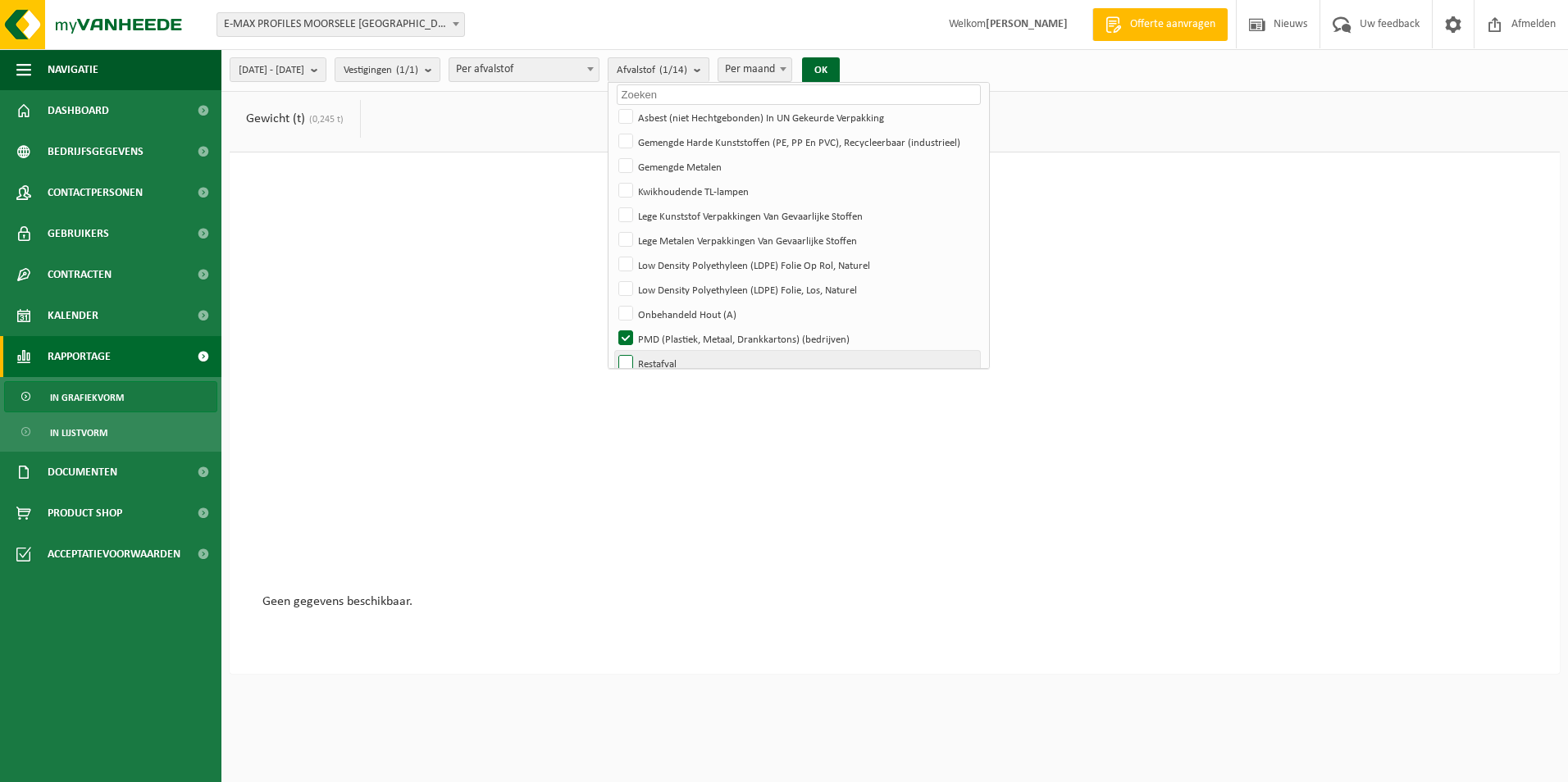
scroll to position [0, 0]
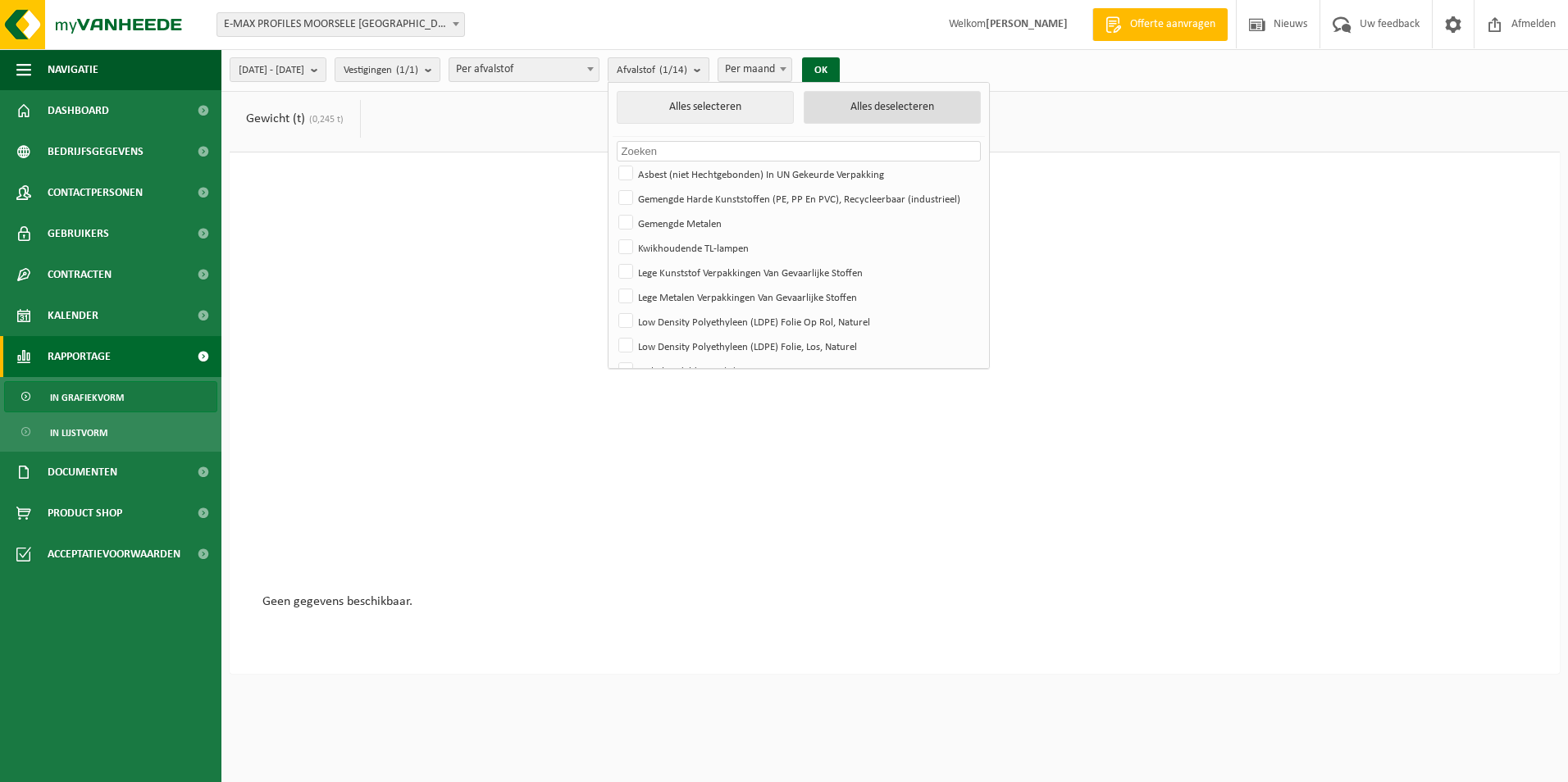
click at [887, 105] on button "Alles deselecteren" at bounding box center [893, 108] width 177 height 33
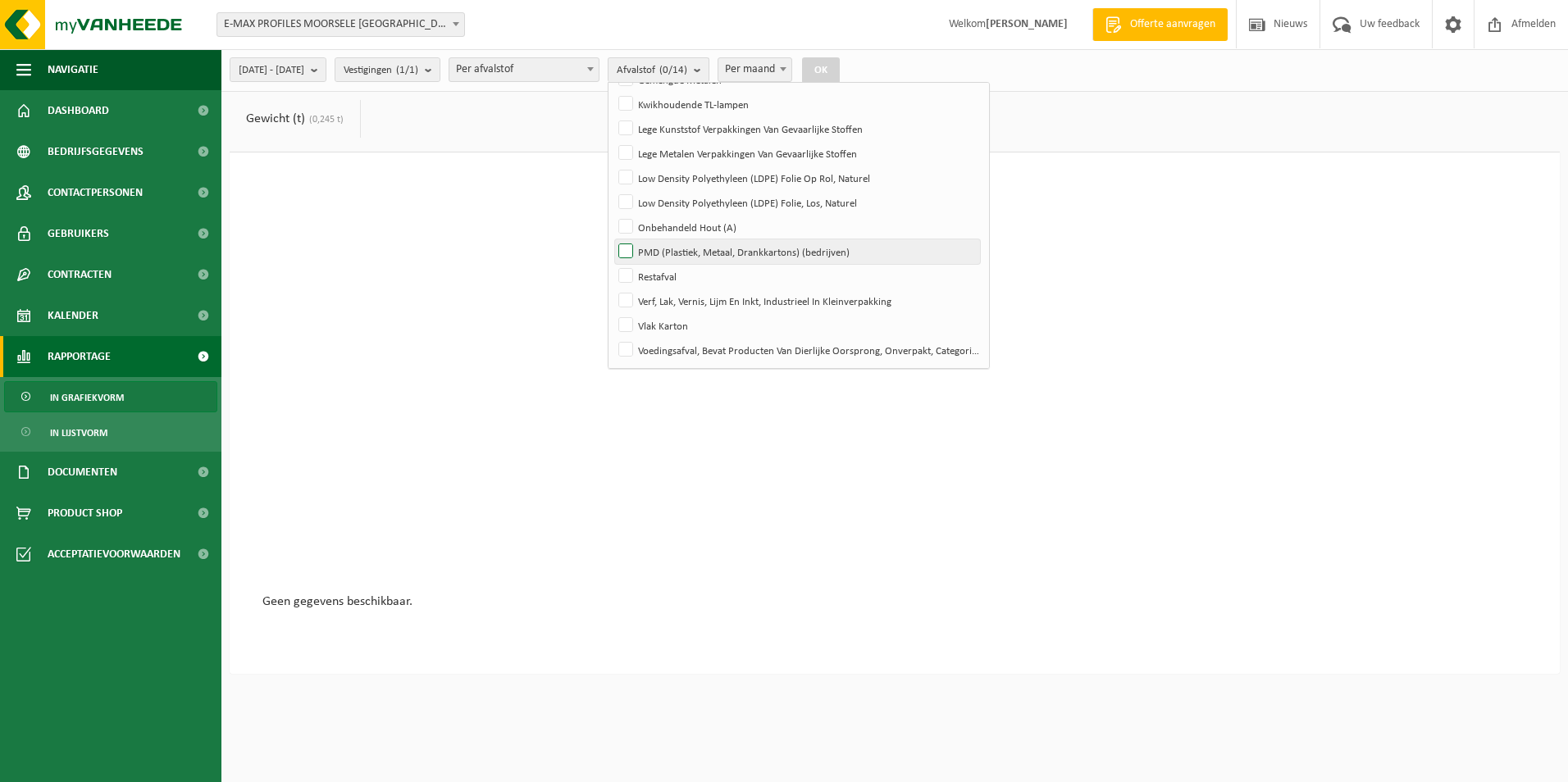
scroll to position [145, 0]
click at [702, 252] on label "PMD (Plastiek, Metaal, Drankkartons) (bedrijven)" at bounding box center [798, 250] width 365 height 25
click at [613, 238] on input "PMD (Plastiek, Metaal, Drankkartons) (bedrijven)" at bounding box center [612, 237] width 1 height 1
checkbox input "true"
click at [840, 73] on button "OK" at bounding box center [821, 71] width 38 height 26
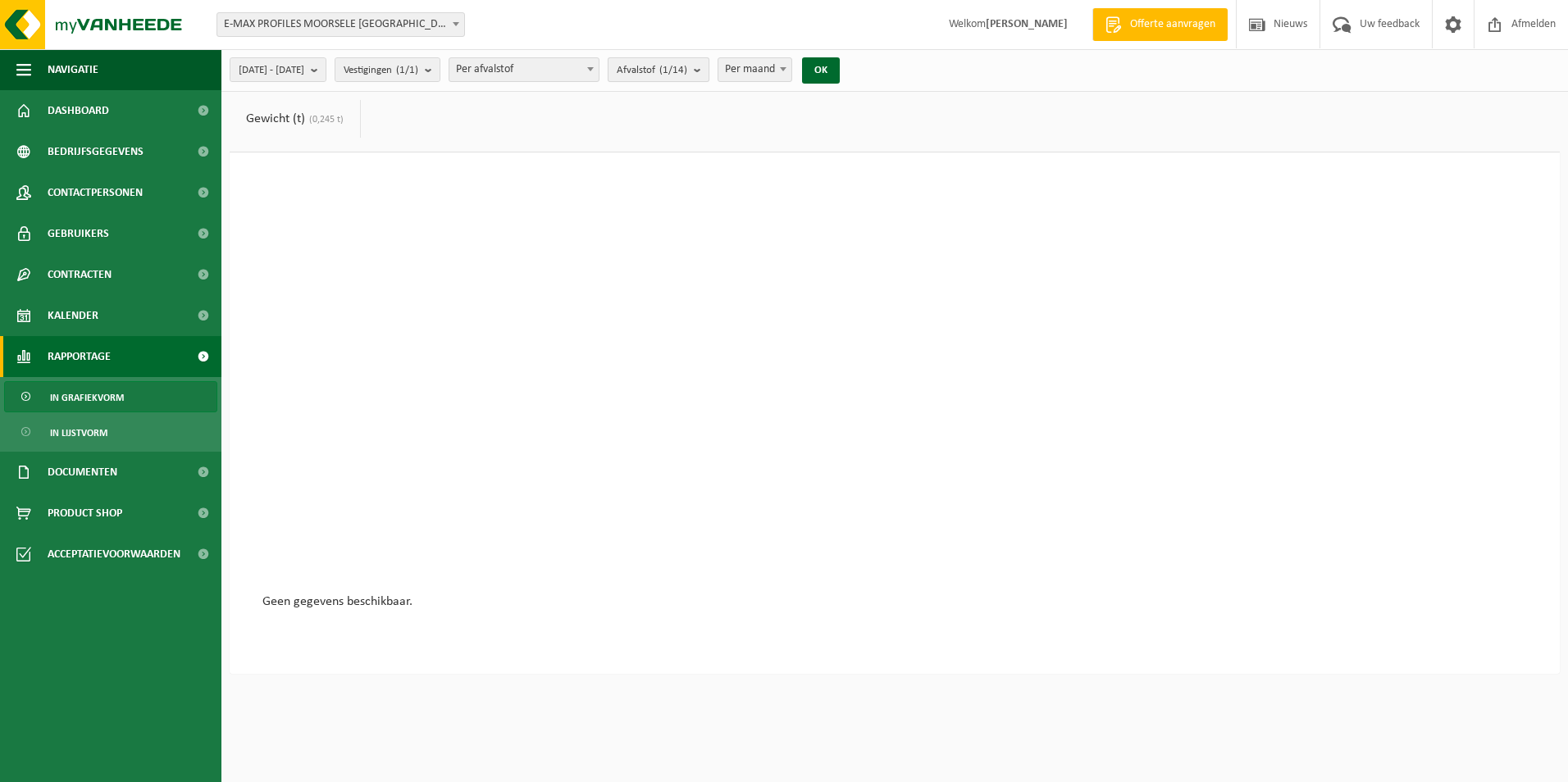
click at [708, 75] on b "submit" at bounding box center [700, 70] width 15 height 23
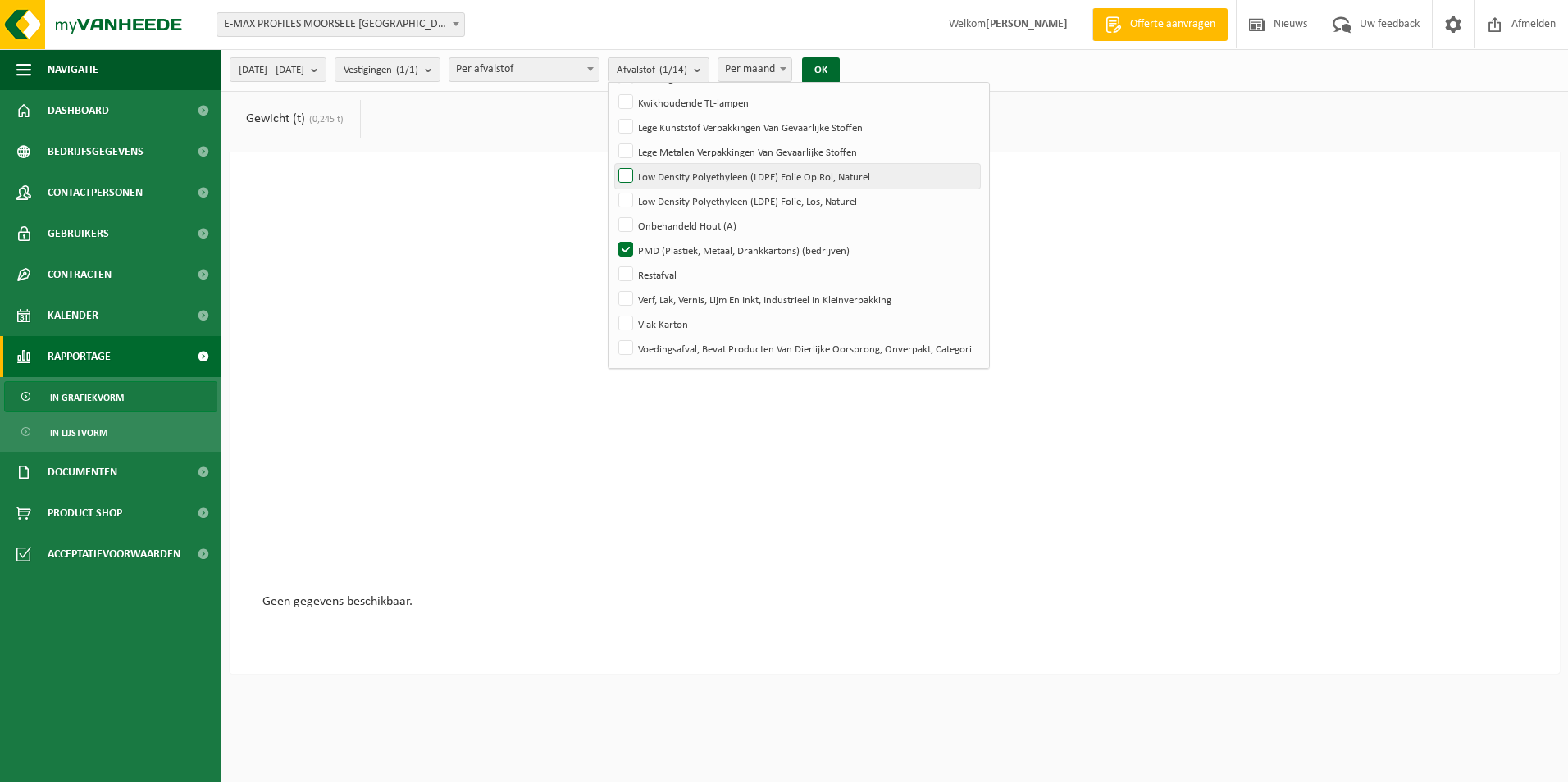
click at [735, 171] on label "Low Density Polyethyleen (LDPE) Folie Op Rol, Naturel" at bounding box center [798, 176] width 365 height 25
click at [613, 164] on input "Low Density Polyethyleen (LDPE) Folie Op Rol, Naturel" at bounding box center [612, 163] width 1 height 1
checkbox input "true"
click at [840, 79] on button "OK" at bounding box center [821, 71] width 38 height 26
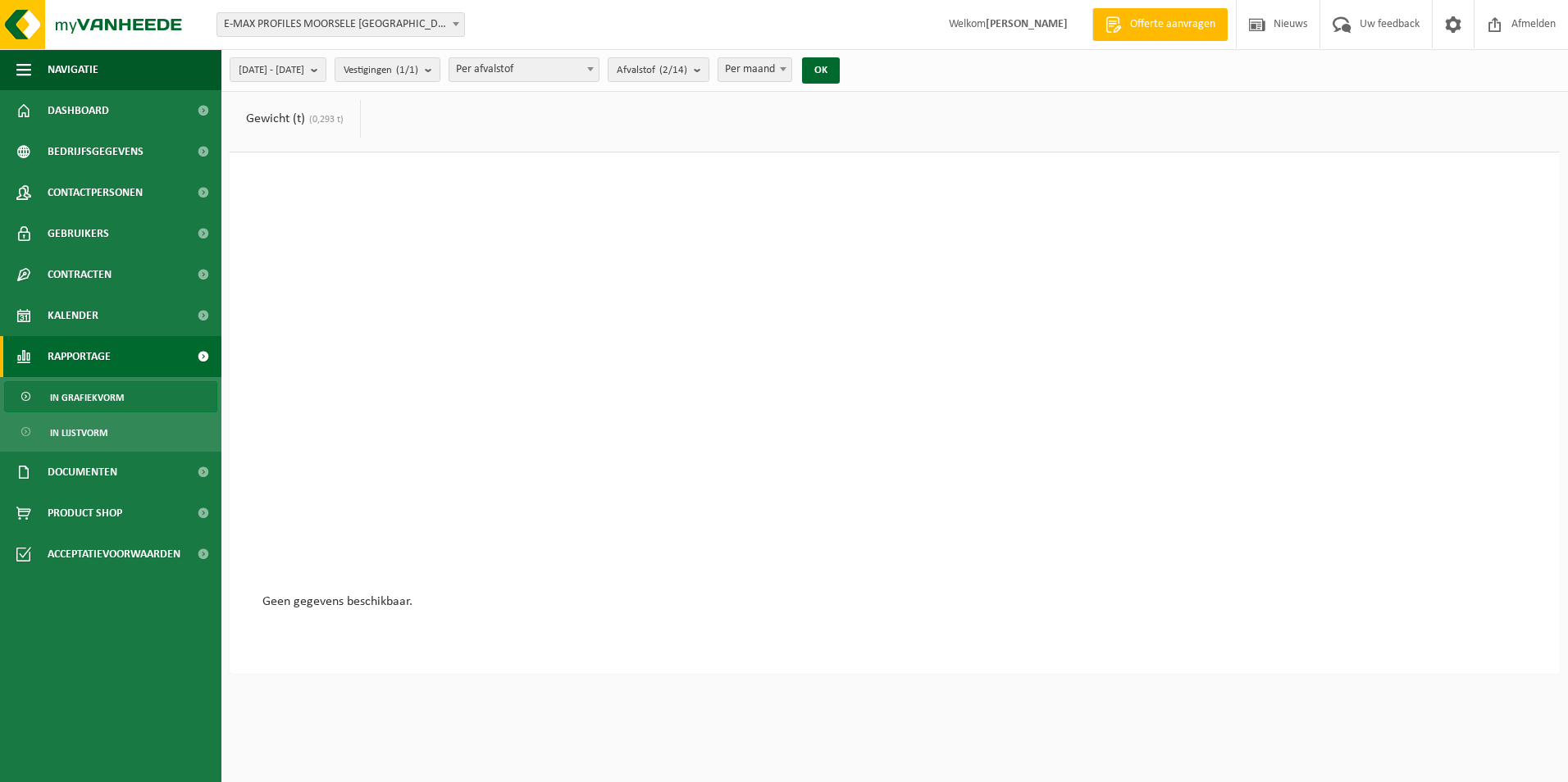
click at [91, 397] on span "In grafiekvorm" at bounding box center [87, 398] width 74 height 31
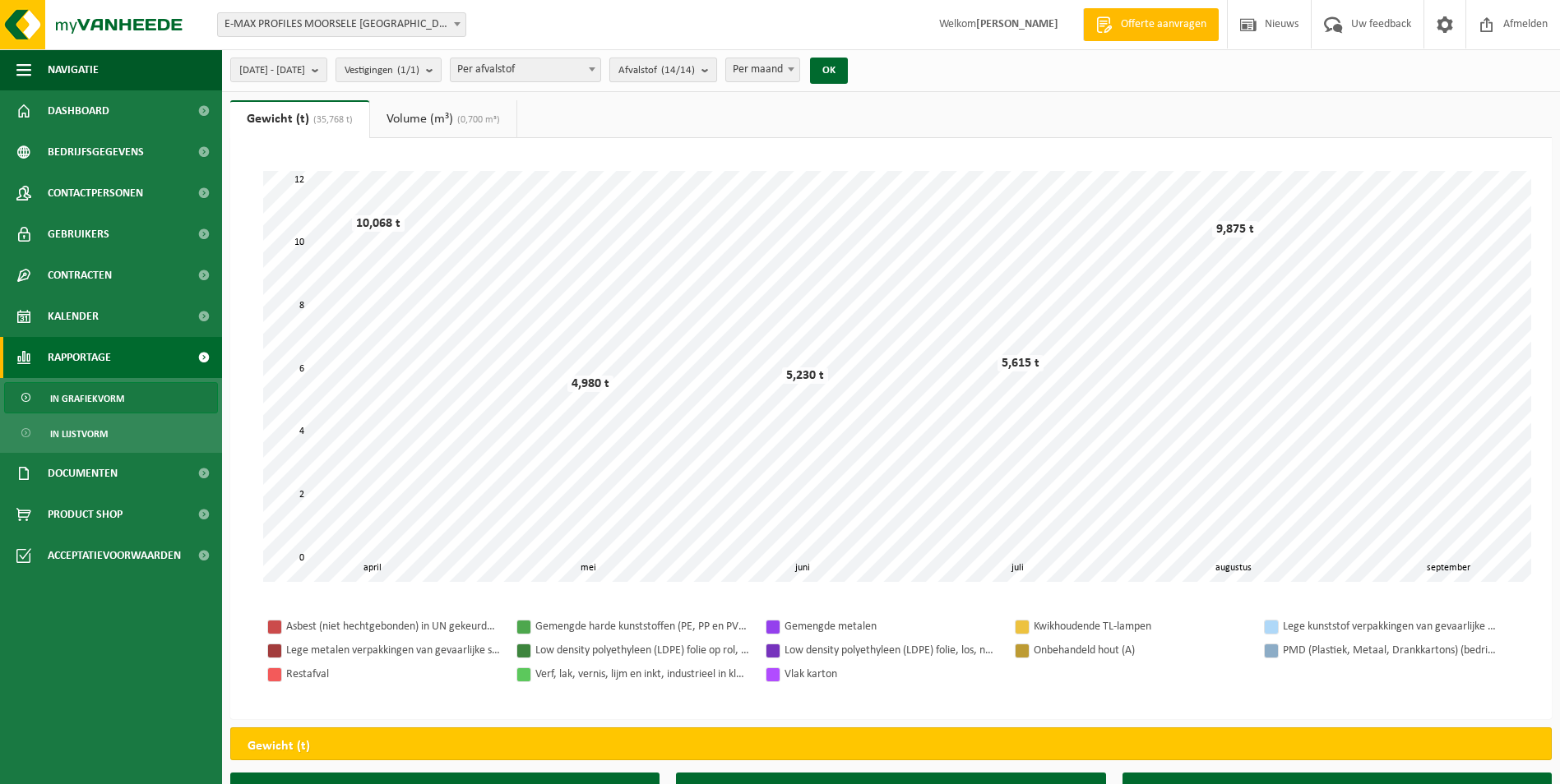
click at [716, 73] on b "submit" at bounding box center [708, 70] width 15 height 23
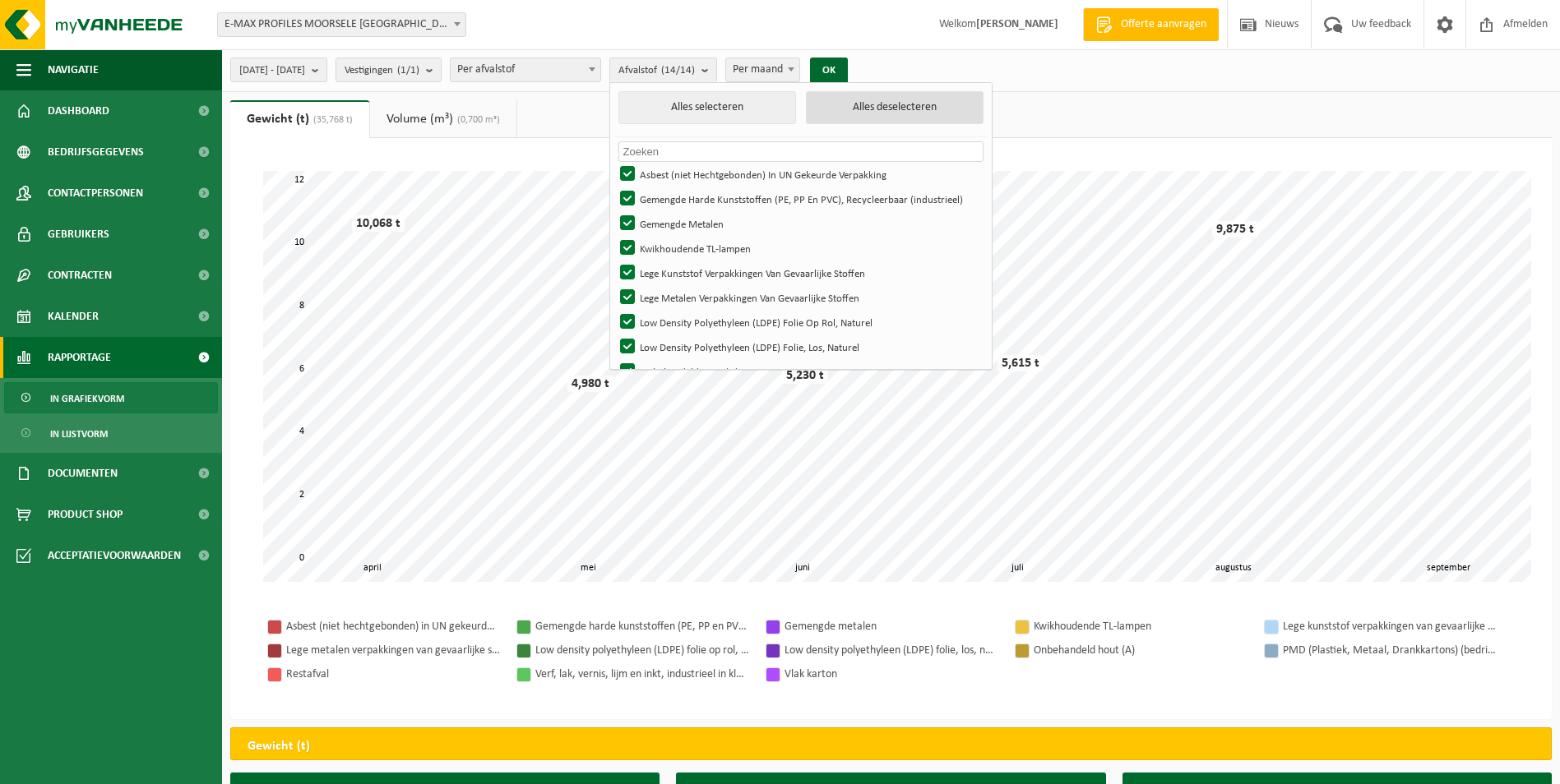
click at [908, 115] on button "Alles deselecteren" at bounding box center [895, 108] width 178 height 33
checkbox input "false"
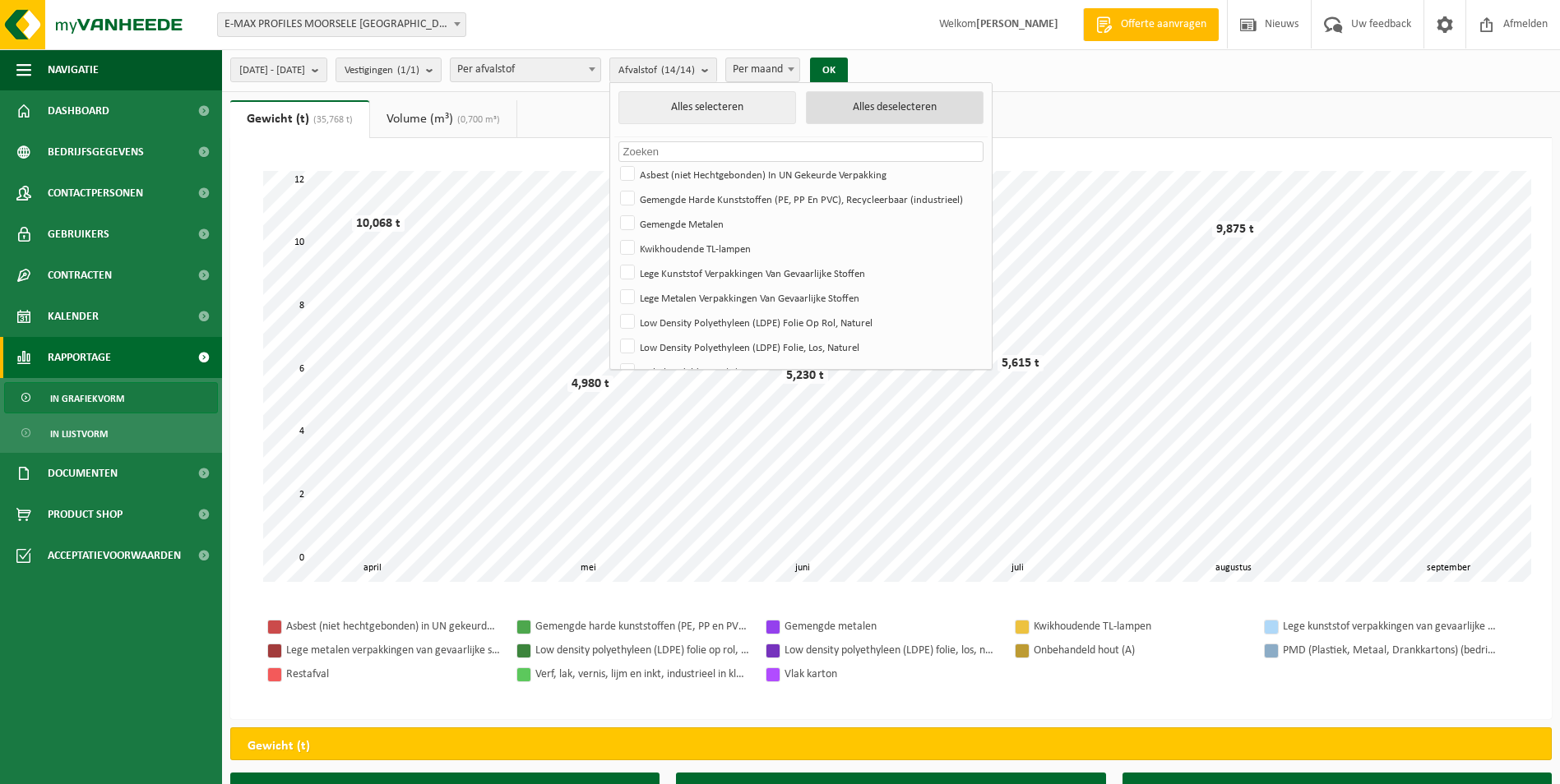
checkbox input "false"
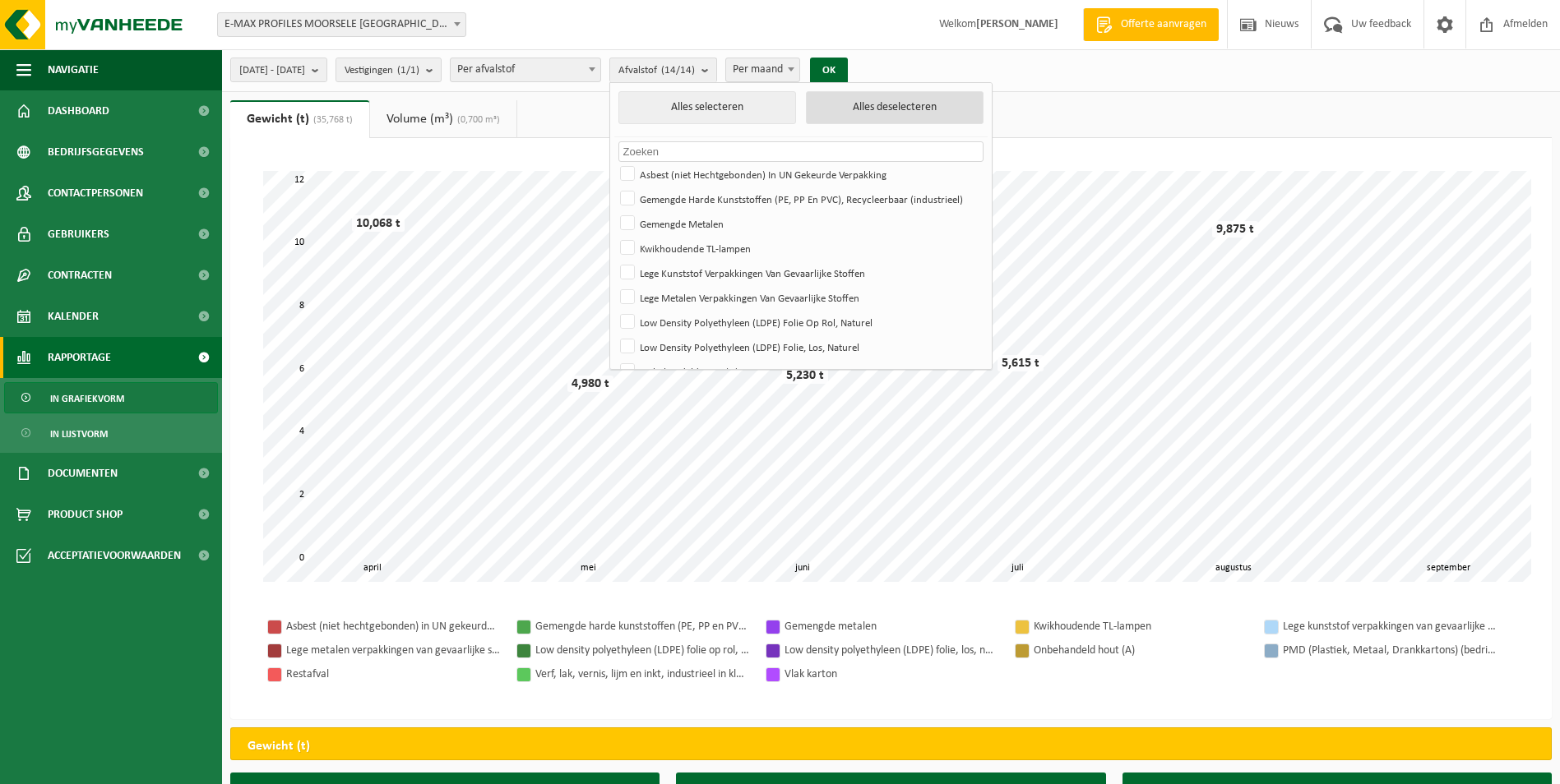
checkbox input "false"
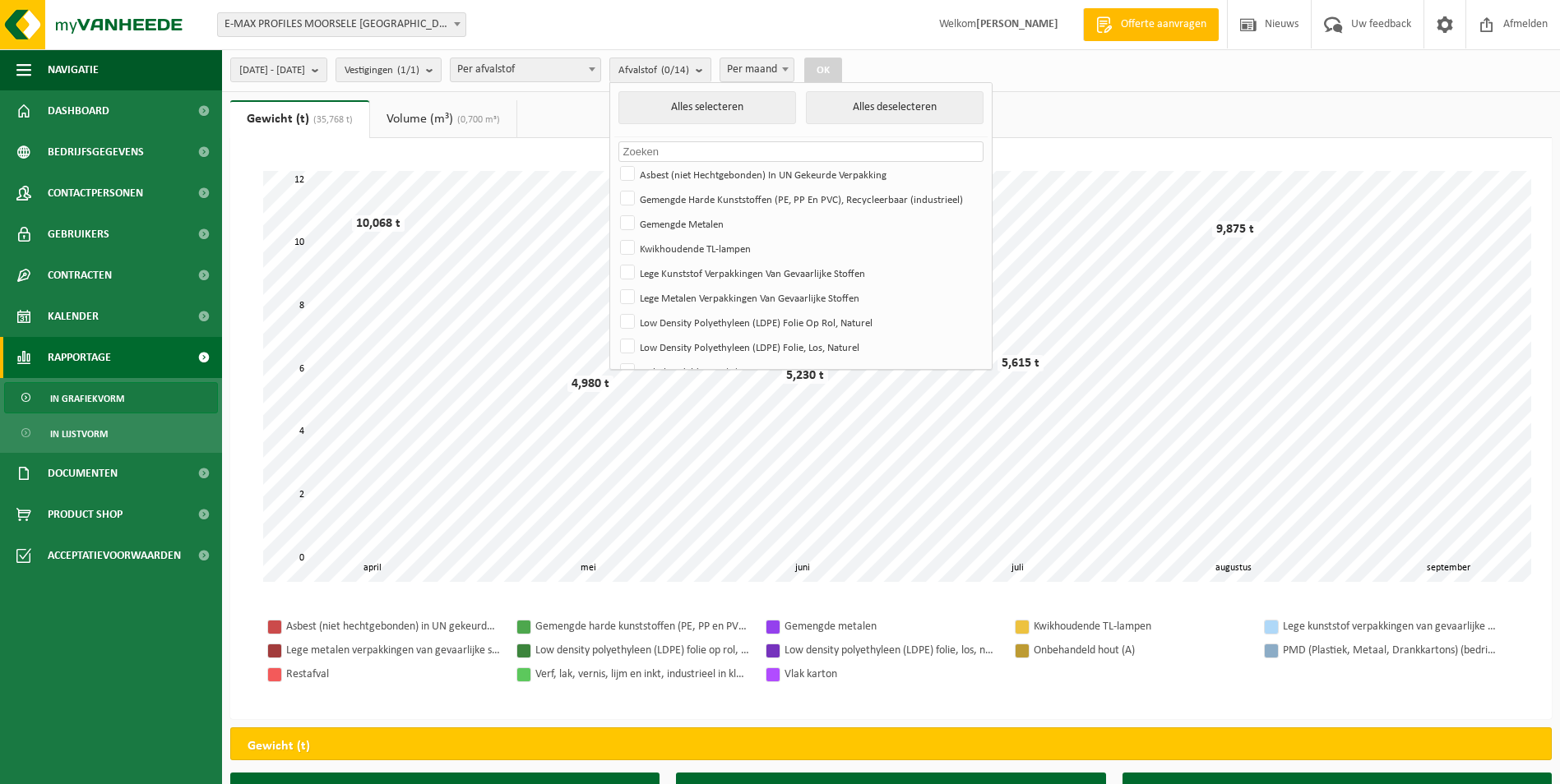
click at [790, 157] on input "text" at bounding box center [802, 152] width 366 height 21
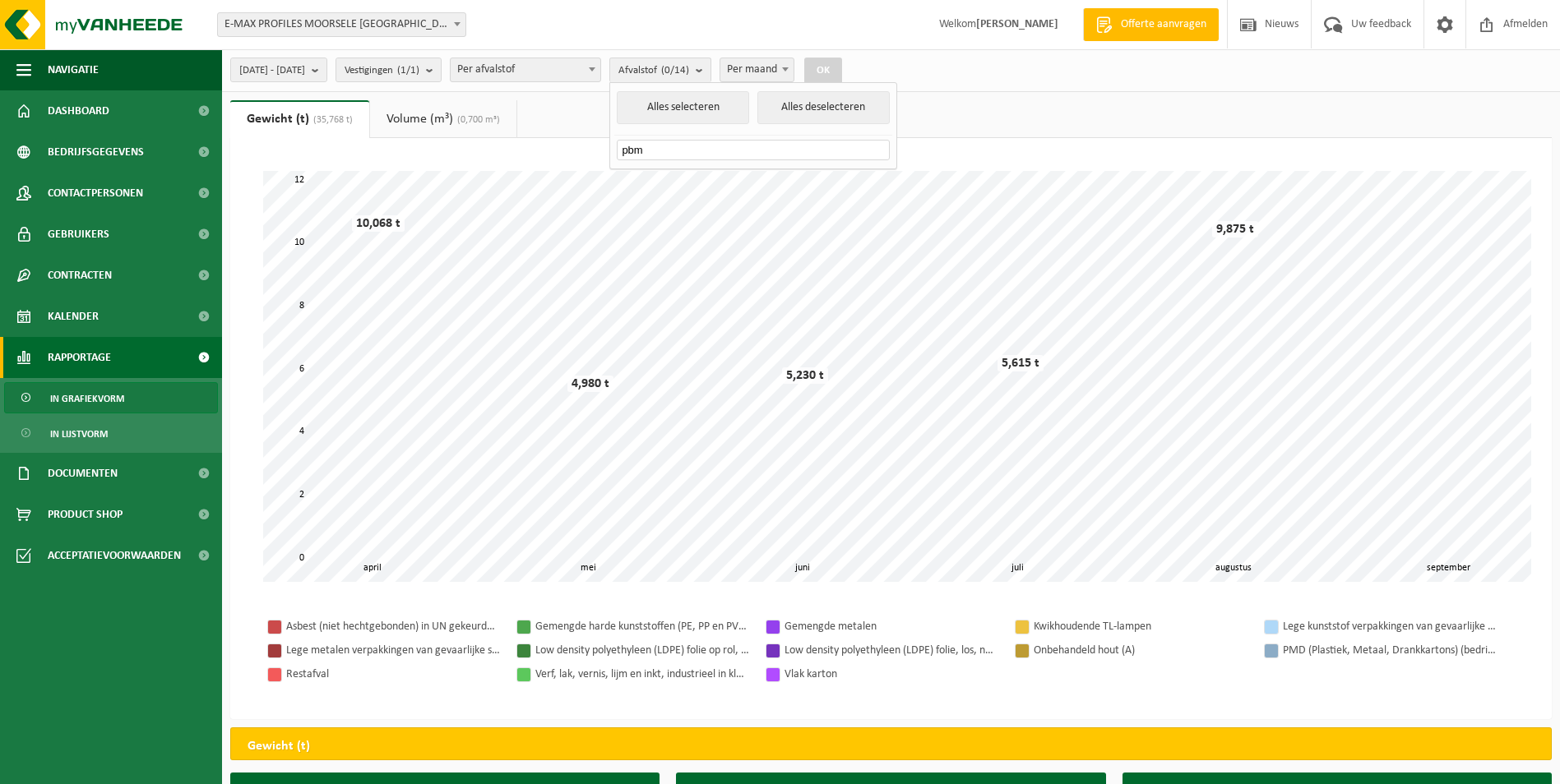
type input "pbm"
click at [840, 104] on button "Alles deselecteren" at bounding box center [823, 108] width 132 height 33
click at [829, 97] on button "Alles deselecteren" at bounding box center [823, 108] width 132 height 33
click at [711, 73] on button "Afvalstof (0/14)" at bounding box center [660, 70] width 102 height 25
click at [710, 74] on b "submit" at bounding box center [702, 70] width 15 height 23
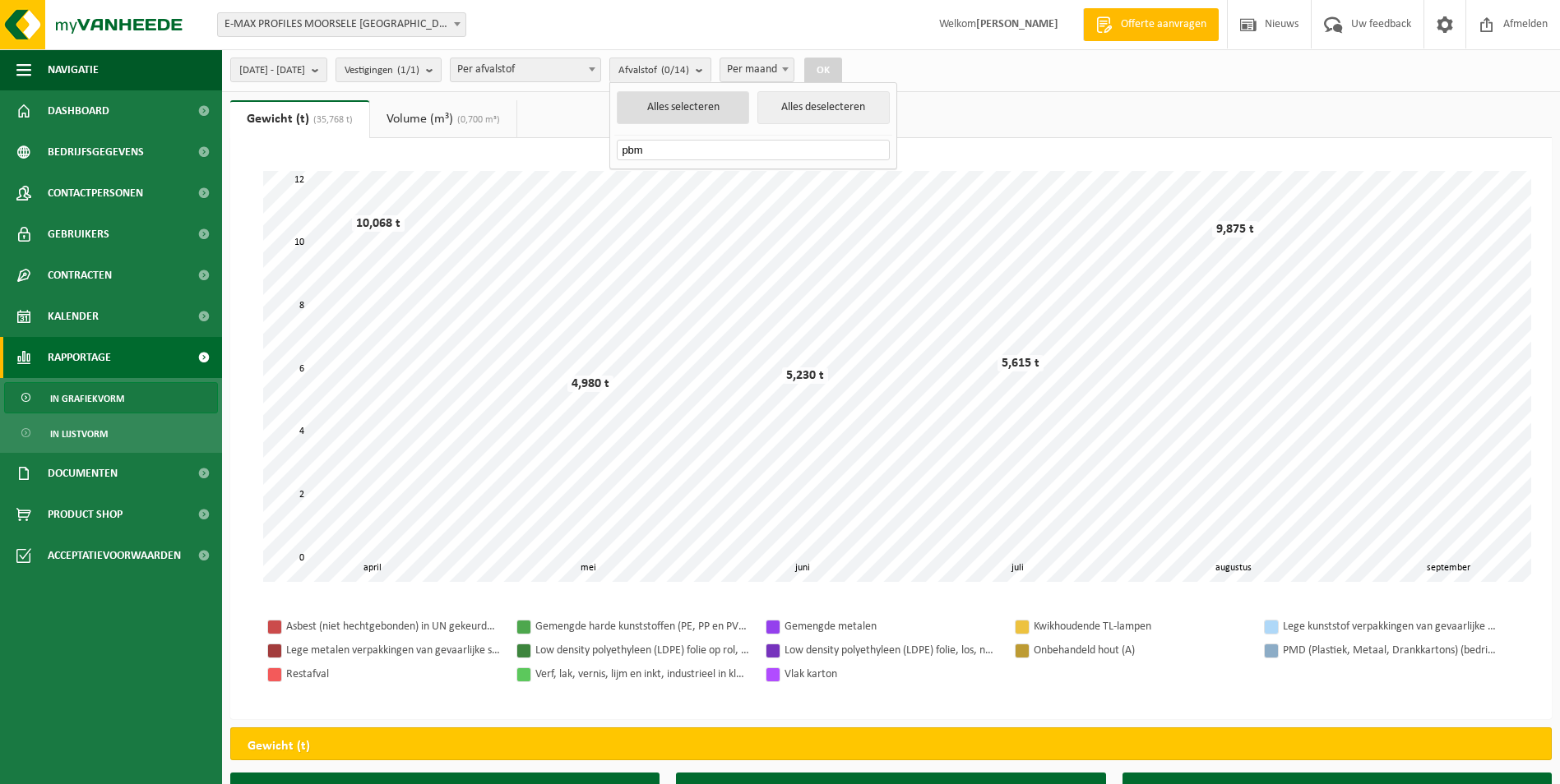
click at [745, 114] on button "Alles selecteren" at bounding box center [682, 108] width 132 height 33
click at [105, 400] on span "In grafiekvorm" at bounding box center [87, 399] width 74 height 31
click at [92, 387] on span "In grafiekvorm" at bounding box center [87, 399] width 74 height 31
click at [716, 73] on b "submit" at bounding box center [708, 70] width 15 height 23
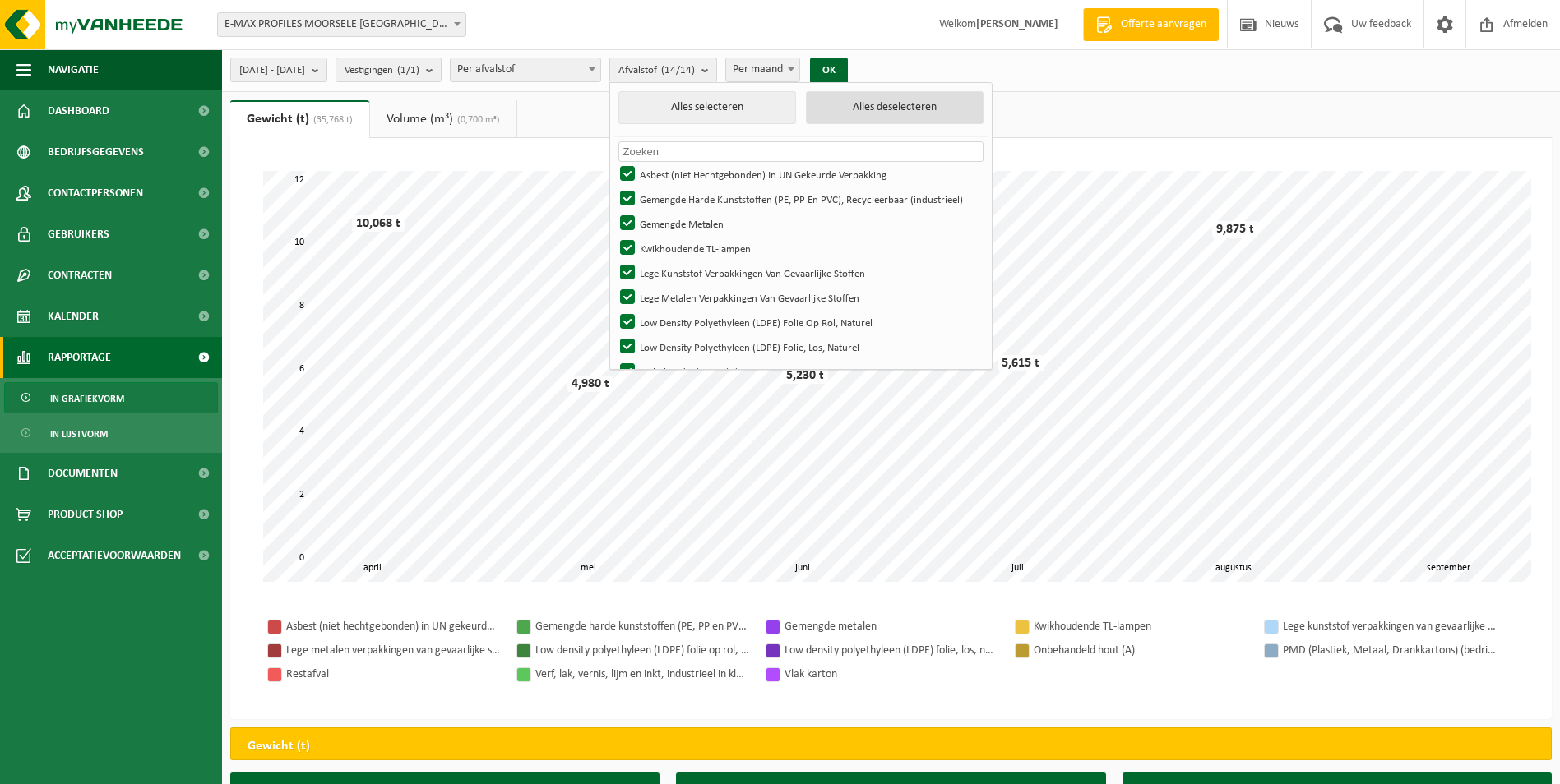
click at [936, 107] on button "Alles deselecteren" at bounding box center [895, 108] width 178 height 33
checkbox input "false"
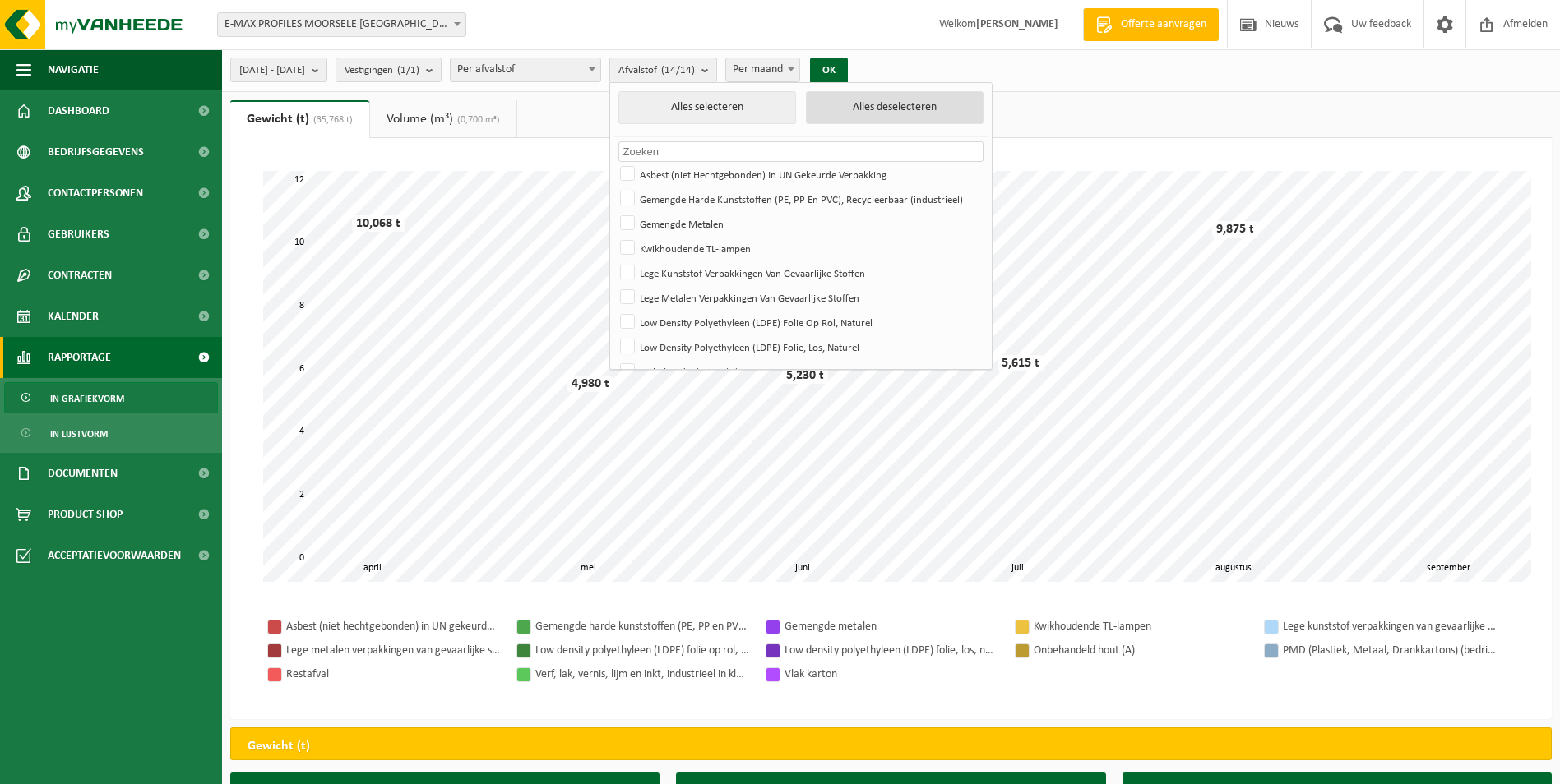
checkbox input "false"
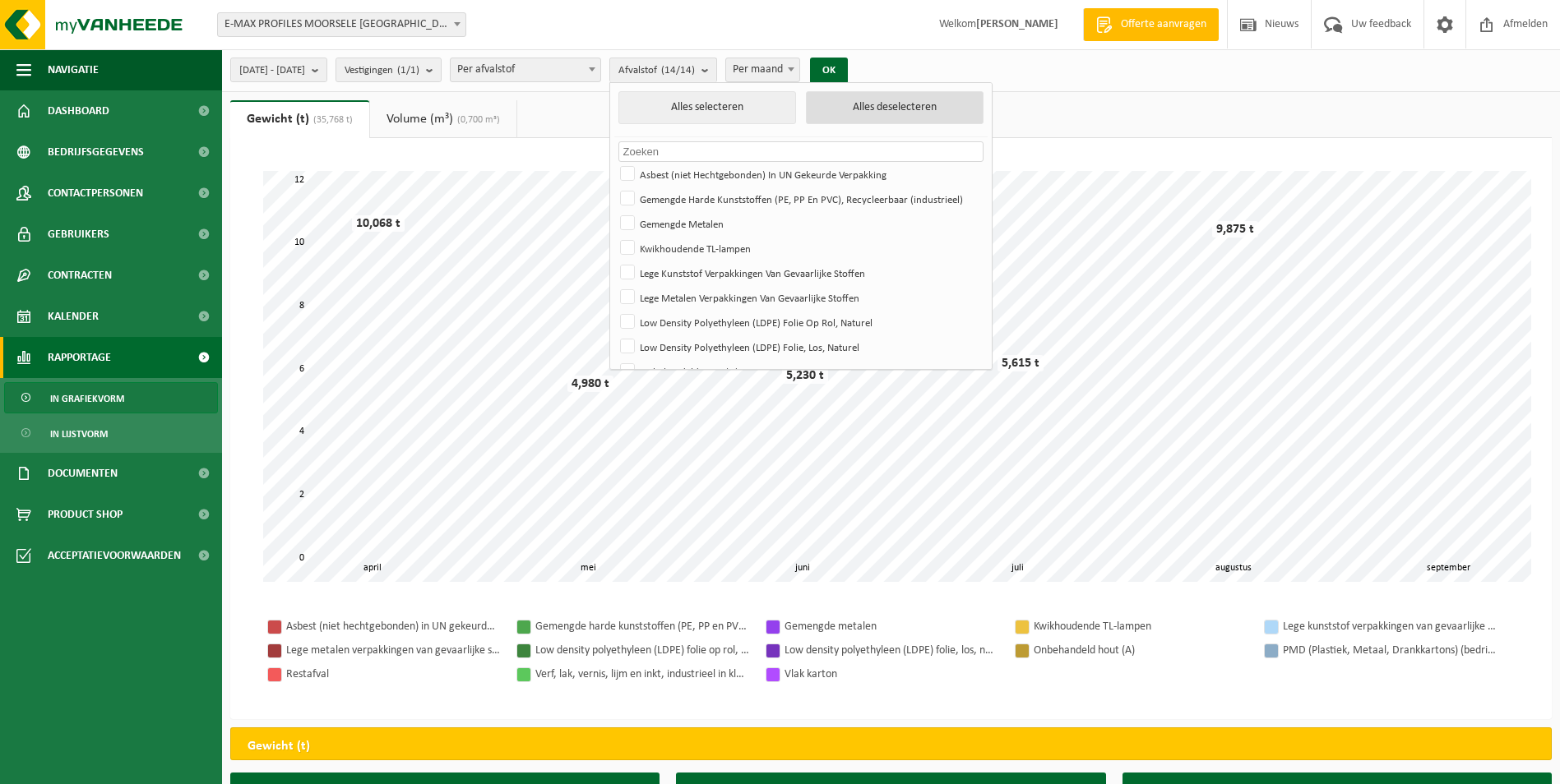
checkbox input "false"
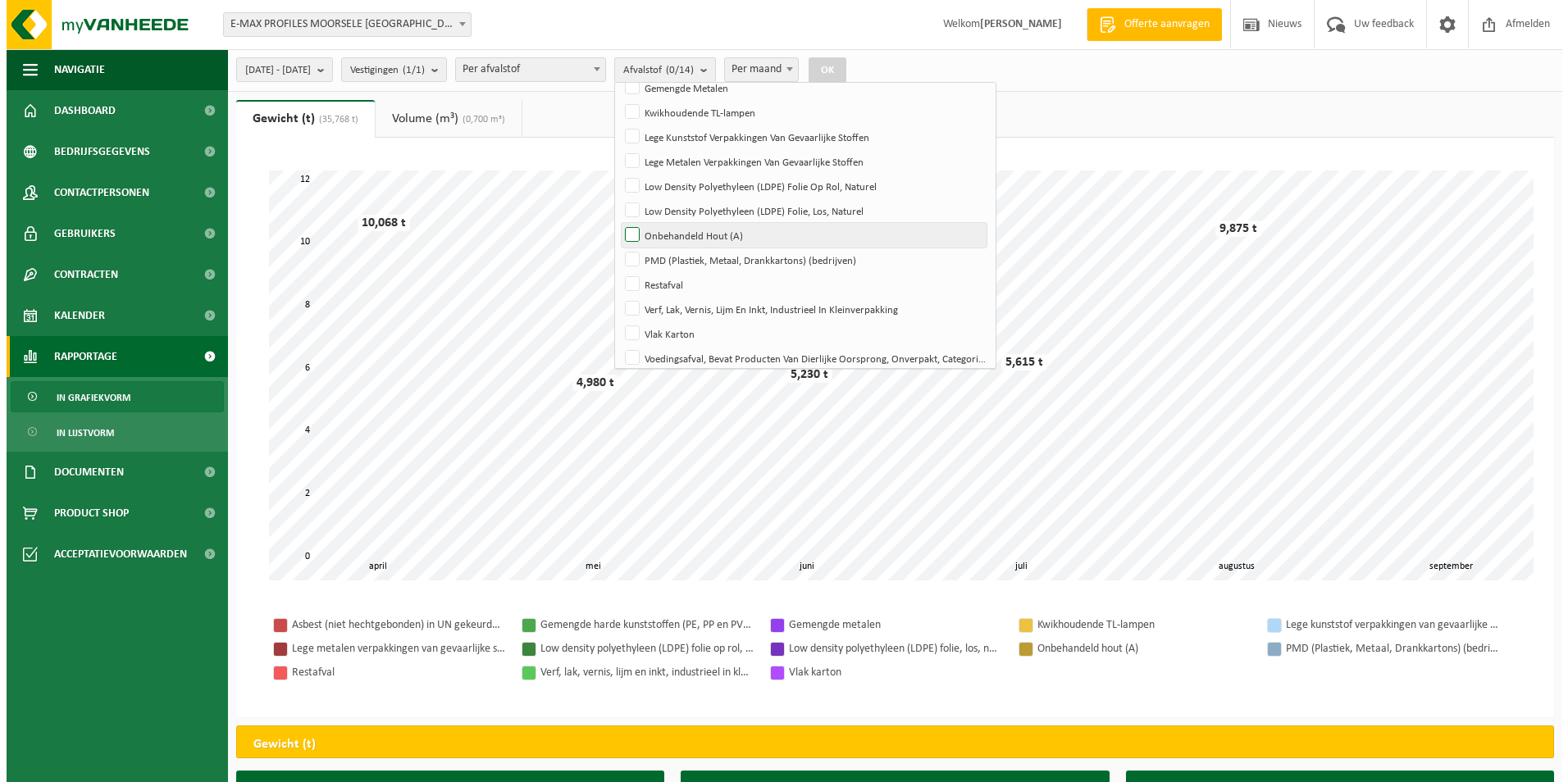
scroll to position [145, 0]
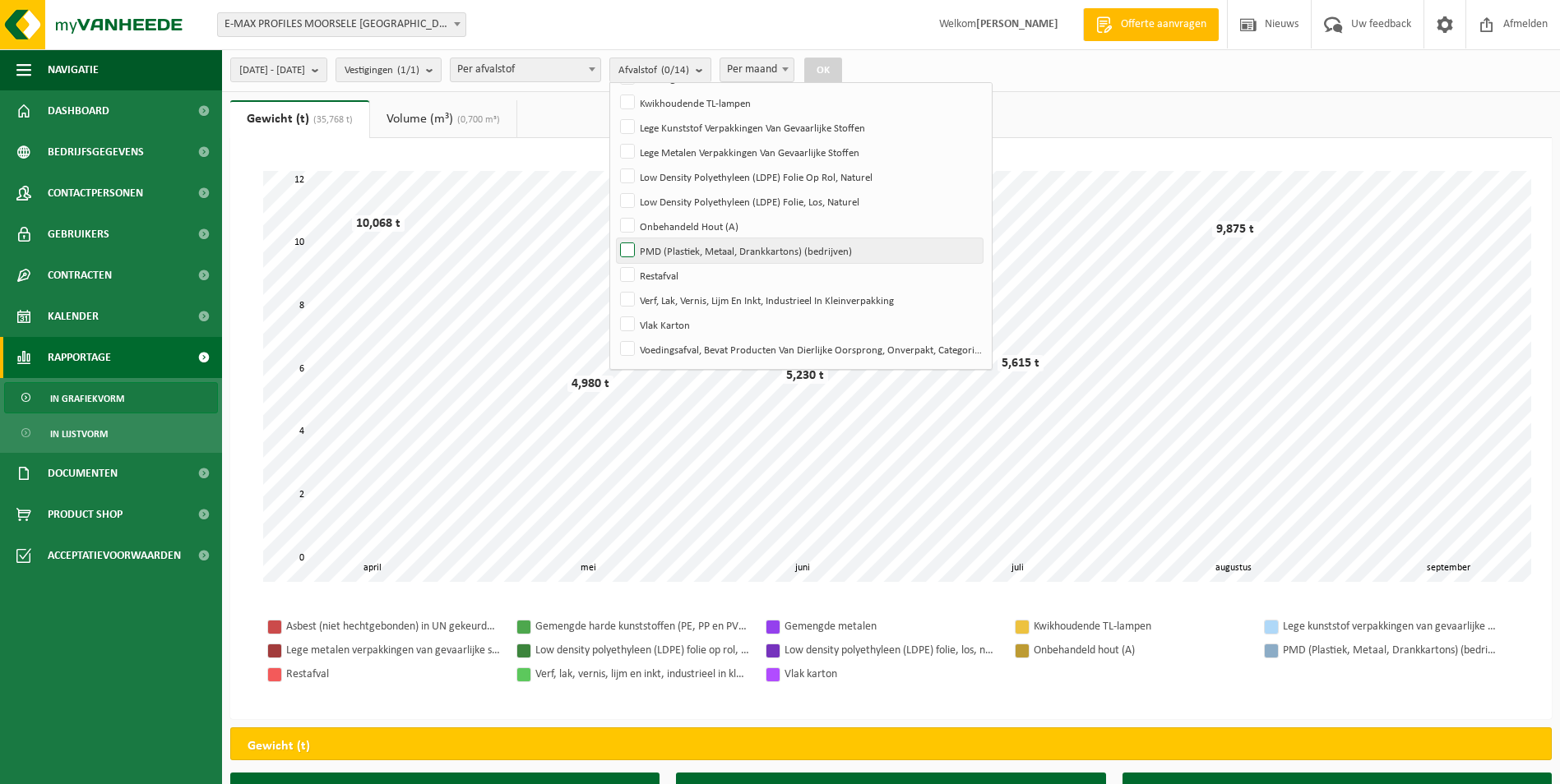
click at [739, 256] on label "PMD (Plastiek, Metaal, Drankkartons) (bedrijven)" at bounding box center [800, 250] width 366 height 25
click at [614, 238] on input "PMD (Plastiek, Metaal, Drankkartons) (bedrijven)" at bounding box center [613, 237] width 1 height 1
checkbox input "true"
click at [842, 68] on button "OK" at bounding box center [823, 71] width 38 height 26
